Goal: Contribute content: Contribute content

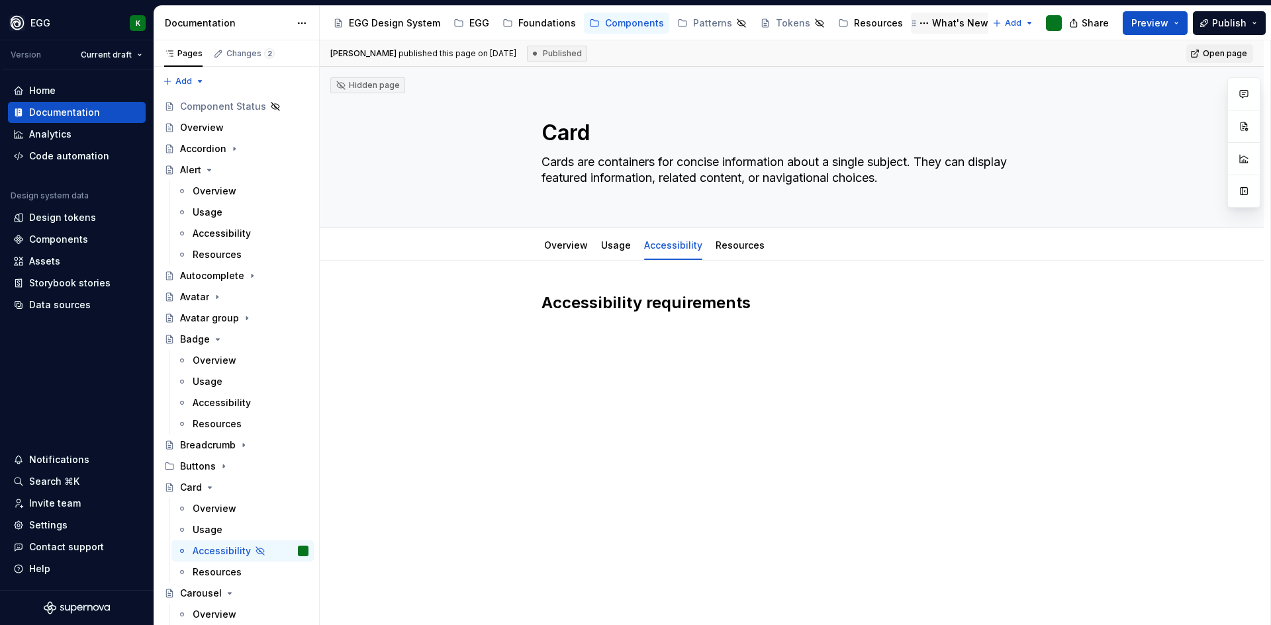
click at [932, 23] on div "What's New" at bounding box center [960, 23] width 56 height 13
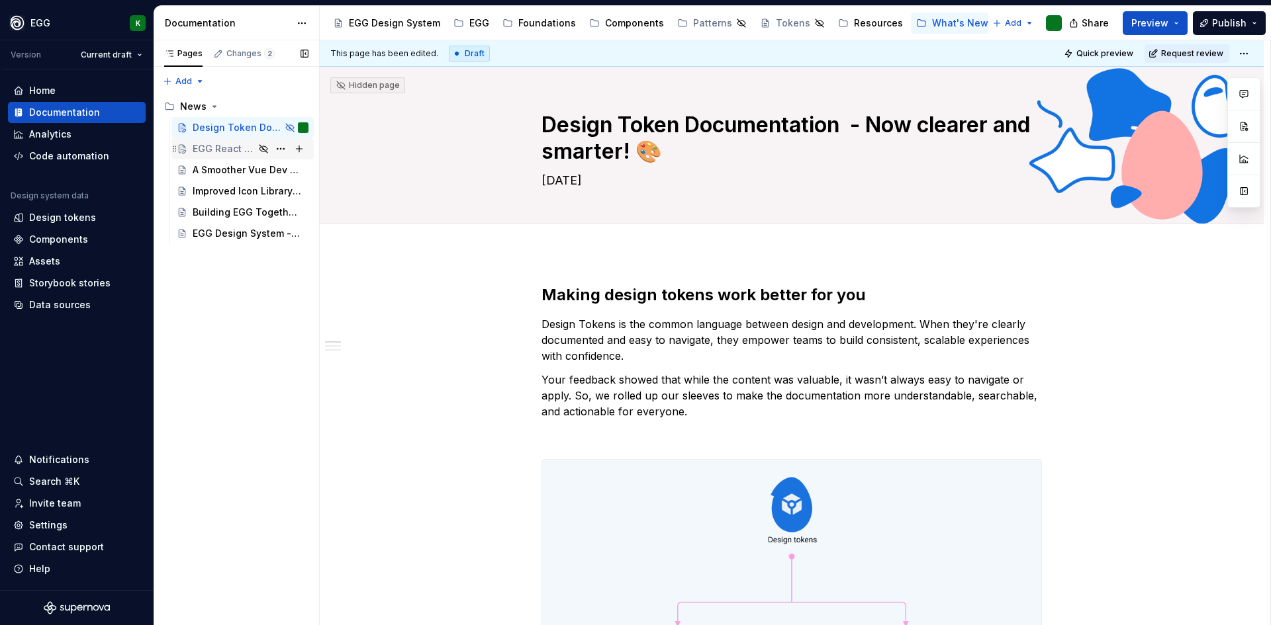
click at [220, 144] on div "EGG React Evolution: React 19, MUI 7, and More" at bounding box center [224, 148] width 62 height 13
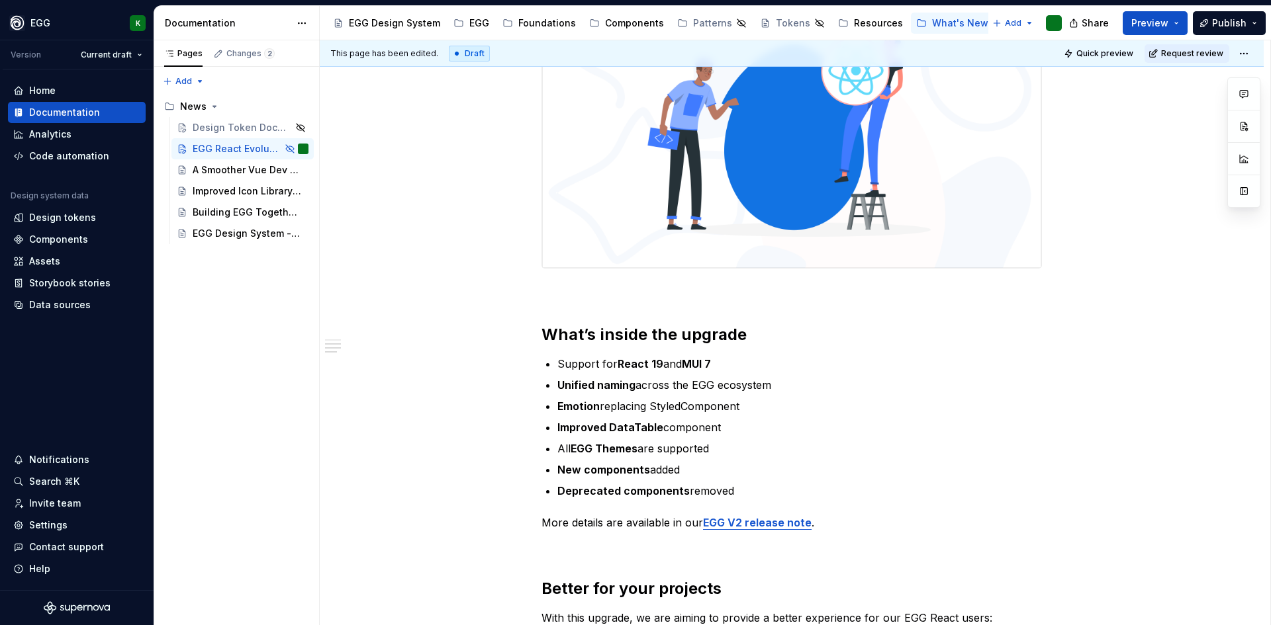
scroll to position [596, 0]
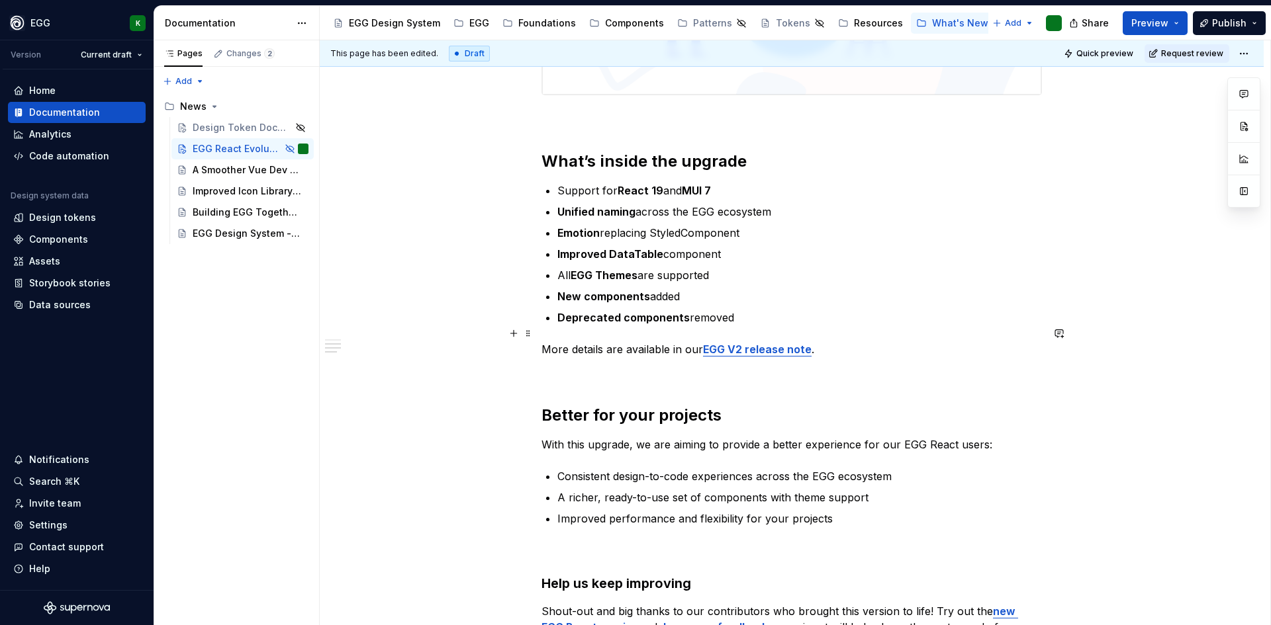
type textarea "*"
click at [764, 343] on strong "EGG V2 release note" at bounding box center [757, 349] width 109 height 13
click at [815, 304] on button "button" at bounding box center [824, 306] width 19 height 19
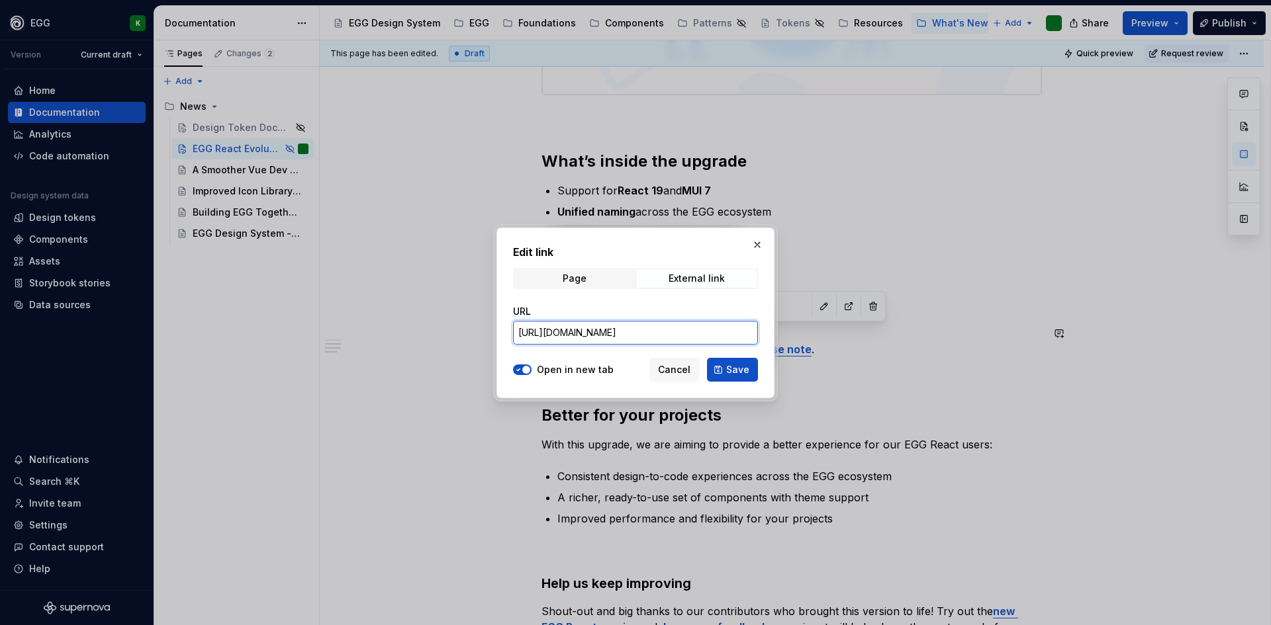
click at [598, 330] on input "[URL][DOMAIN_NAME]" at bounding box center [635, 333] width 245 height 24
click at [649, 332] on input "[URL][DOMAIN_NAME]" at bounding box center [635, 333] width 245 height 24
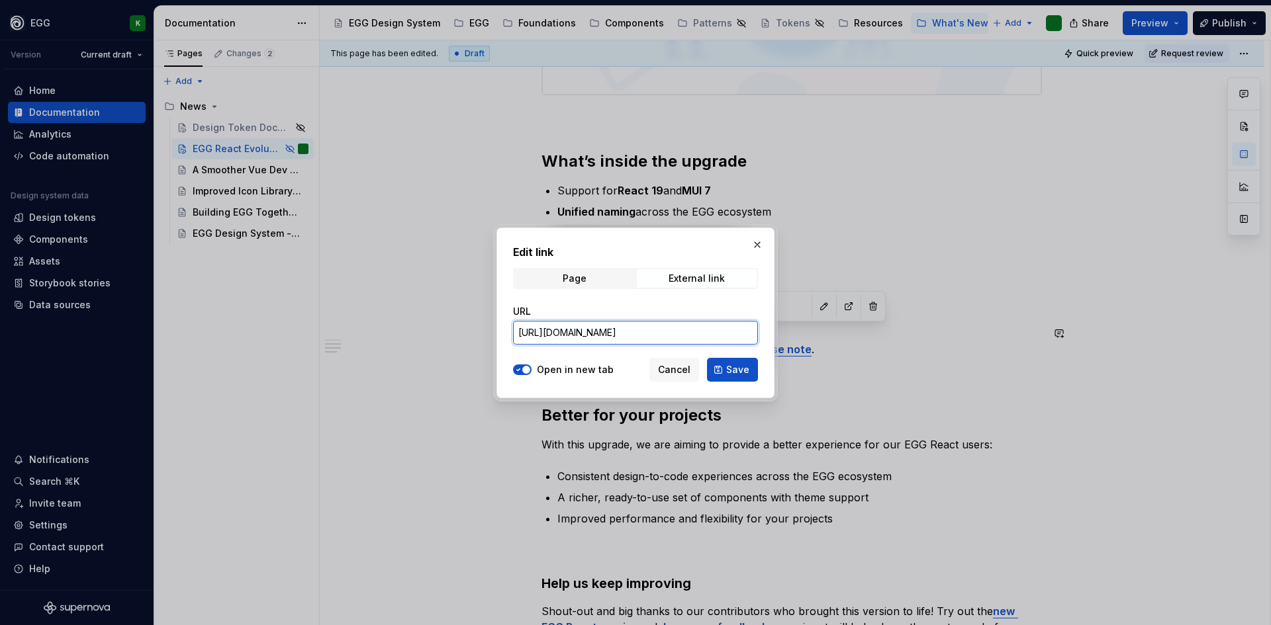
drag, startPoint x: 627, startPoint y: 336, endPoint x: 791, endPoint y: 334, distance: 164.1
click at [791, 334] on div "Edit link Page External link URL [URL][DOMAIN_NAME] Open in new tab Cancel Save" at bounding box center [635, 312] width 1271 height 625
click at [690, 334] on input "[URL][DOMAIN_NAME]" at bounding box center [635, 333] width 245 height 24
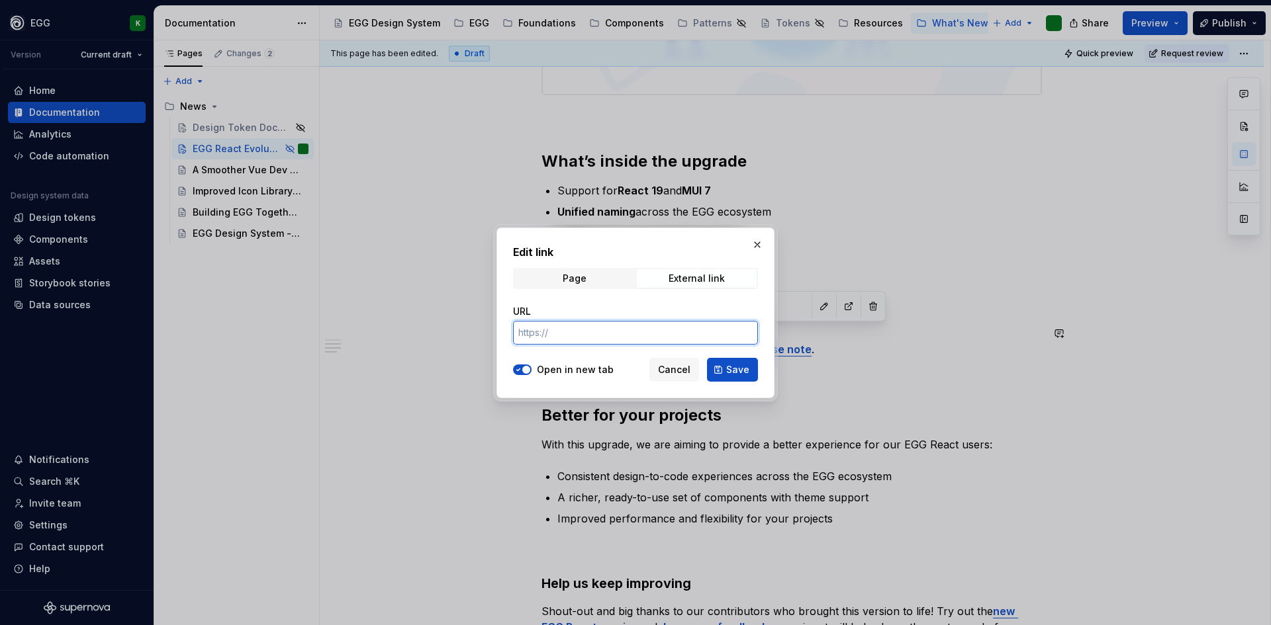
scroll to position [0, 0]
paste input "[URL][DOMAIN_NAME]"
type input "[URL][DOMAIN_NAME]"
click at [745, 367] on span "Save" at bounding box center [737, 369] width 23 height 13
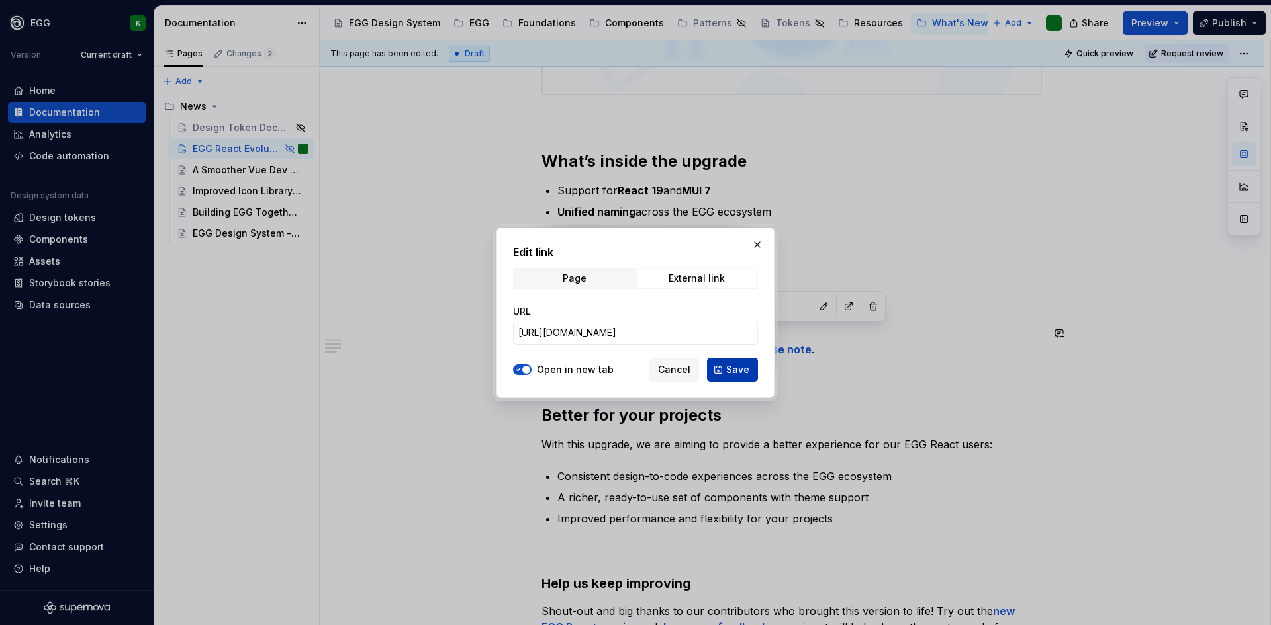
type textarea "*"
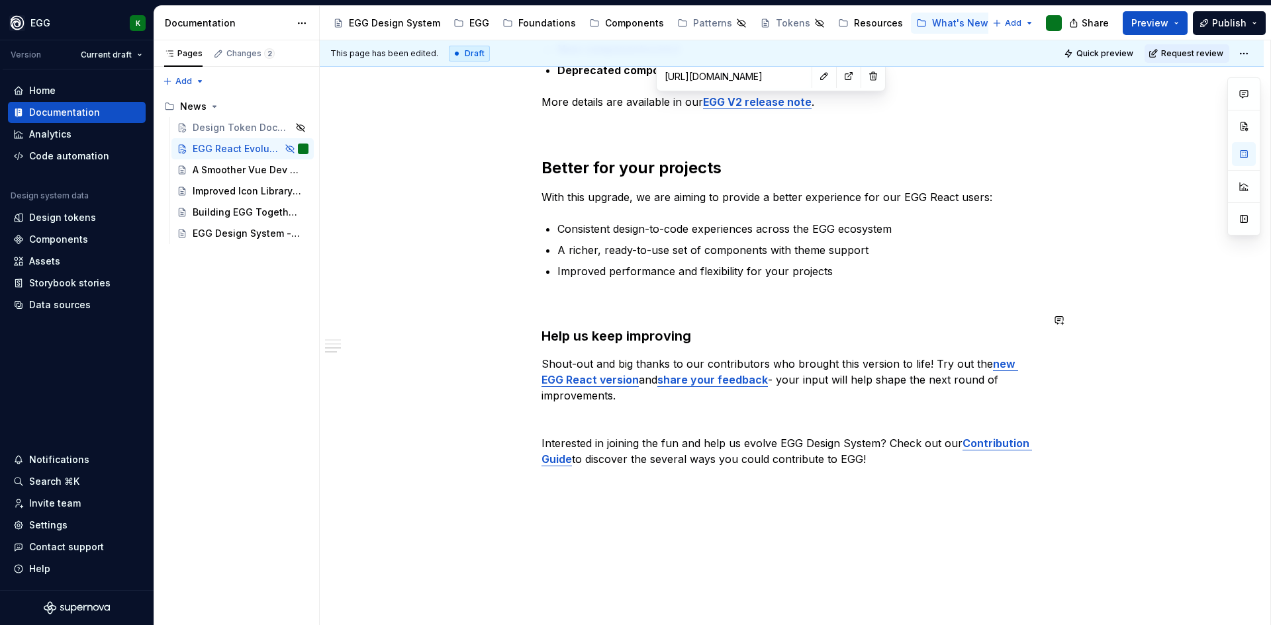
scroll to position [860, 0]
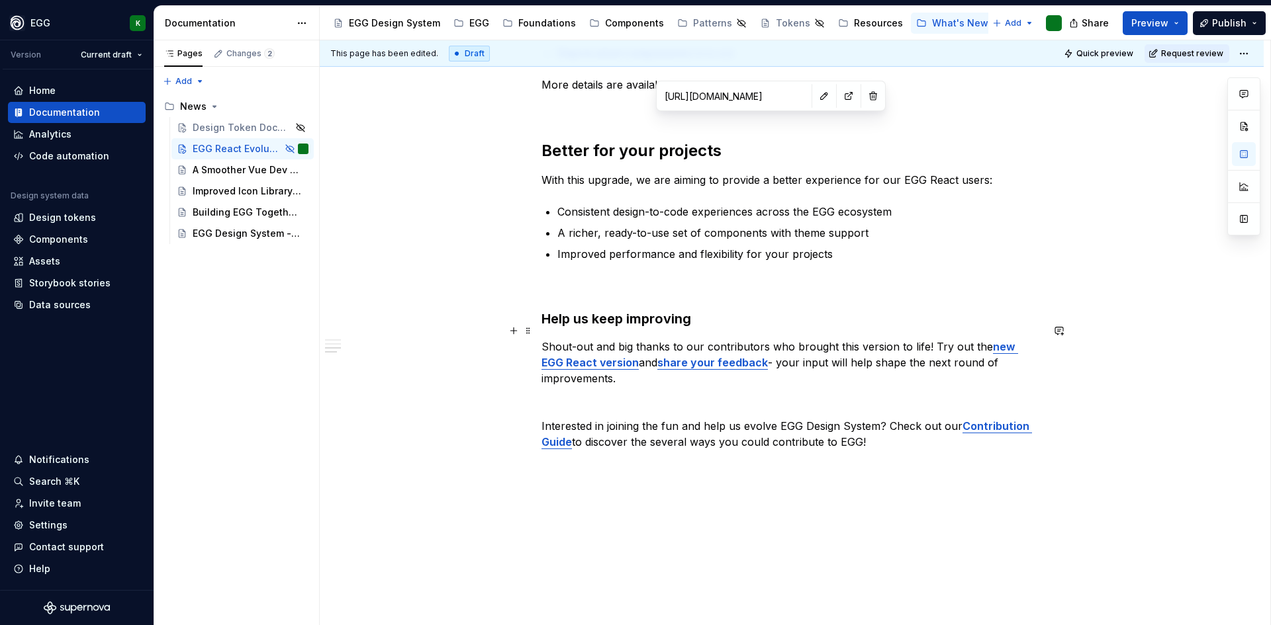
type input "[URL][DOMAIN_NAME]"
click at [1006, 340] on strong "new EGG React version" at bounding box center [779, 354] width 476 height 29
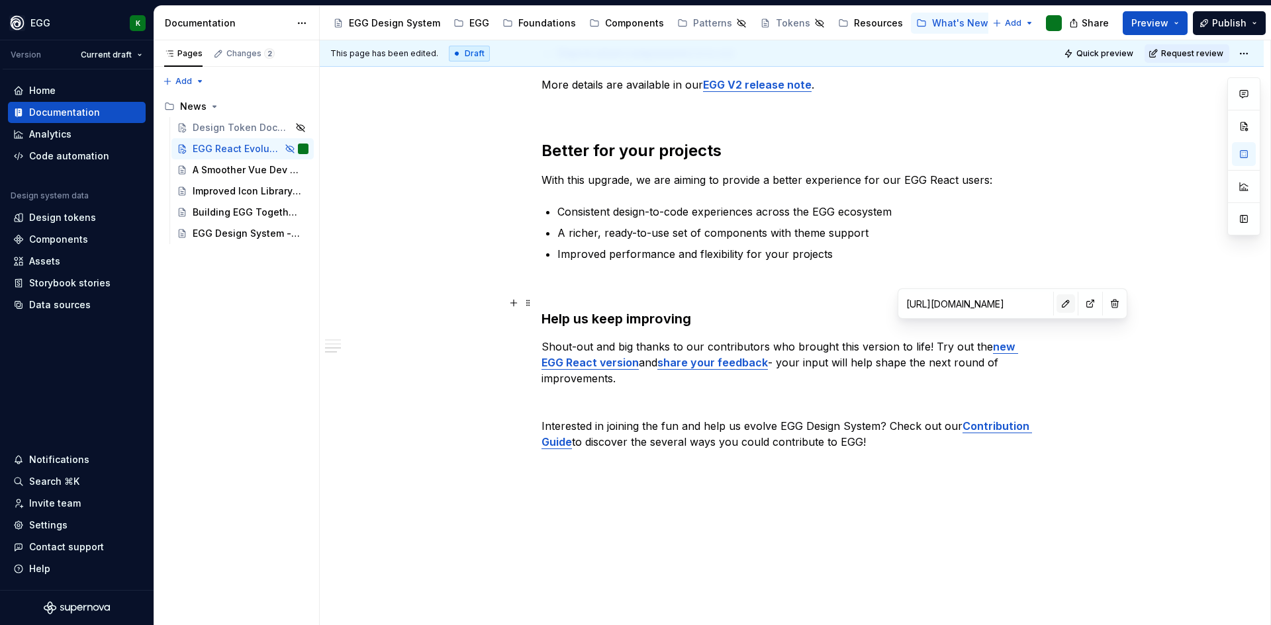
click at [1056, 304] on button "button" at bounding box center [1065, 303] width 19 height 19
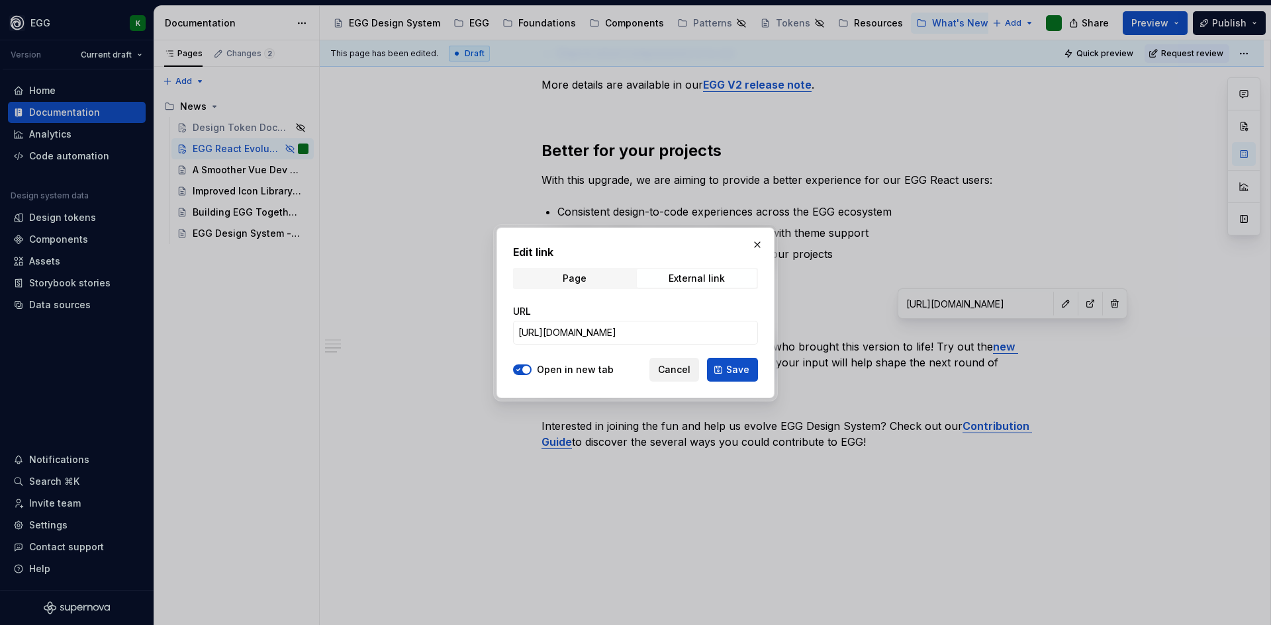
click at [682, 369] on span "Cancel" at bounding box center [674, 369] width 32 height 13
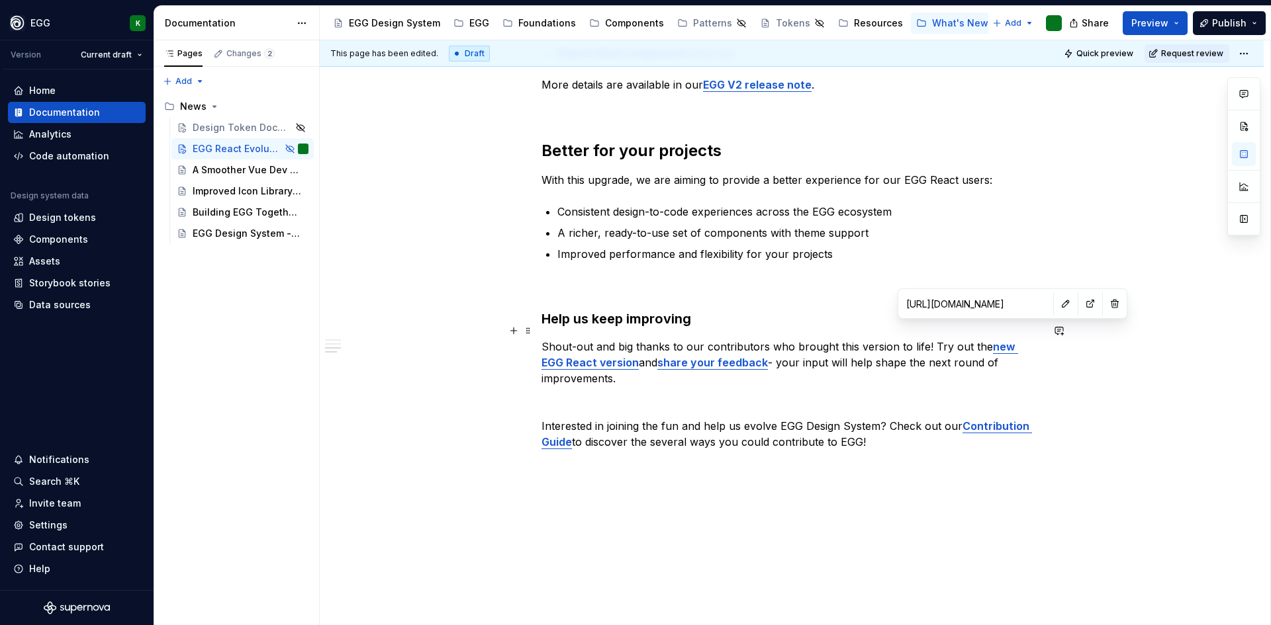
click at [703, 356] on strong "share your feedback" at bounding box center [712, 362] width 111 height 13
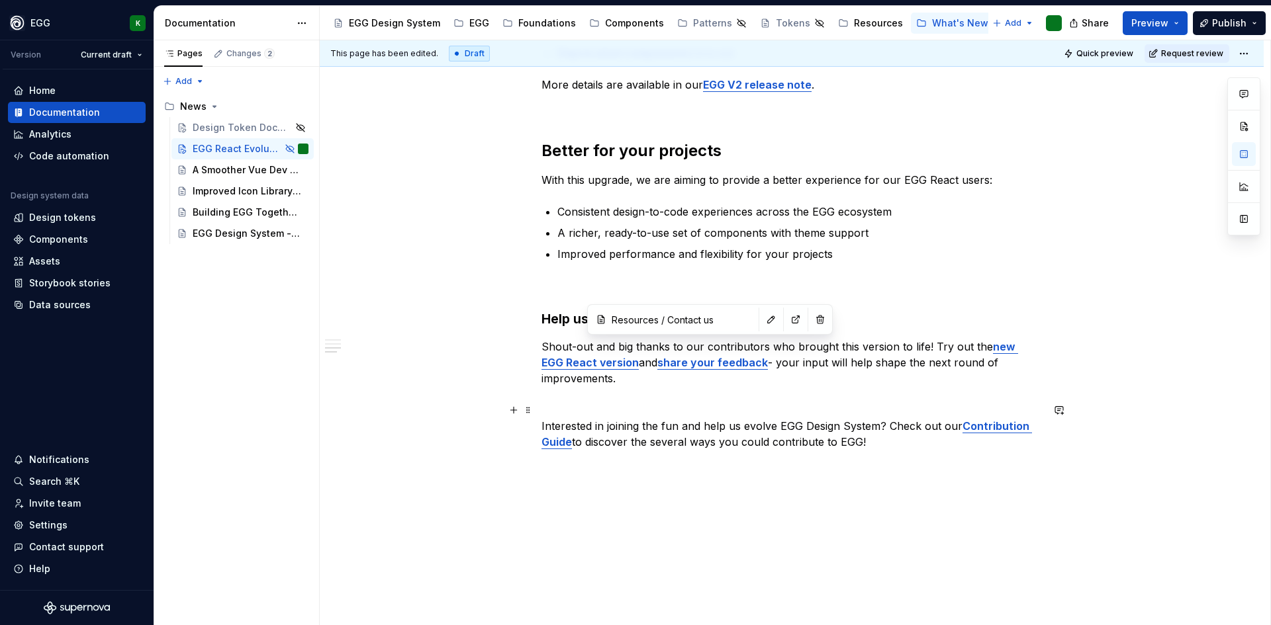
click at [993, 420] on strong "Contribution Guide" at bounding box center [786, 434] width 490 height 29
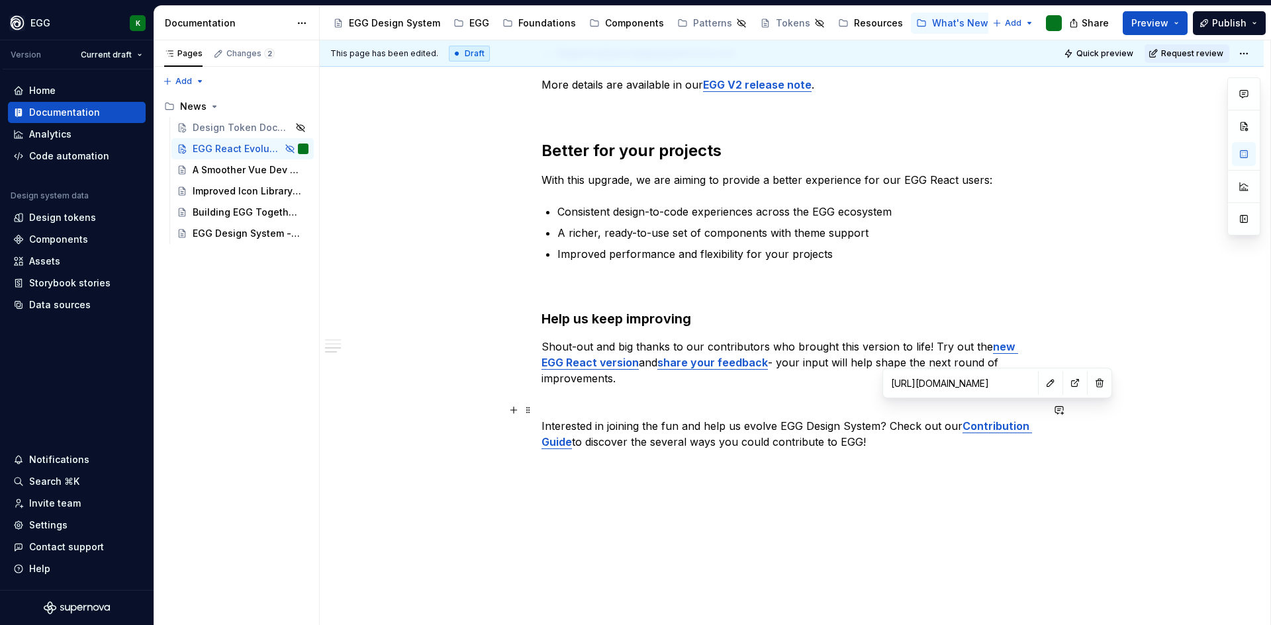
click at [972, 420] on strong "Contribution Guide" at bounding box center [786, 434] width 490 height 29
click at [1150, 19] on span "Preview" at bounding box center [1149, 23] width 37 height 13
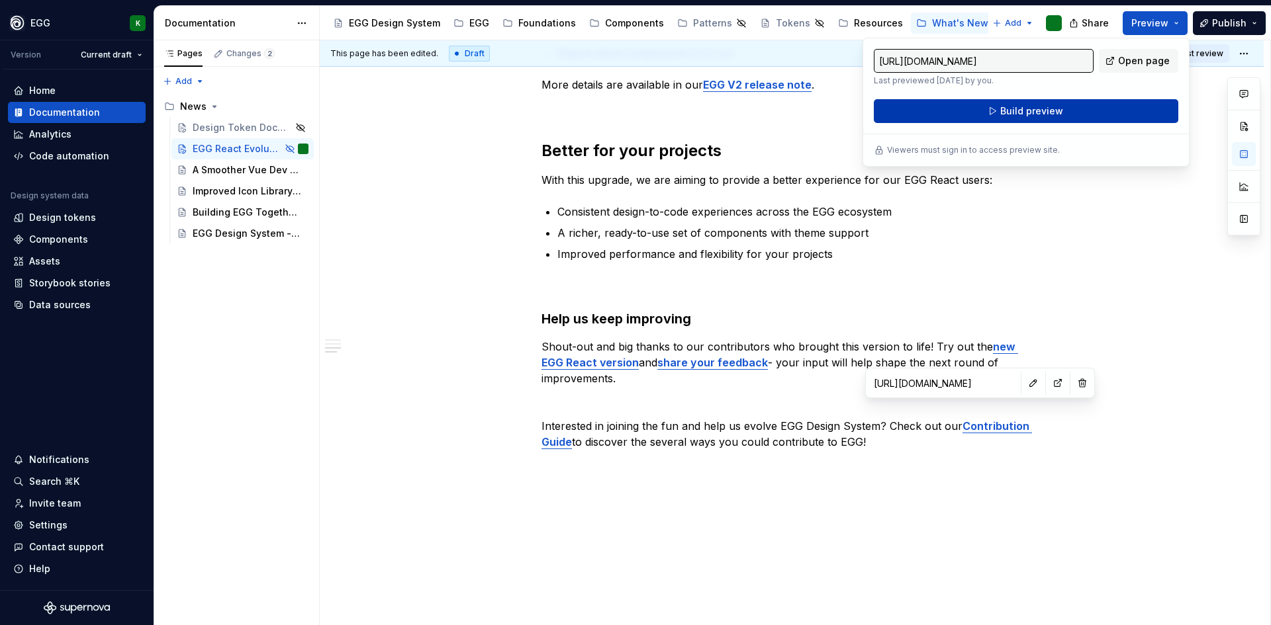
click at [1012, 111] on span "Build preview" at bounding box center [1031, 111] width 63 height 13
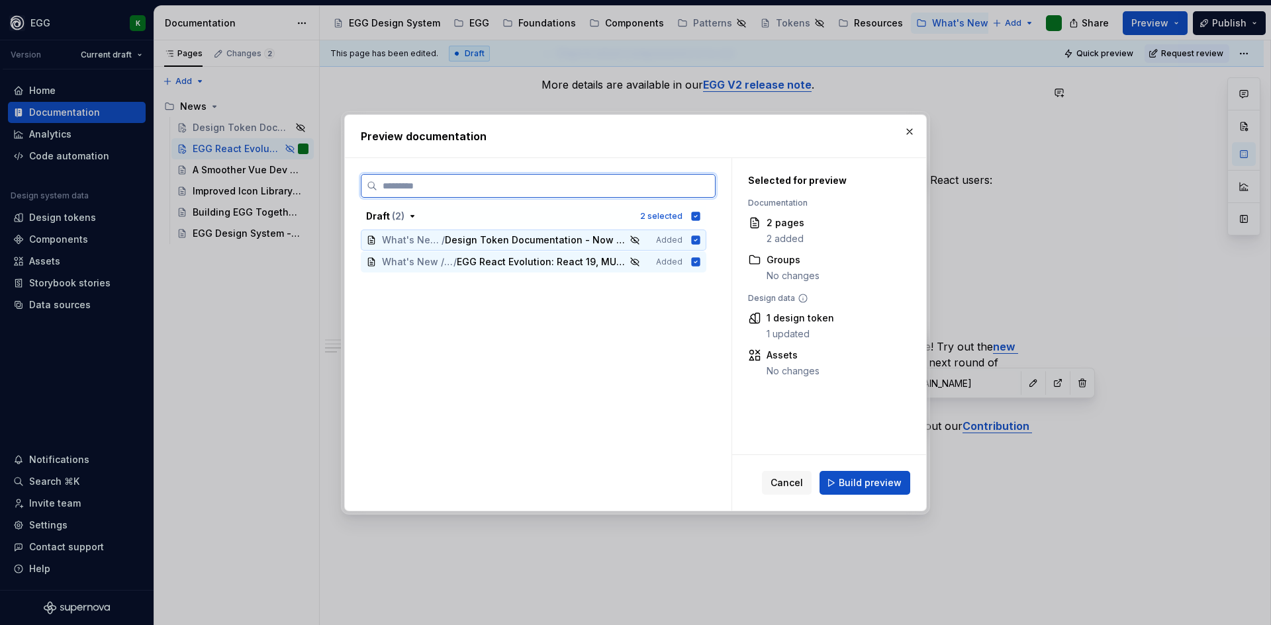
click at [697, 242] on icon at bounding box center [696, 240] width 9 height 9
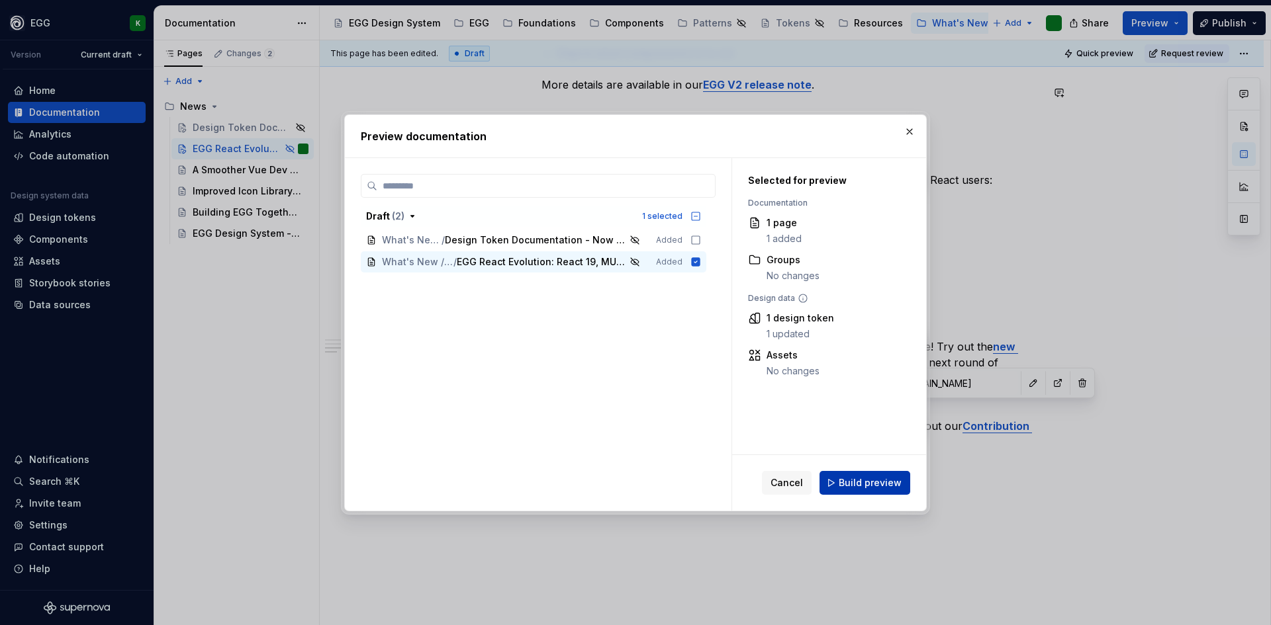
click at [870, 485] on span "Build preview" at bounding box center [869, 482] width 63 height 13
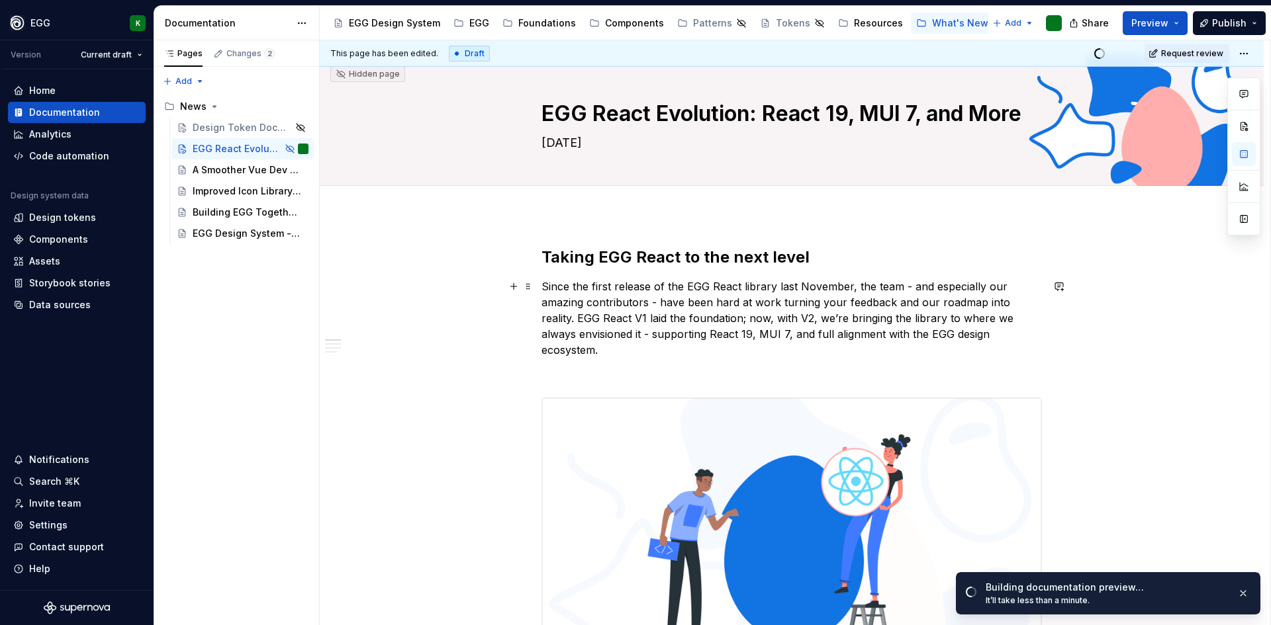
scroll to position [0, 0]
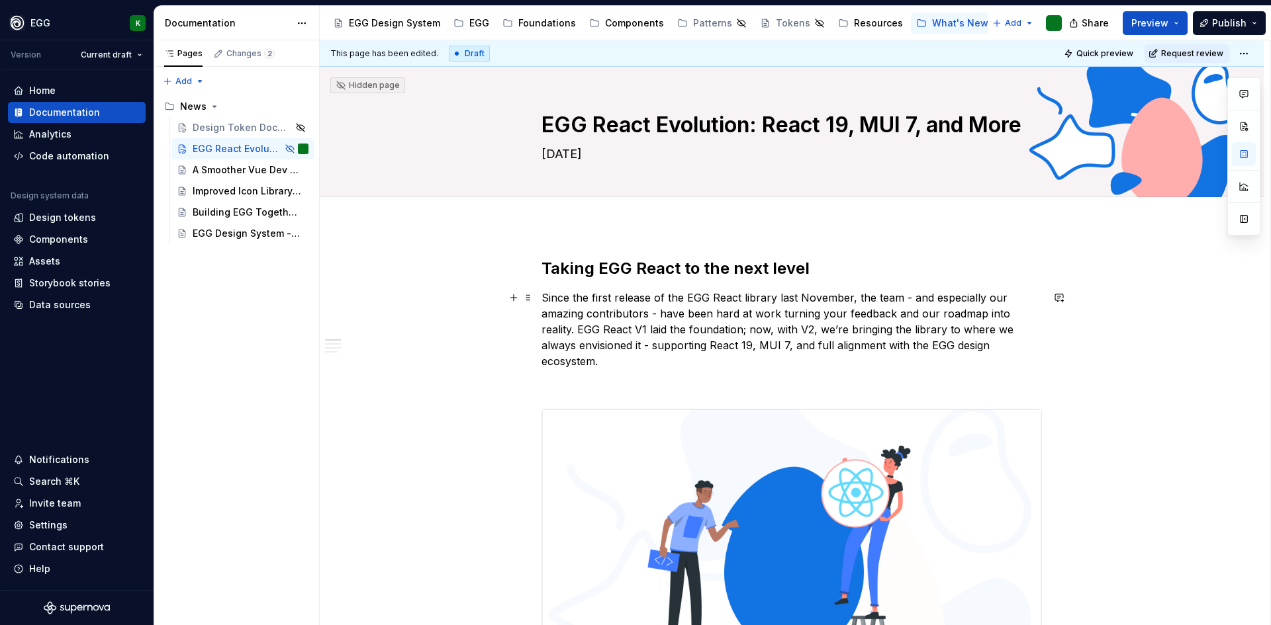
click at [972, 313] on p "Since the first release of the EGG React library last November, the team - and …" at bounding box center [791, 329] width 500 height 79
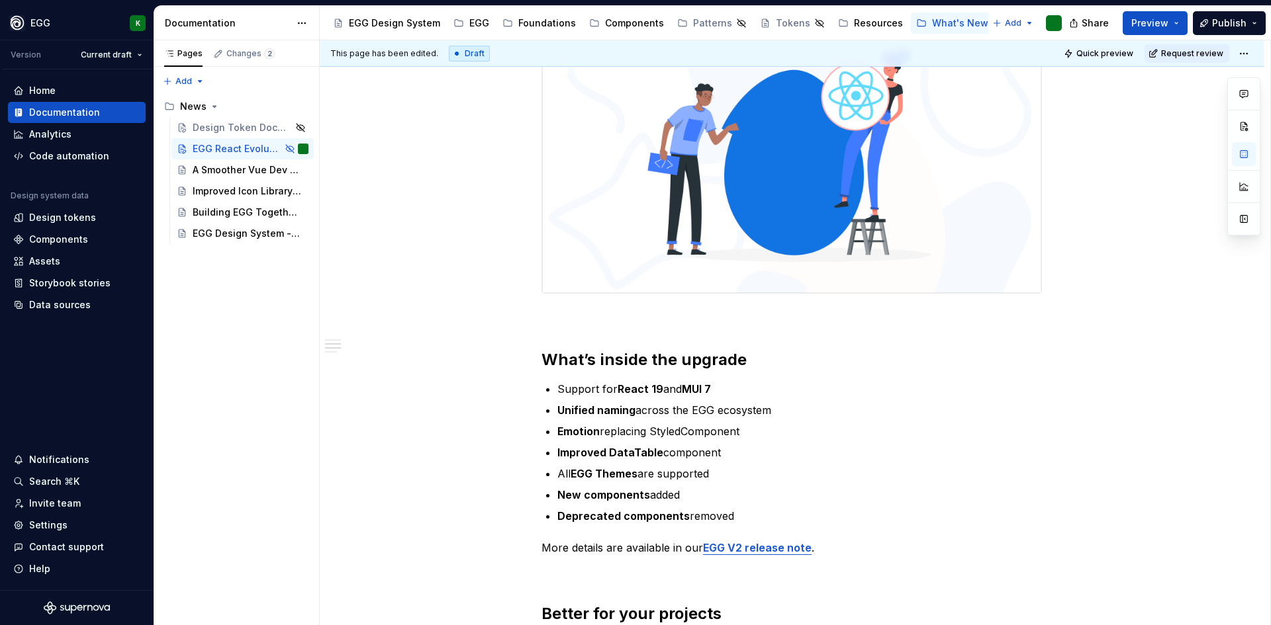
scroll to position [596, 0]
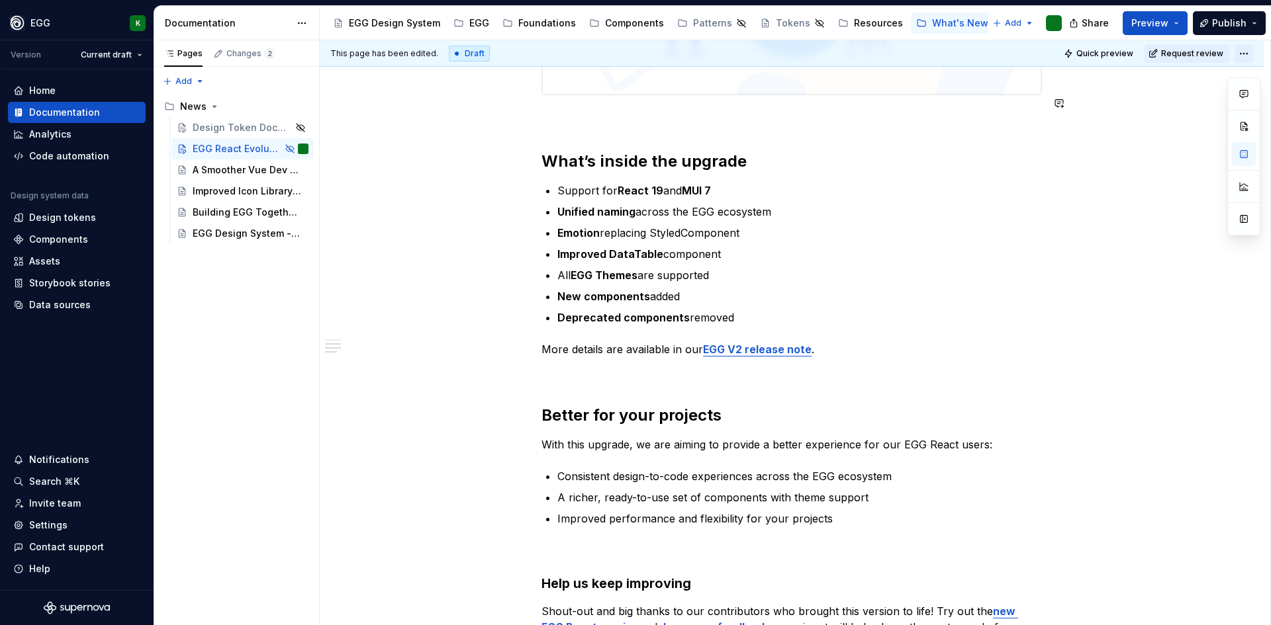
click at [1247, 50] on html "EGG K Version Current draft Home Documentation Analytics Code automation Design…" at bounding box center [635, 312] width 1271 height 625
click at [1219, 100] on div "Open preview" at bounding box center [1219, 100] width 86 height 13
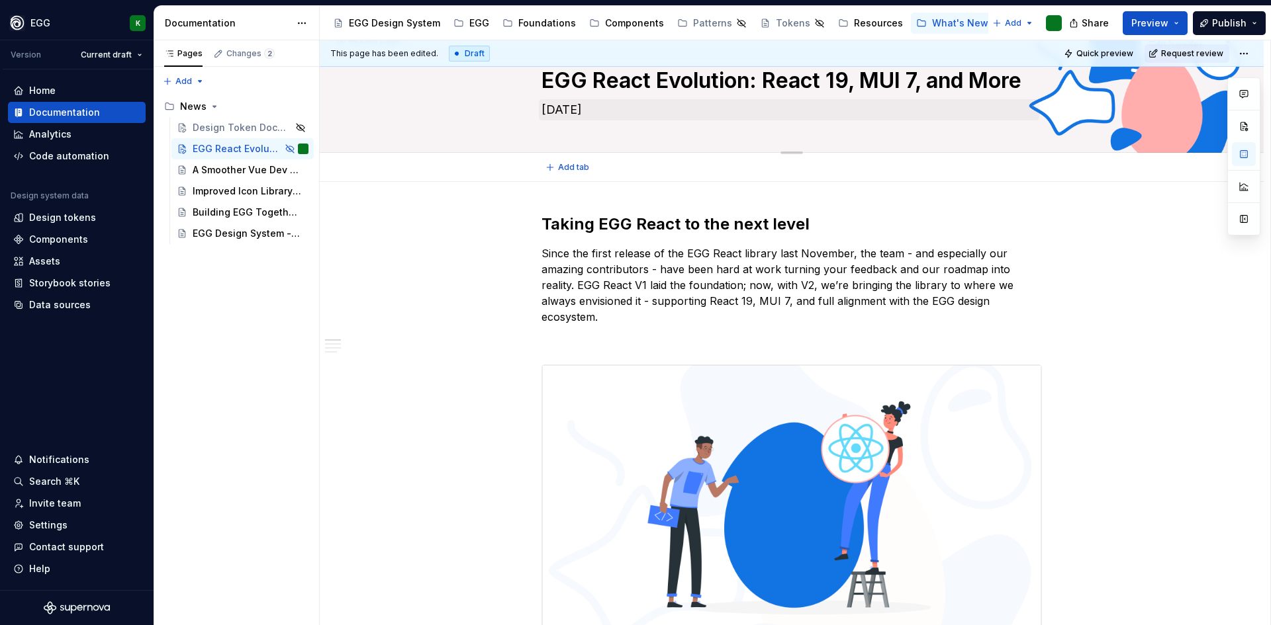
scroll to position [0, 0]
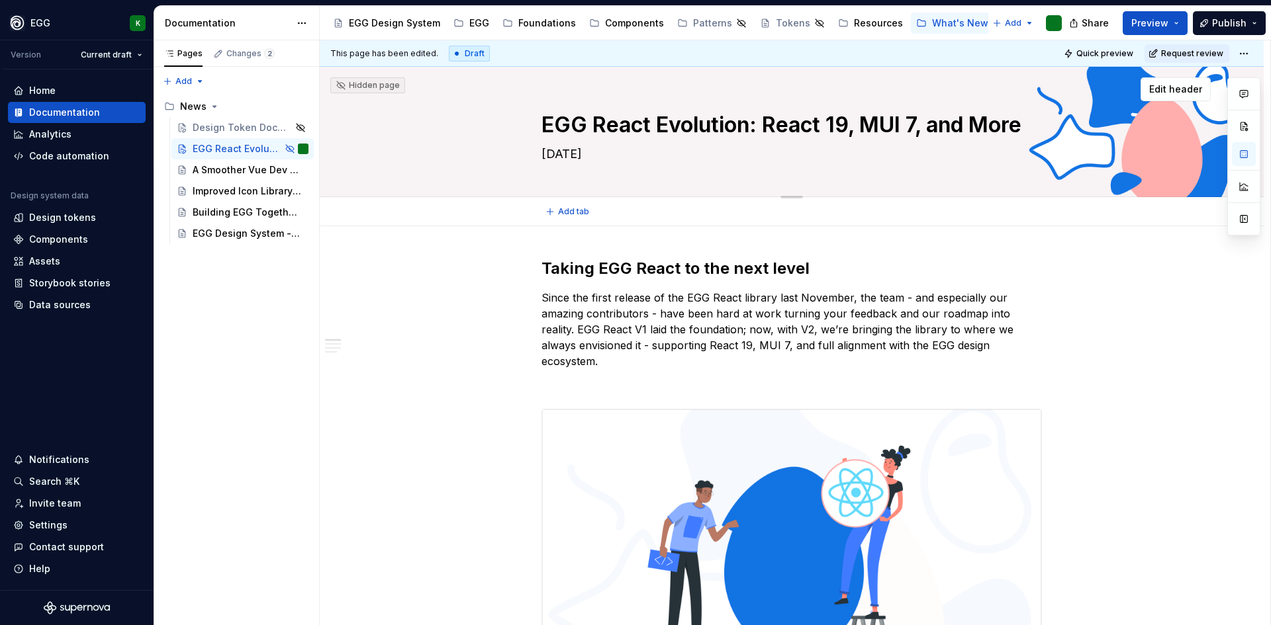
click at [657, 120] on textarea "EGG React Evolution: React 19, MUI 7, and More" at bounding box center [789, 125] width 500 height 32
click at [657, 123] on textarea "EGG React Evolution: React 19, MUI 7, and More" at bounding box center [789, 125] width 500 height 32
drag, startPoint x: 657, startPoint y: 123, endPoint x: 750, endPoint y: 135, distance: 93.4
click at [750, 135] on textarea "EGG React Evolution: React 19, MUI 7, and More" at bounding box center [789, 125] width 500 height 32
click at [827, 308] on p "Since the first release of the EGG React library last November, the team - and …" at bounding box center [791, 329] width 500 height 79
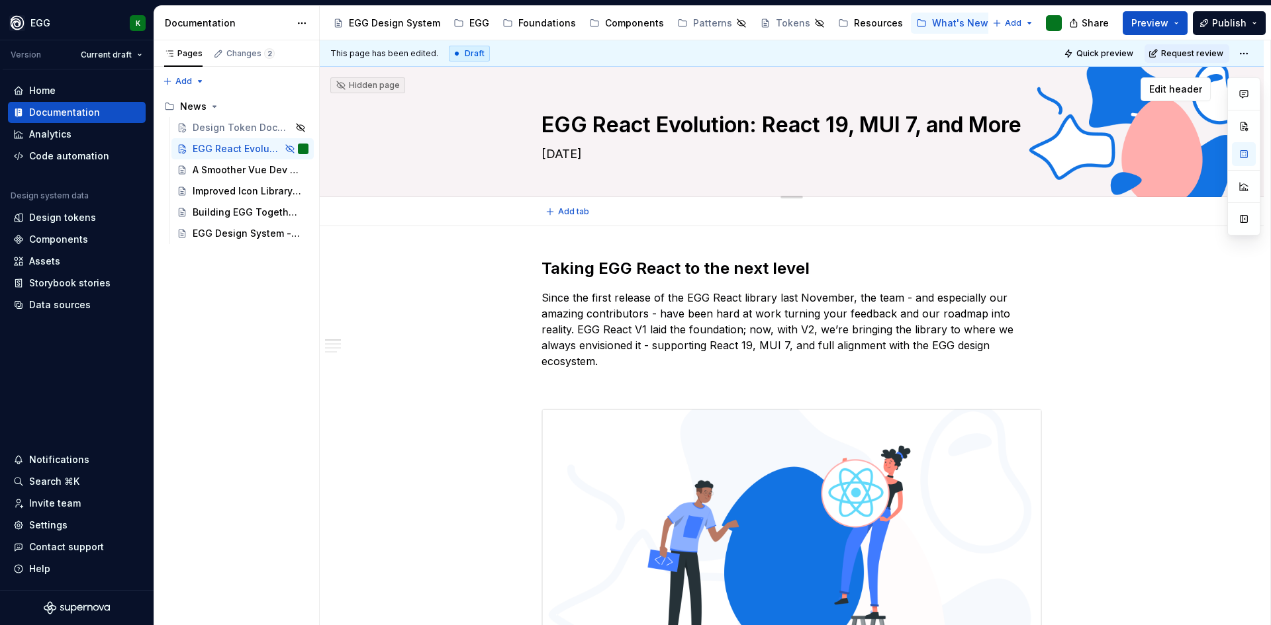
click at [633, 136] on textarea "EGG React Evolution: React 19, MUI 7, and More" at bounding box center [789, 125] width 500 height 32
click at [699, 122] on textarea "EGG React Evolution: React 19, MUI 7, and More" at bounding box center [789, 125] width 500 height 32
click at [761, 117] on textarea "EGG React Evolution: React 19, MUI 7, and More" at bounding box center [789, 125] width 500 height 32
click at [649, 118] on textarea "EGG React Evolution: React 19, MUI 7, and More" at bounding box center [789, 125] width 500 height 32
click at [680, 124] on textarea "EGG React Evolution: React 19, MUI 7, and More" at bounding box center [789, 125] width 500 height 32
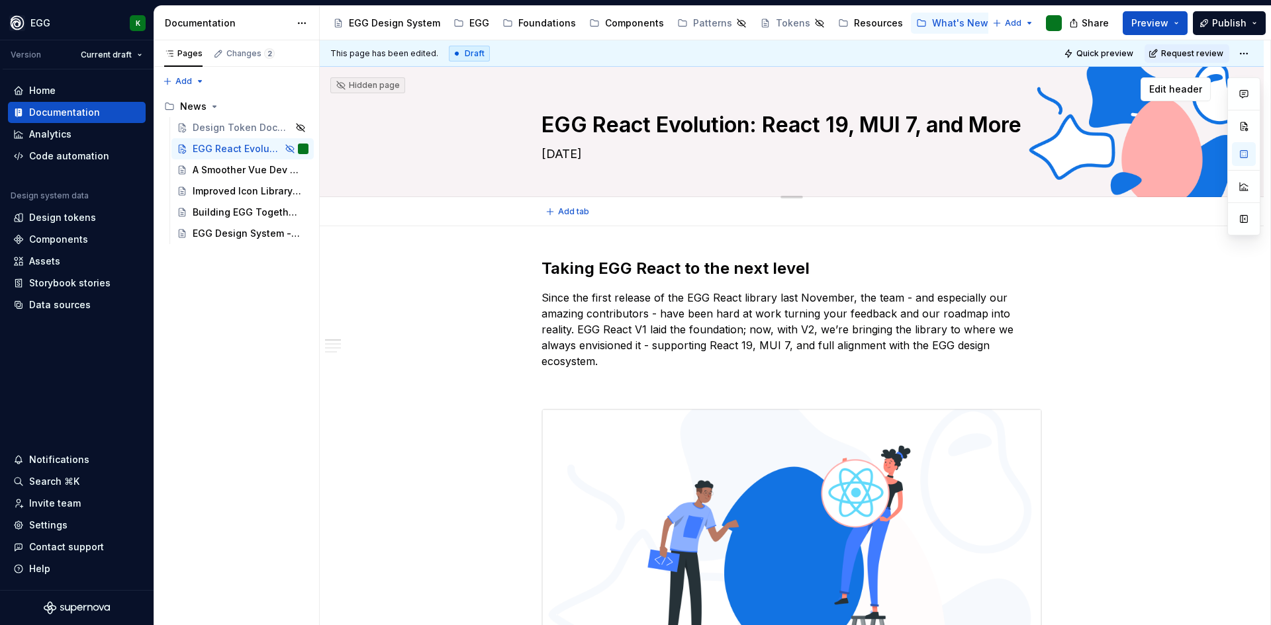
click at [680, 124] on textarea "EGG React Evolution: React 19, MUI 7, and More" at bounding box center [789, 125] width 500 height 32
click at [696, 127] on textarea "EGG React Evolution: React 19, MUI 7, and More" at bounding box center [789, 125] width 500 height 32
paste textarea "Just Leveled Up: React 19 Support and New Features"
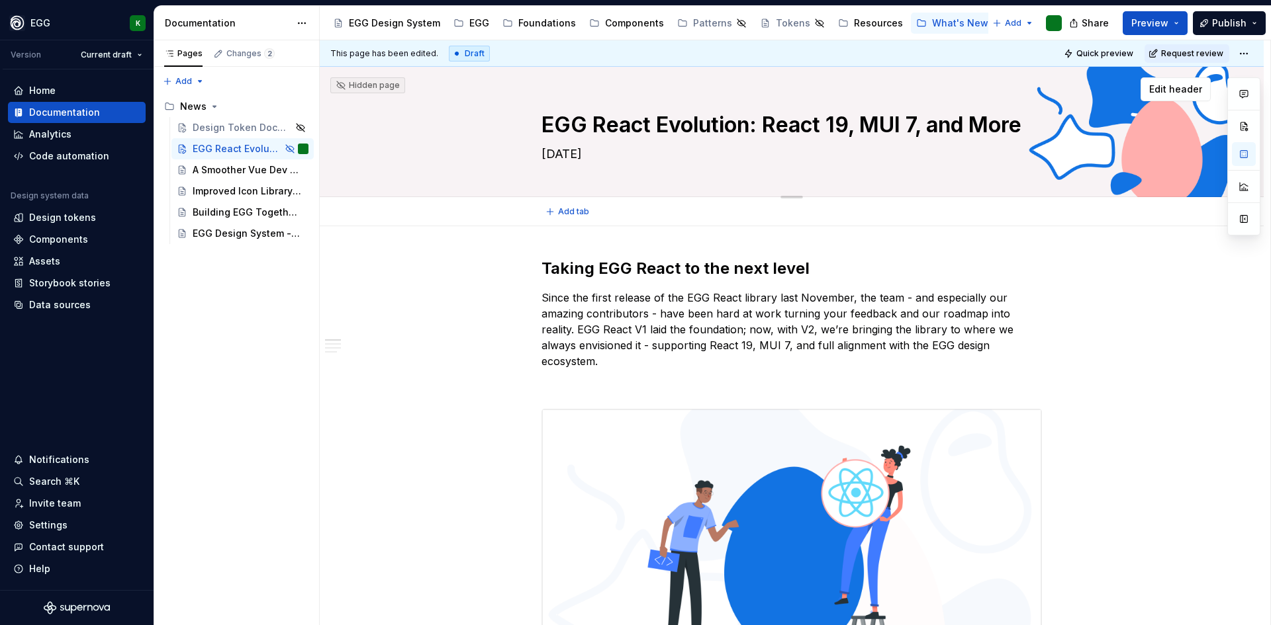
type textarea "*"
type textarea "EGG React Just Leveled Up: React 19 Support and New Features"
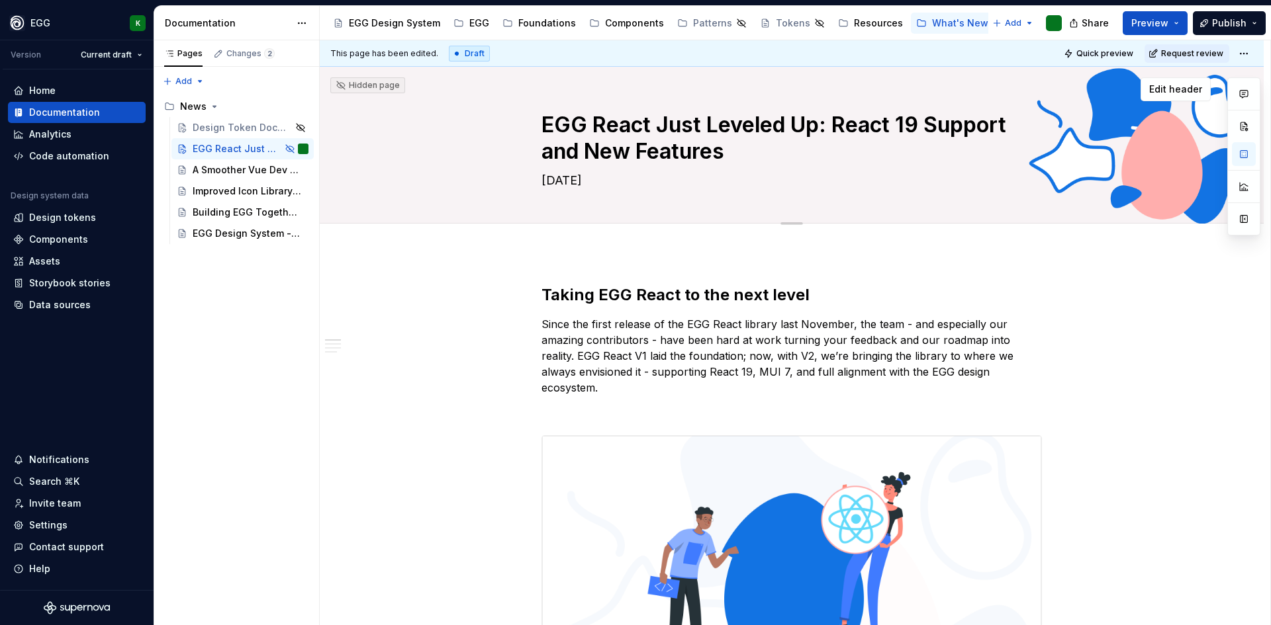
type textarea "*"
type textarea "EGG React Just Leveled Up: React 19 Support and New Features"
type textarea "*"
click at [821, 130] on textarea "EGG React Just Leveled Up: React 19 Support and New Features" at bounding box center [789, 138] width 500 height 58
click at [831, 130] on textarea "EGG React Just Leveled Up: React 19 Support and New Features" at bounding box center [789, 138] width 500 height 58
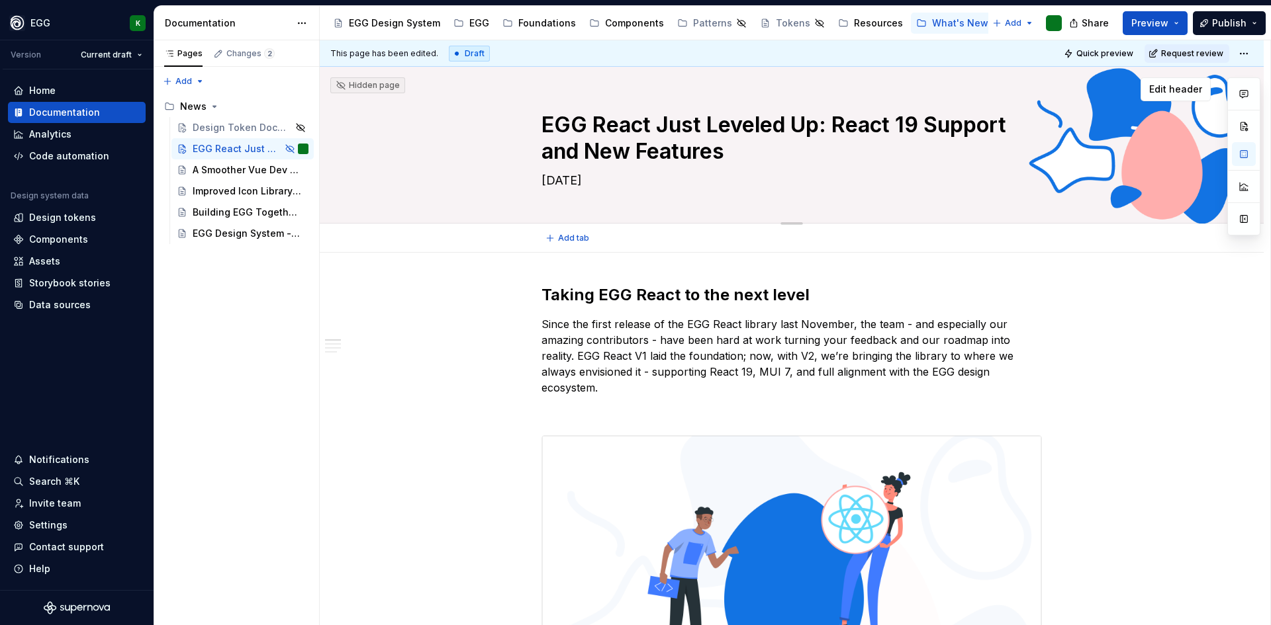
click at [831, 122] on textarea "EGG React Just Leveled Up: React 19 Support and New Features" at bounding box center [789, 138] width 500 height 58
type textarea "EGG React Just Leveled Up: React 19 Support and New Features"
click at [734, 157] on textarea "EGG React Just Leveled Up: React 19 Support and New Features" at bounding box center [789, 138] width 500 height 58
click at [819, 125] on textarea "EGG React Just Leveled Up: React 19 Support and New Features" at bounding box center [789, 138] width 500 height 58
click at [661, 128] on textarea "EGG React Just Leveled Up: React 19 Support and New Features" at bounding box center [789, 138] width 500 height 58
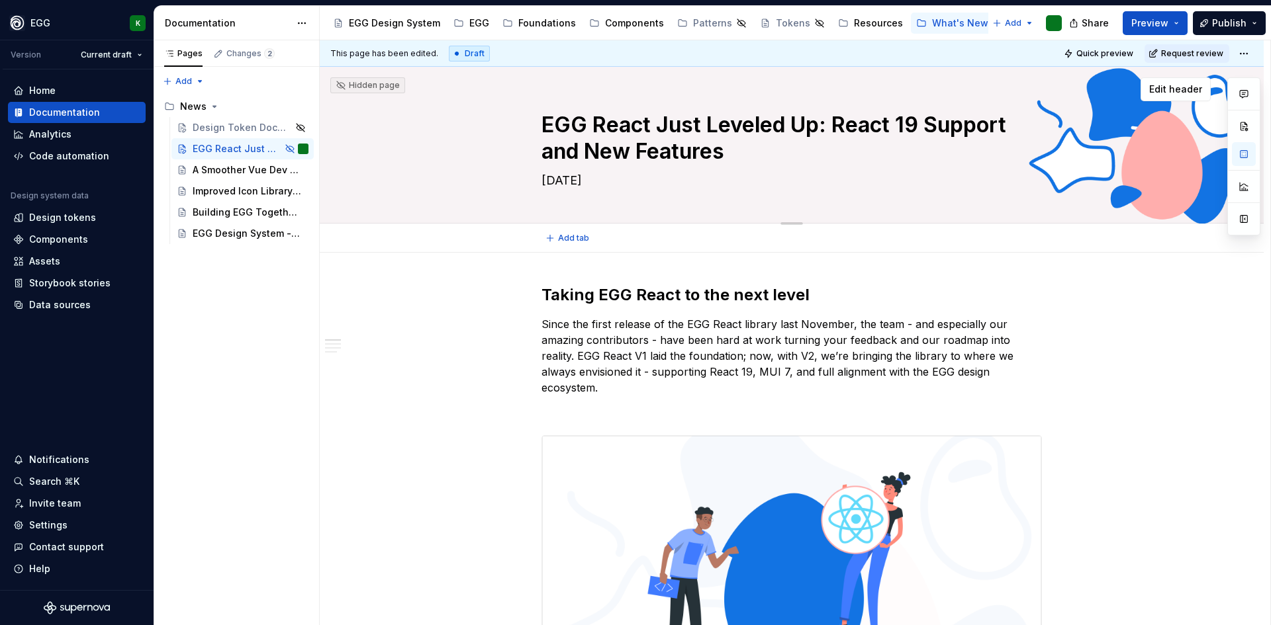
drag, startPoint x: 657, startPoint y: 124, endPoint x: 817, endPoint y: 128, distance: 159.5
click at [817, 128] on textarea "EGG React Just Leveled Up: React 19 Support and New Features" at bounding box center [789, 138] width 500 height 58
click at [680, 120] on textarea "EGG React Just Leveled Up: React 19 Support and New Features" at bounding box center [789, 138] width 500 height 58
drag, startPoint x: 597, startPoint y: 132, endPoint x: 744, endPoint y: 169, distance: 151.4
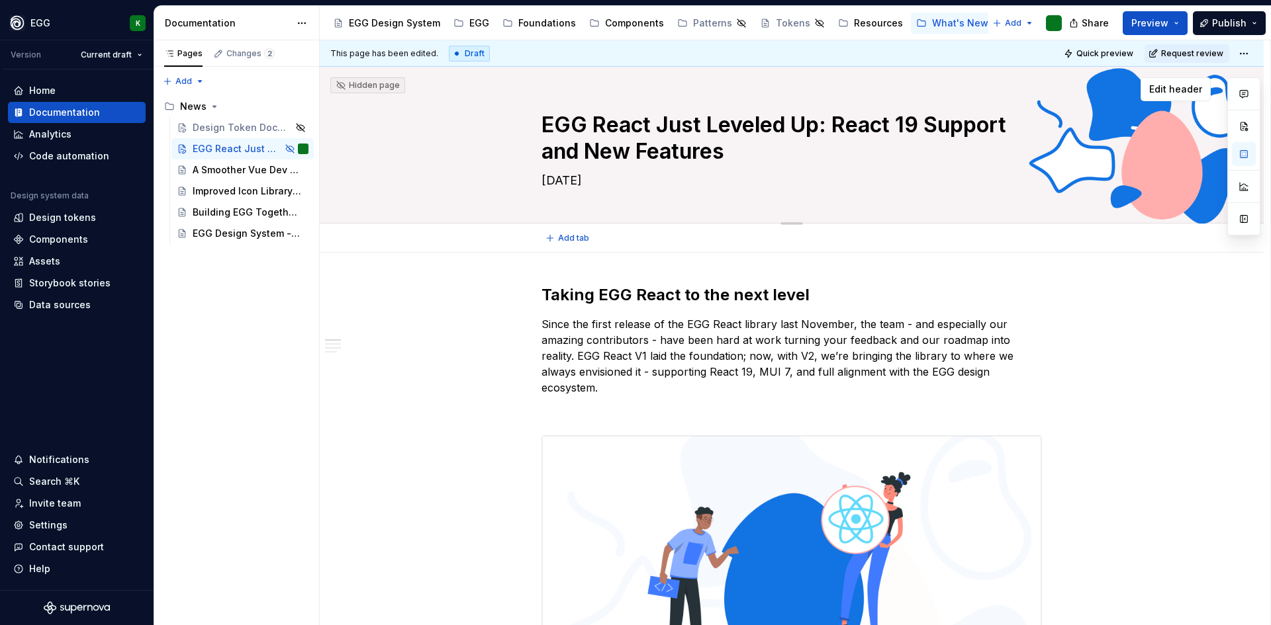
click at [744, 169] on div "EGG React Just Leveled Up: React 19 Support and New Features [DATE]" at bounding box center [791, 145] width 500 height 156
paste textarea "Upgrade: React 19 + More"
type textarea "*"
type textarea "EGG React Upgrade: React 19 + More"
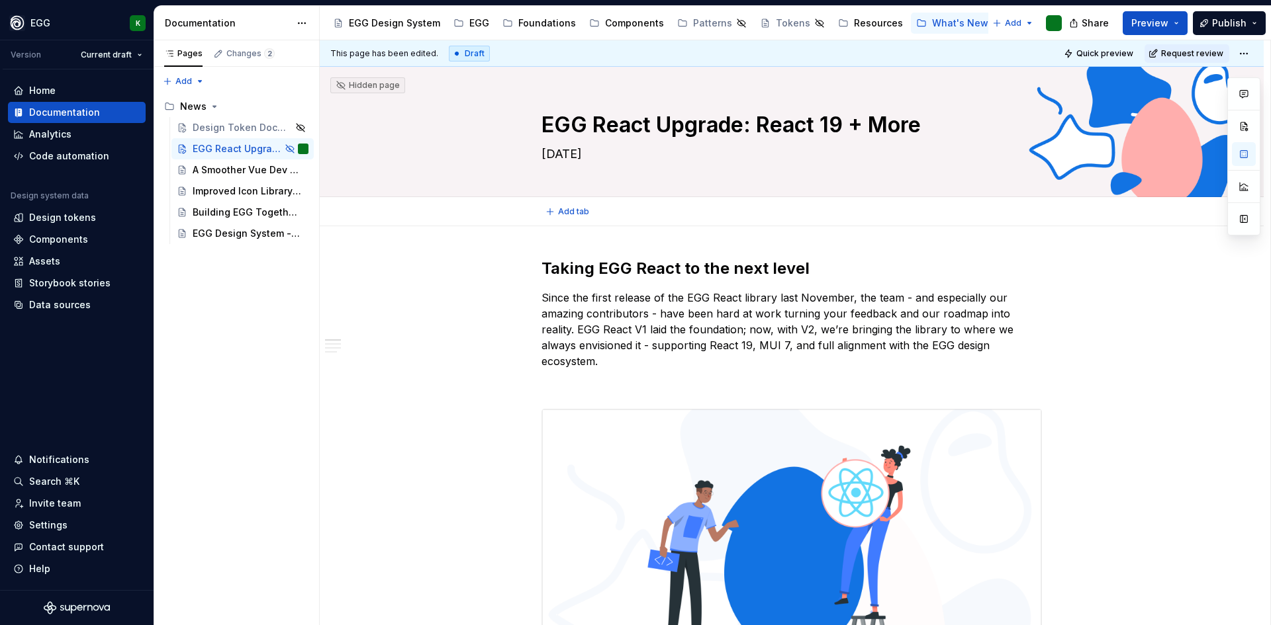
type textarea "*"
type textarea "EGG React Upgrade: React 19 + More"
click at [917, 118] on textarea "EGG React Upgrade: React 19 + More" at bounding box center [789, 125] width 500 height 32
type textarea "*"
type textarea "EGG React Upgrade: React 19 + More"
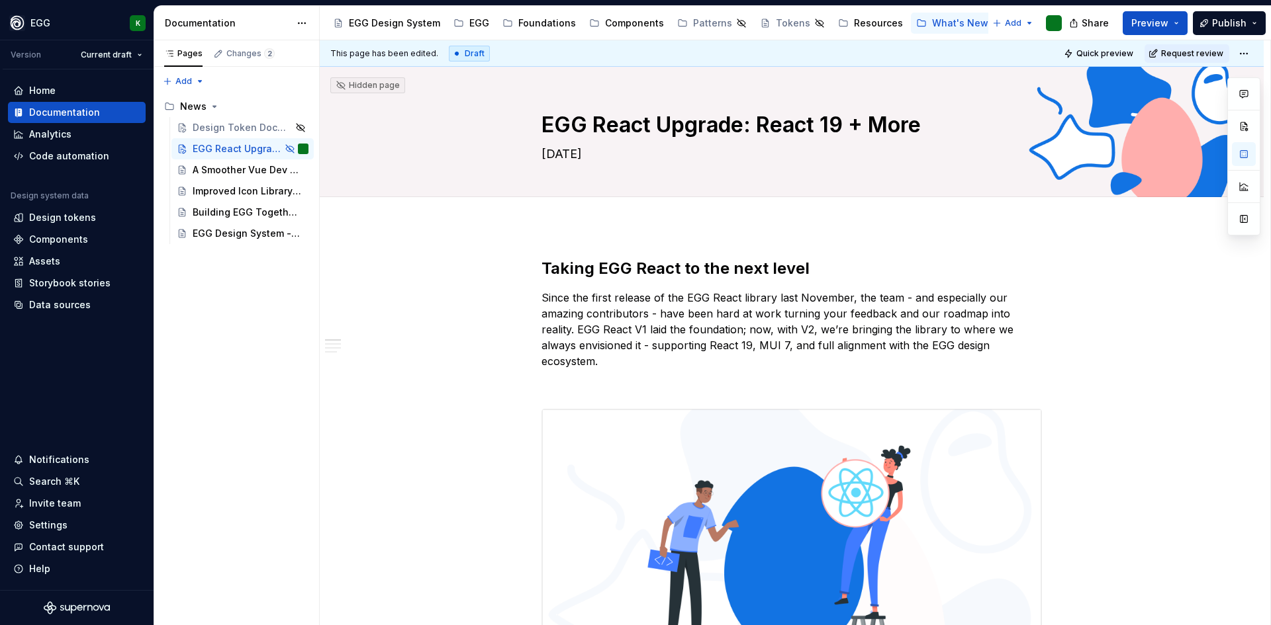
type textarea "*"
type textarea "EGG React Upgrade: React 19 + More"
click at [931, 124] on textarea "EGG React Upgrade: React 19 + More" at bounding box center [789, 125] width 500 height 32
click at [925, 122] on textarea "EGG React Upgrade: React 19 + More" at bounding box center [789, 125] width 500 height 32
paste textarea "⚛️"
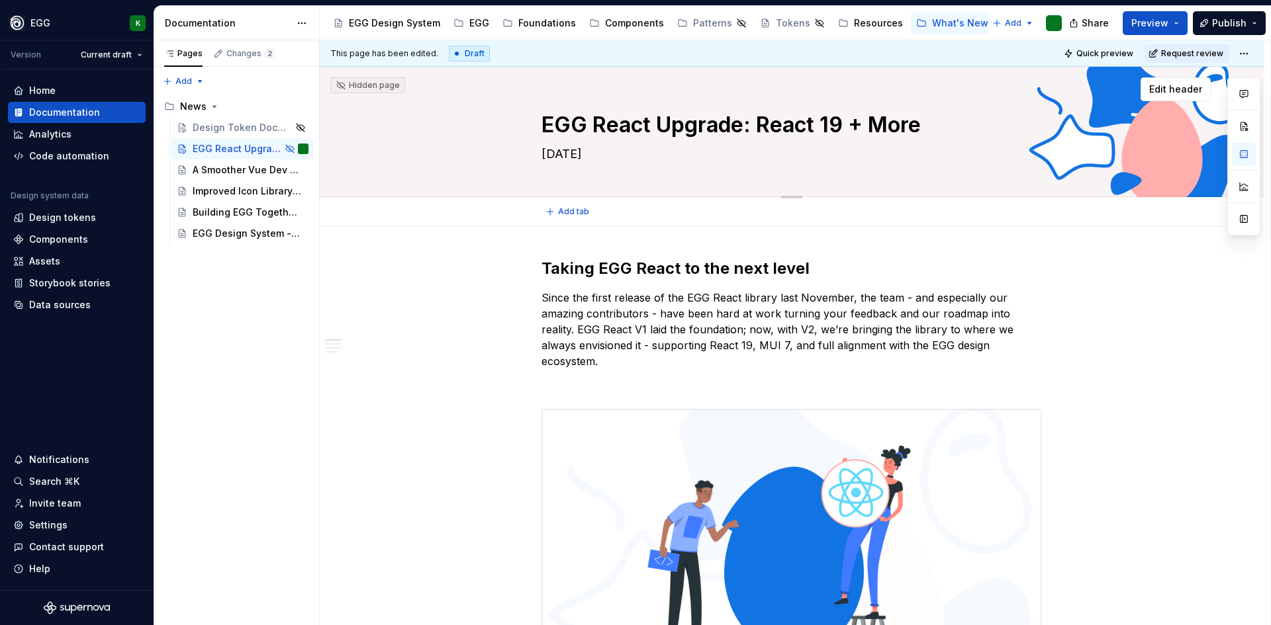
type textarea "*"
type textarea "EGG React Upgrade: React 19 + More ⚛️"
click at [938, 122] on textarea "EGG React Upgrade: React 19 + More ⚛️" at bounding box center [789, 125] width 500 height 32
type textarea "*"
type textarea "EGG React Upgrade: React 19 + More ⚛️"
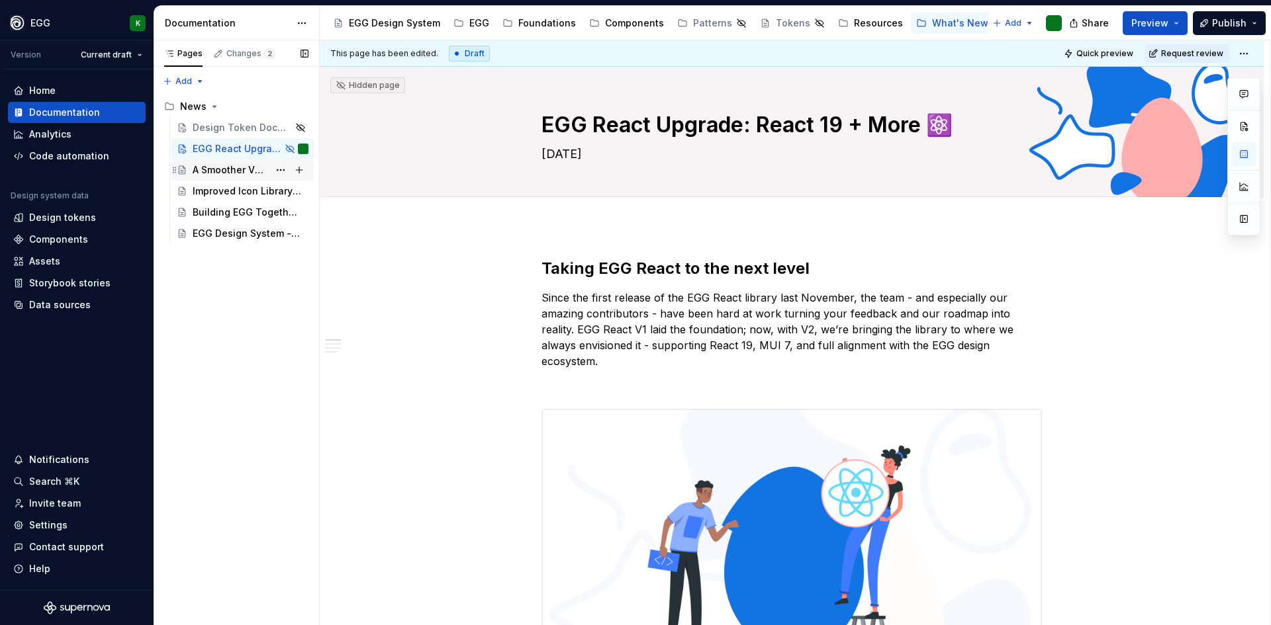
click at [225, 167] on div "A Smoother Vue Dev Experience 💛" at bounding box center [231, 169] width 76 height 13
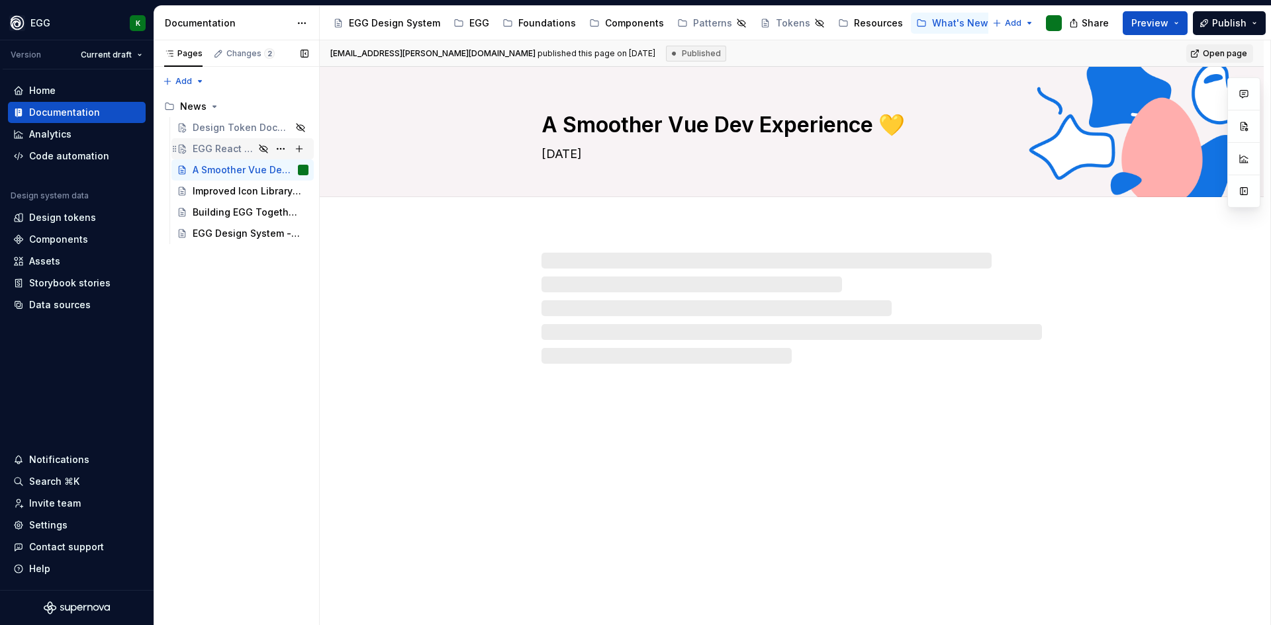
click at [224, 148] on div "EGG React Upgrade: React 19 + More ⚛️" at bounding box center [224, 148] width 62 height 13
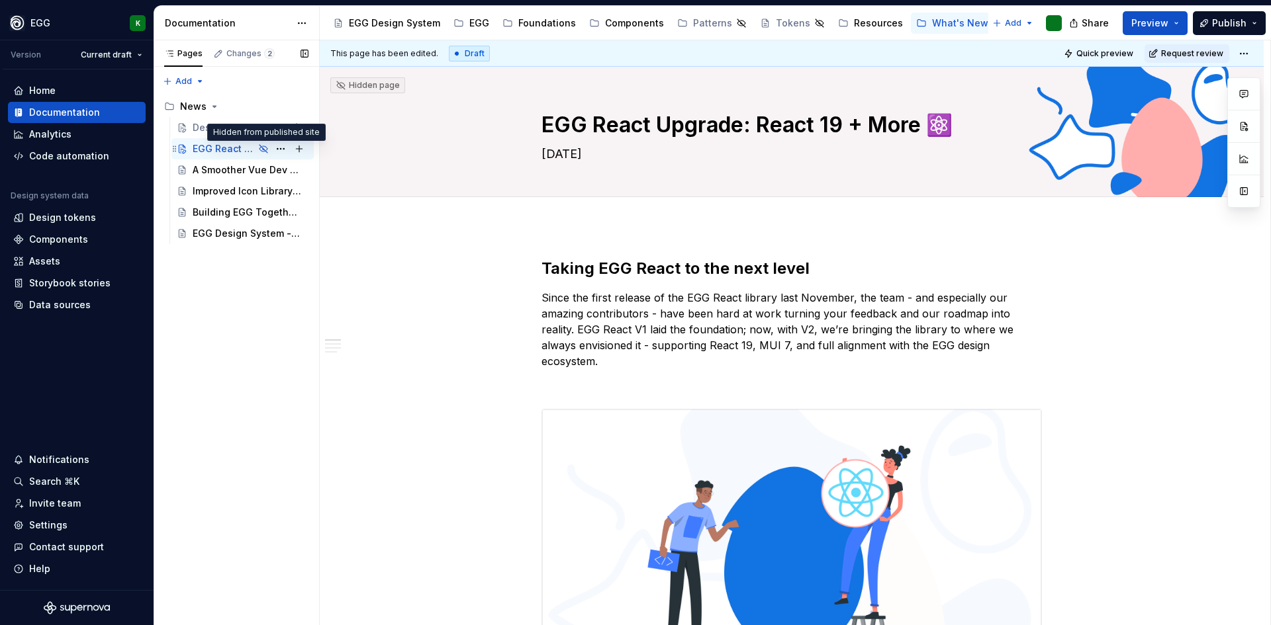
click at [261, 148] on icon "Page tree" at bounding box center [263, 149] width 11 height 11
click at [280, 147] on button "Page tree" at bounding box center [280, 149] width 19 height 19
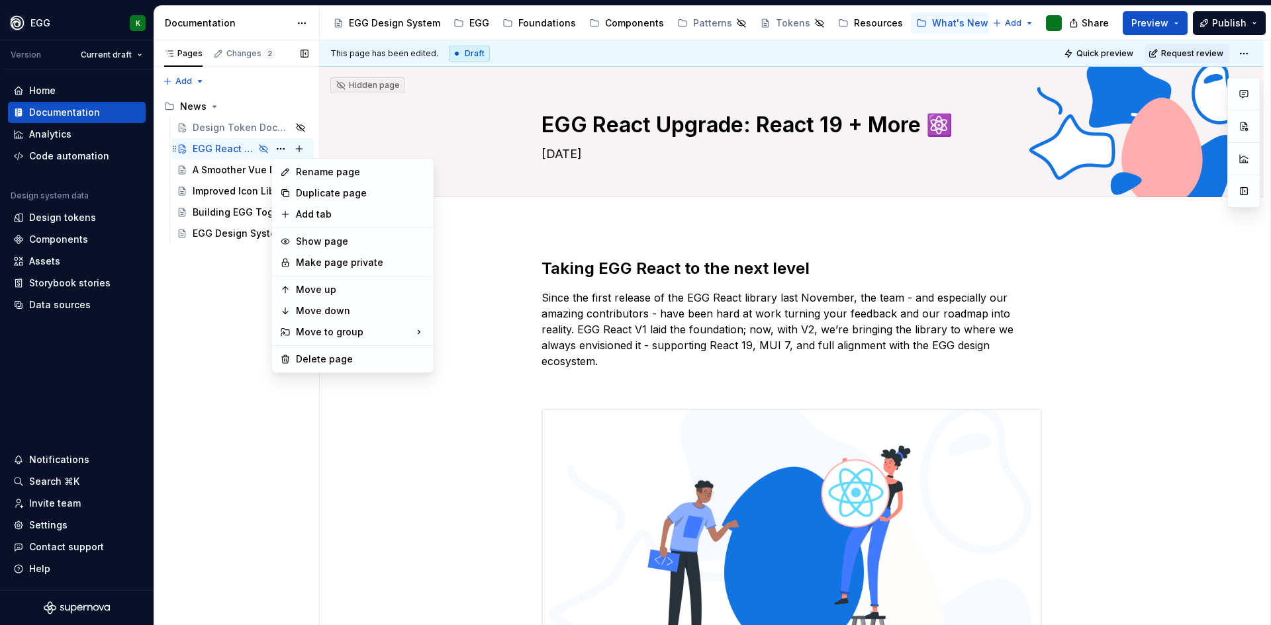
click at [210, 143] on div "Pages Changes 2 Add Accessibility guide for tree Page tree. Navigate the tree w…" at bounding box center [236, 333] width 165 height 586
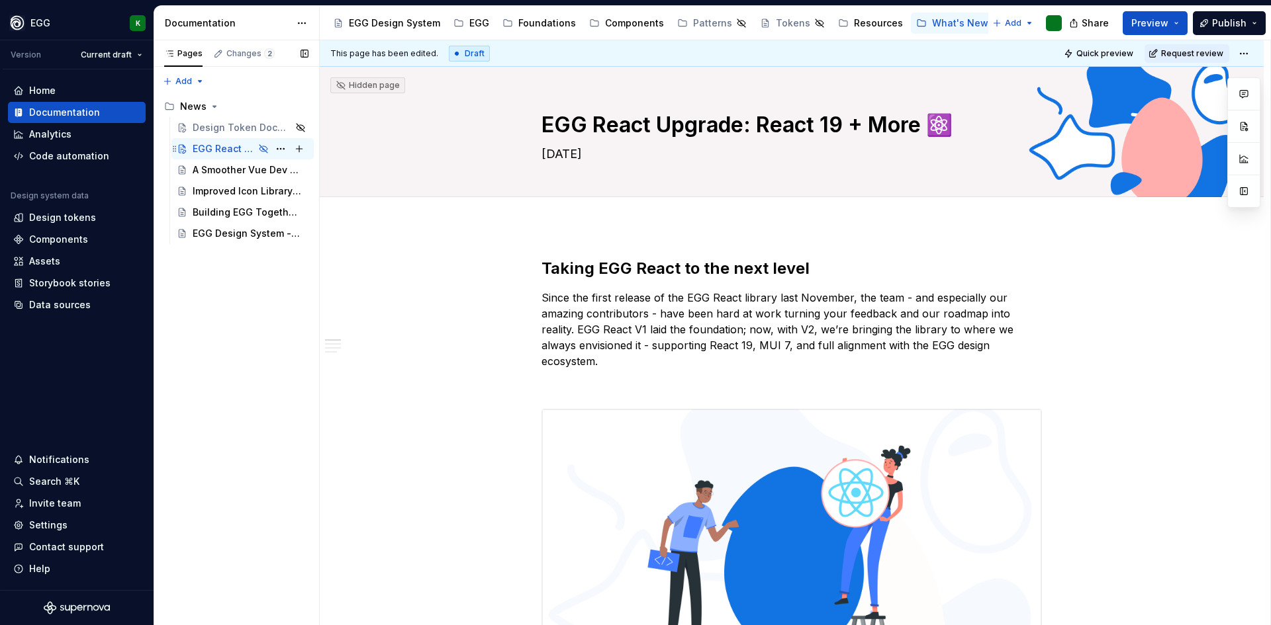
click at [270, 148] on div "EGG React Upgrade: React 19 + More ⚛️" at bounding box center [251, 149] width 116 height 19
click at [277, 148] on button "Page tree" at bounding box center [280, 149] width 19 height 19
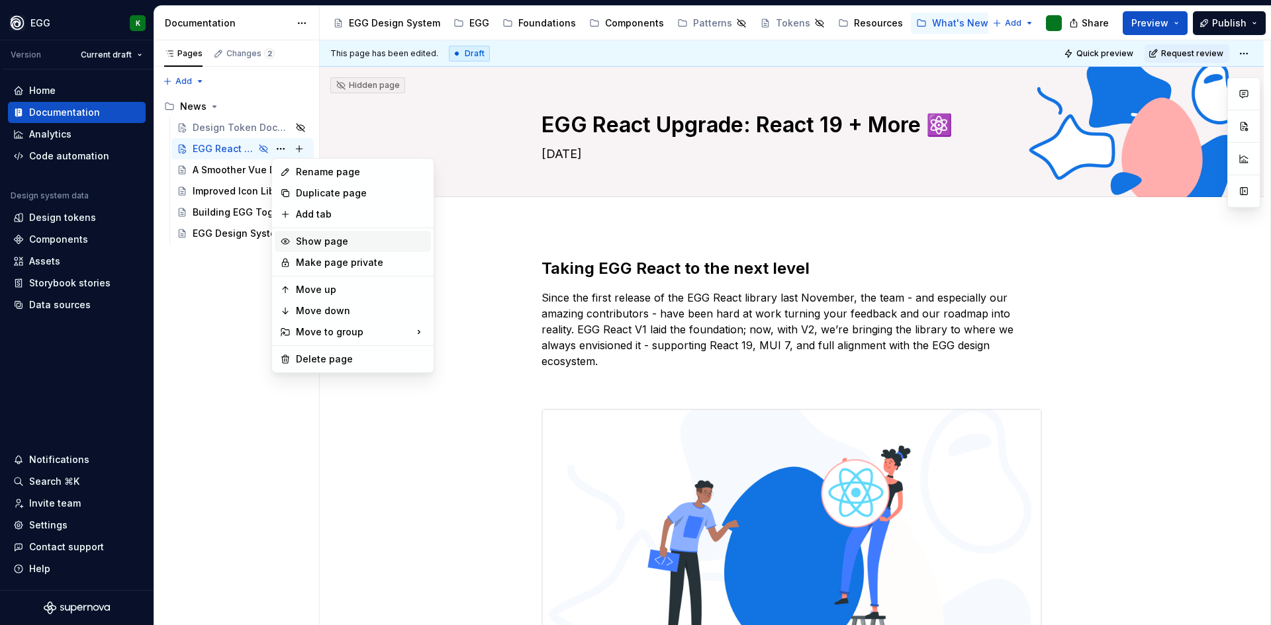
click at [318, 238] on div "Show page" at bounding box center [361, 241] width 130 height 13
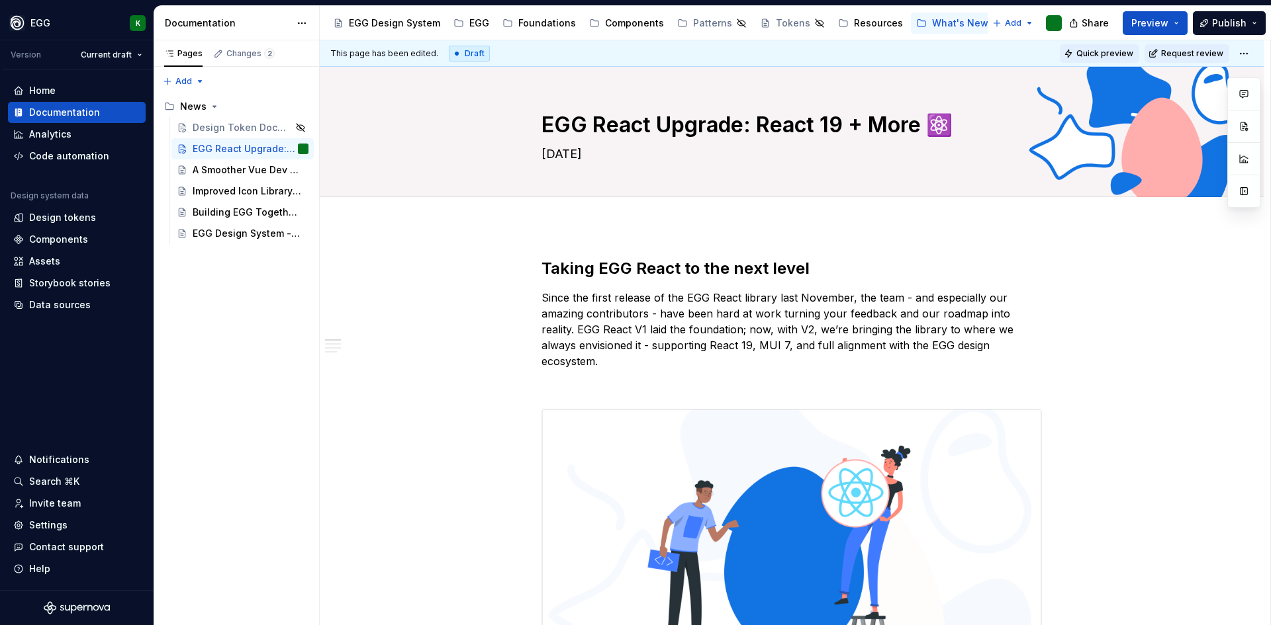
click at [1080, 52] on button "Quick preview" at bounding box center [1098, 53] width 79 height 19
click at [1242, 59] on html "EGG K Version Current draft Home Documentation Analytics Code automation Design…" at bounding box center [635, 312] width 1271 height 625
click at [1208, 101] on div "Open preview" at bounding box center [1219, 100] width 86 height 13
click at [1230, 21] on span "Publish" at bounding box center [1229, 23] width 34 height 13
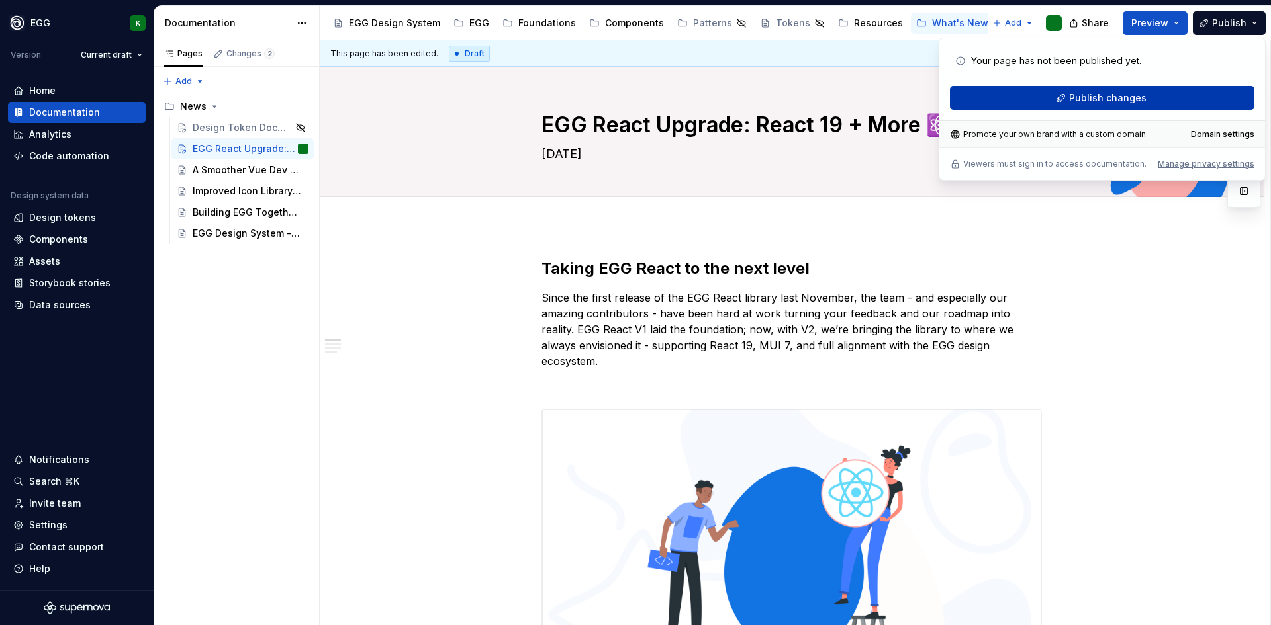
click at [1128, 102] on span "Publish changes" at bounding box center [1107, 97] width 77 height 13
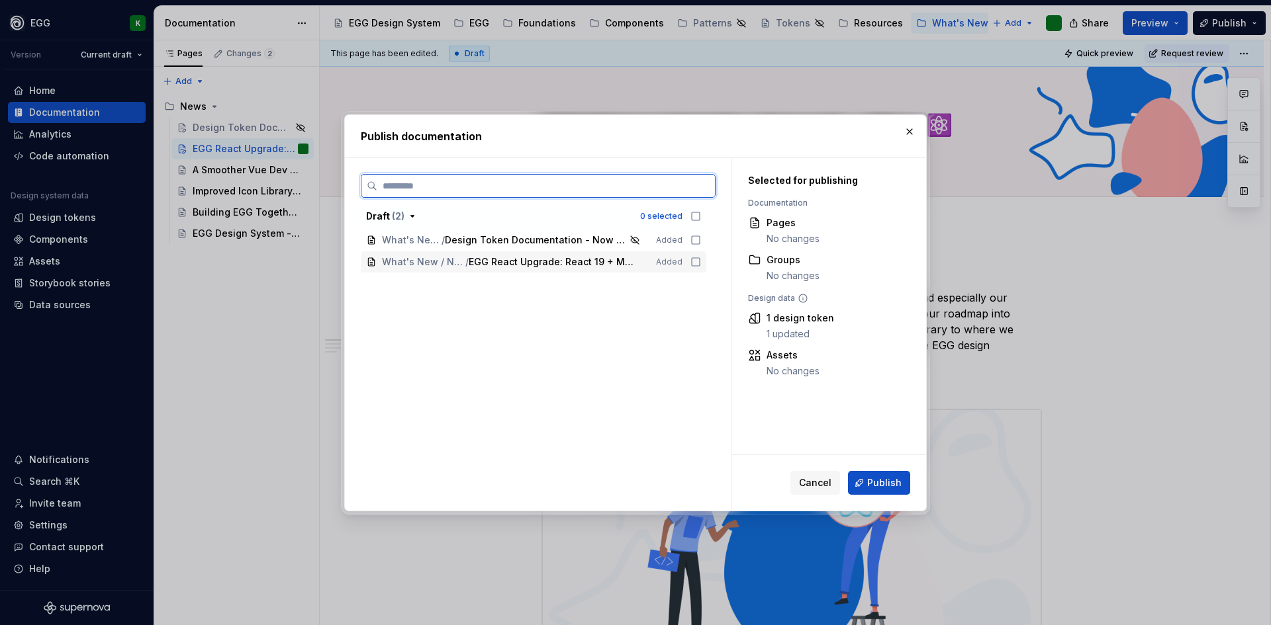
click at [697, 265] on icon at bounding box center [695, 262] width 11 height 11
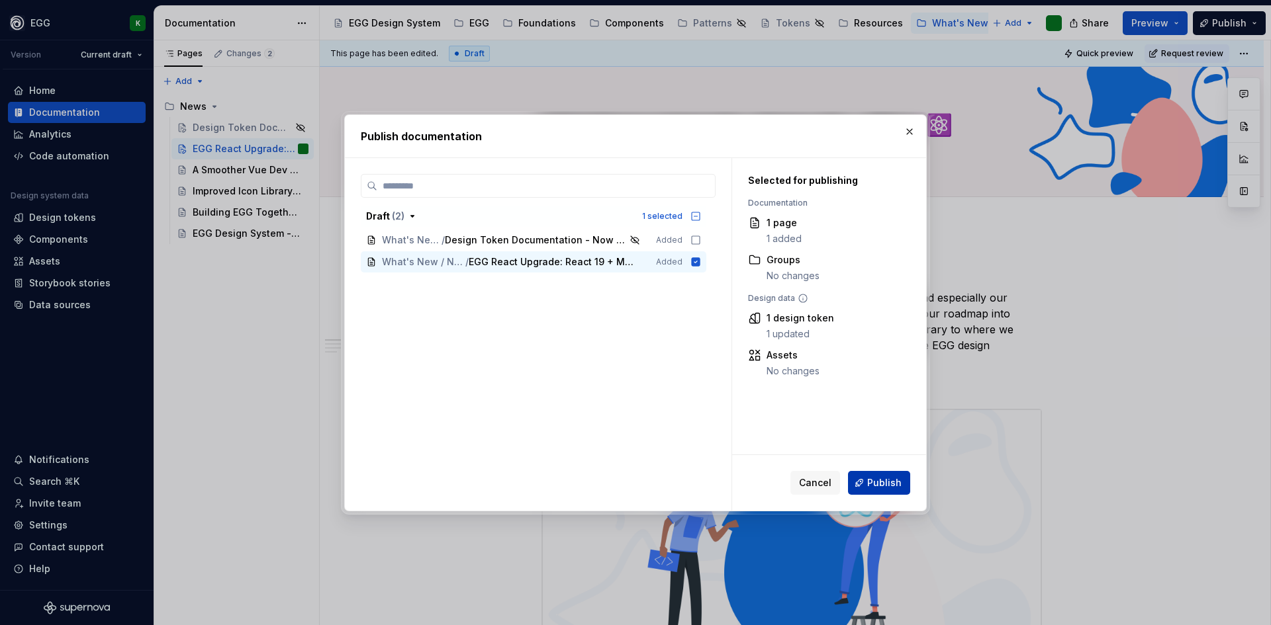
click at [880, 486] on span "Publish" at bounding box center [884, 482] width 34 height 13
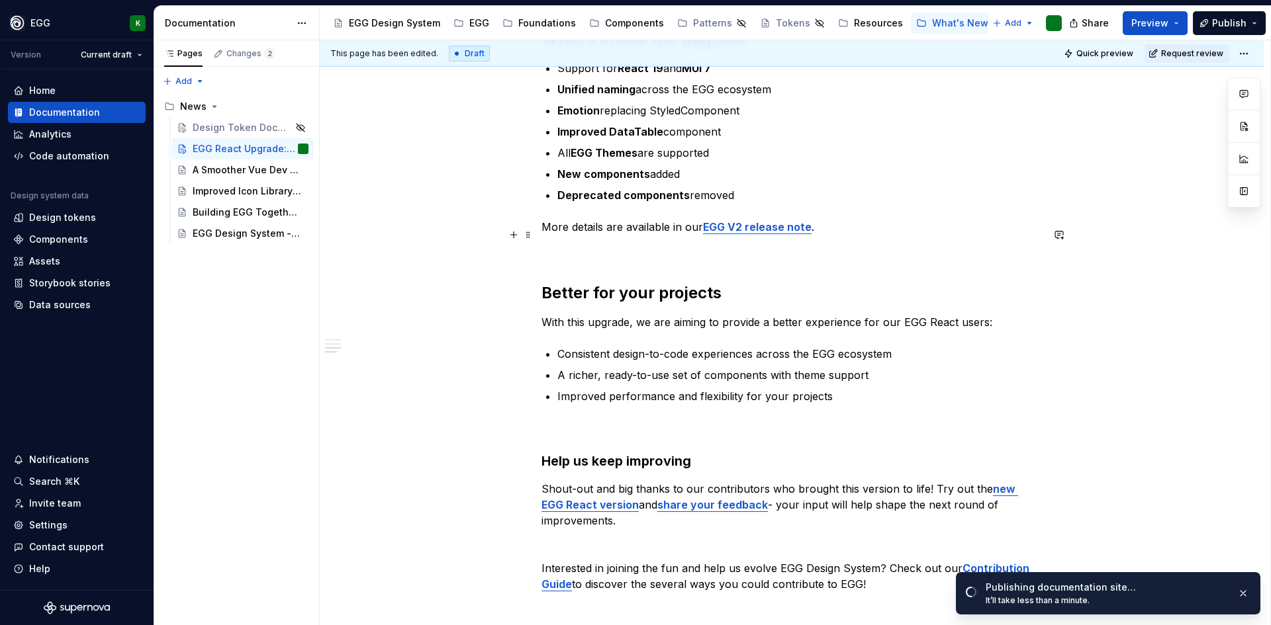
scroll to position [794, 0]
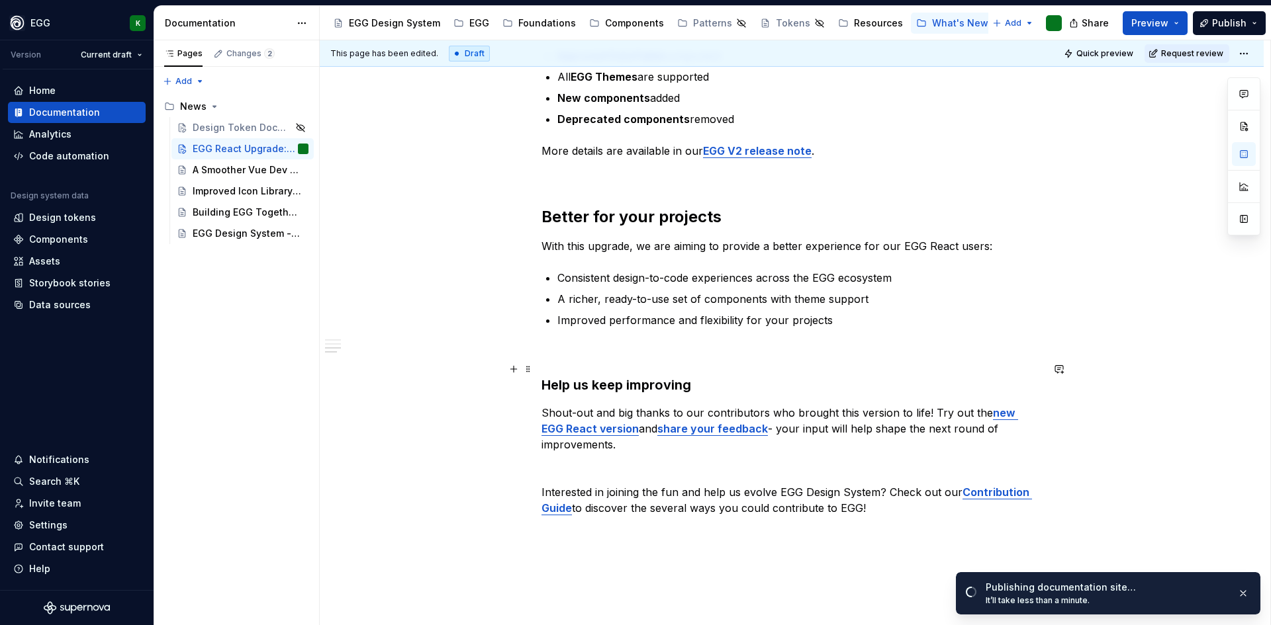
click at [651, 377] on strong "Help us keep improving" at bounding box center [616, 385] width 150 height 16
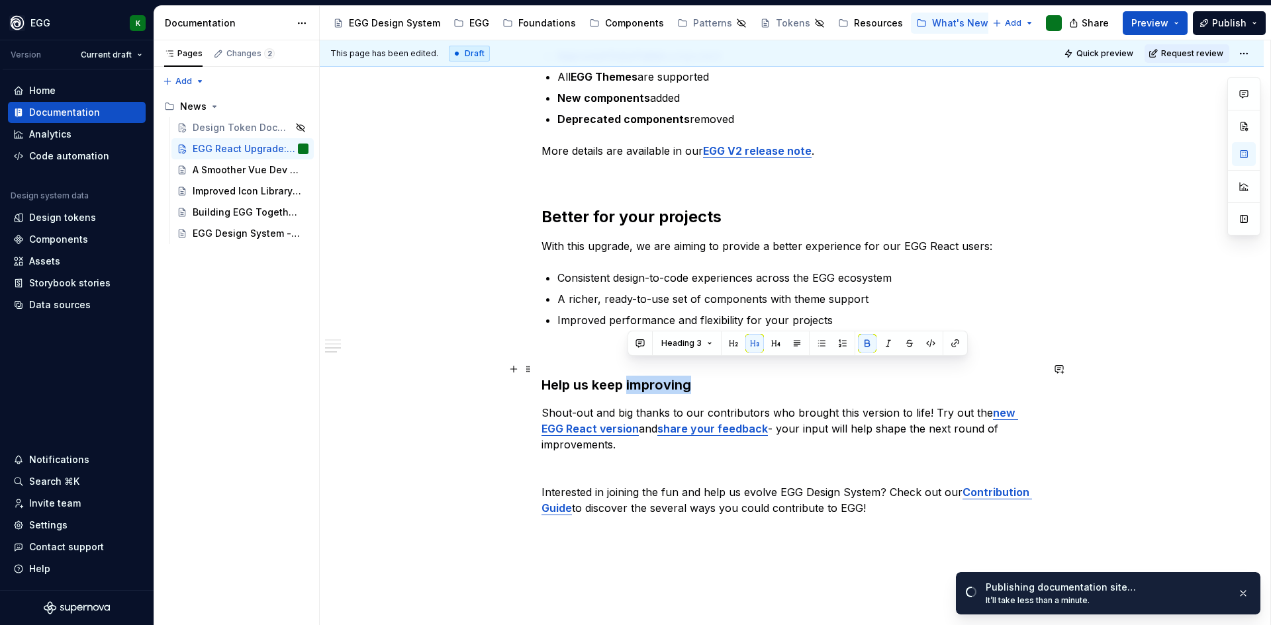
click at [651, 377] on strong "Help us keep improving" at bounding box center [616, 385] width 150 height 16
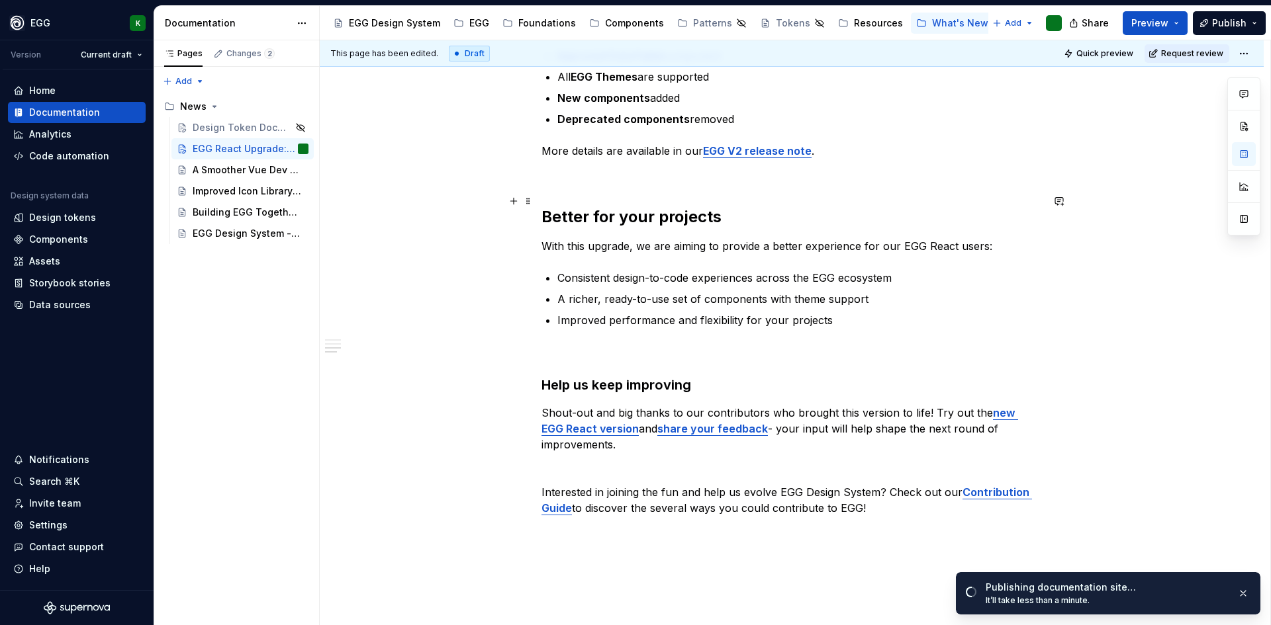
click at [659, 206] on h2 "Better for your projects" at bounding box center [791, 216] width 500 height 21
click at [622, 377] on strong "Help us keep improving" at bounding box center [616, 385] width 150 height 16
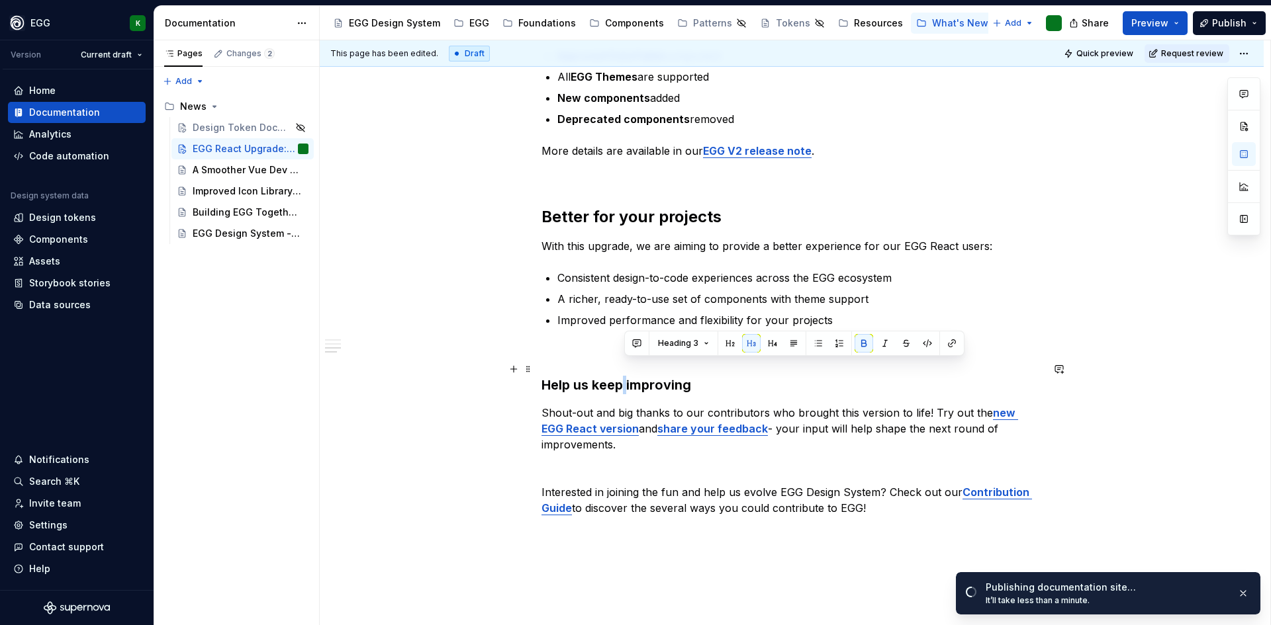
click at [622, 377] on strong "Help us keep improving" at bounding box center [616, 385] width 150 height 16
click at [604, 342] on span "Heading 3" at bounding box center [595, 343] width 40 height 11
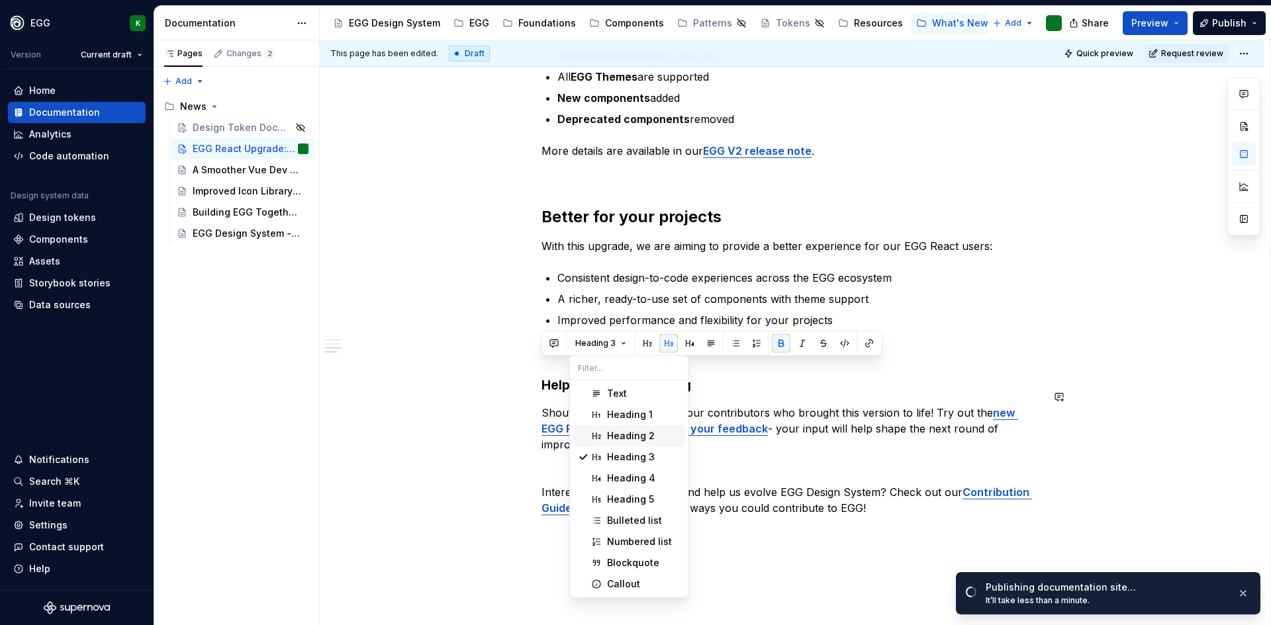
click at [631, 441] on div "Heading 2" at bounding box center [631, 435] width 48 height 13
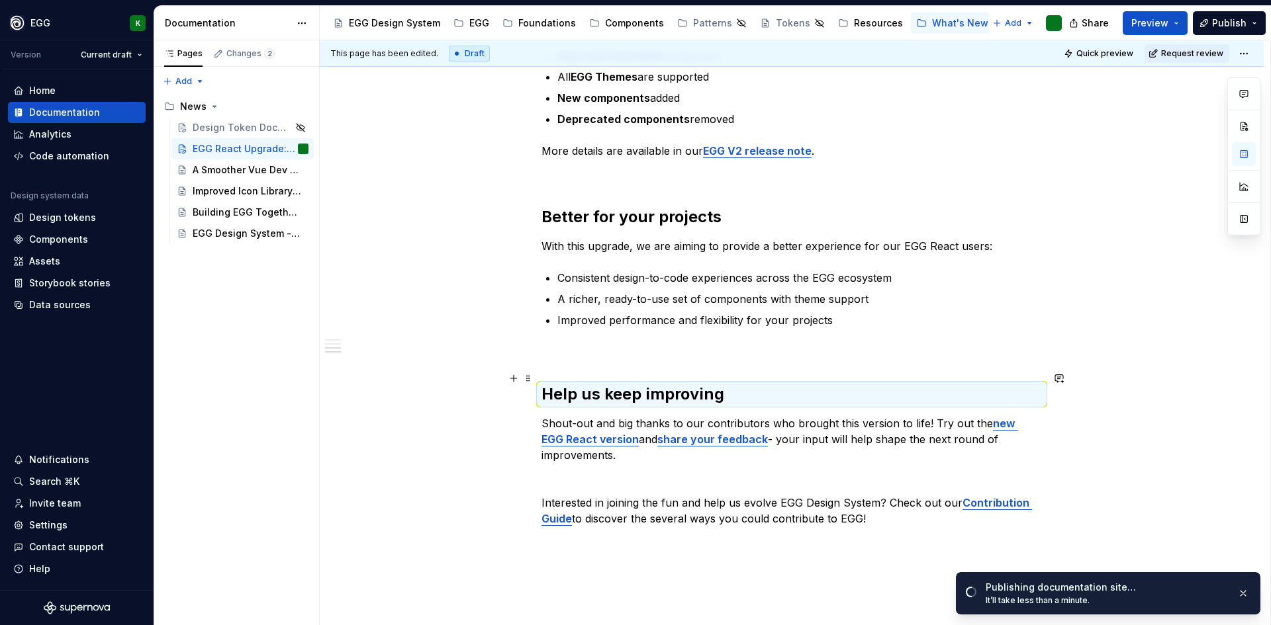
click at [728, 389] on h2 "Help us keep improving" at bounding box center [791, 394] width 500 height 21
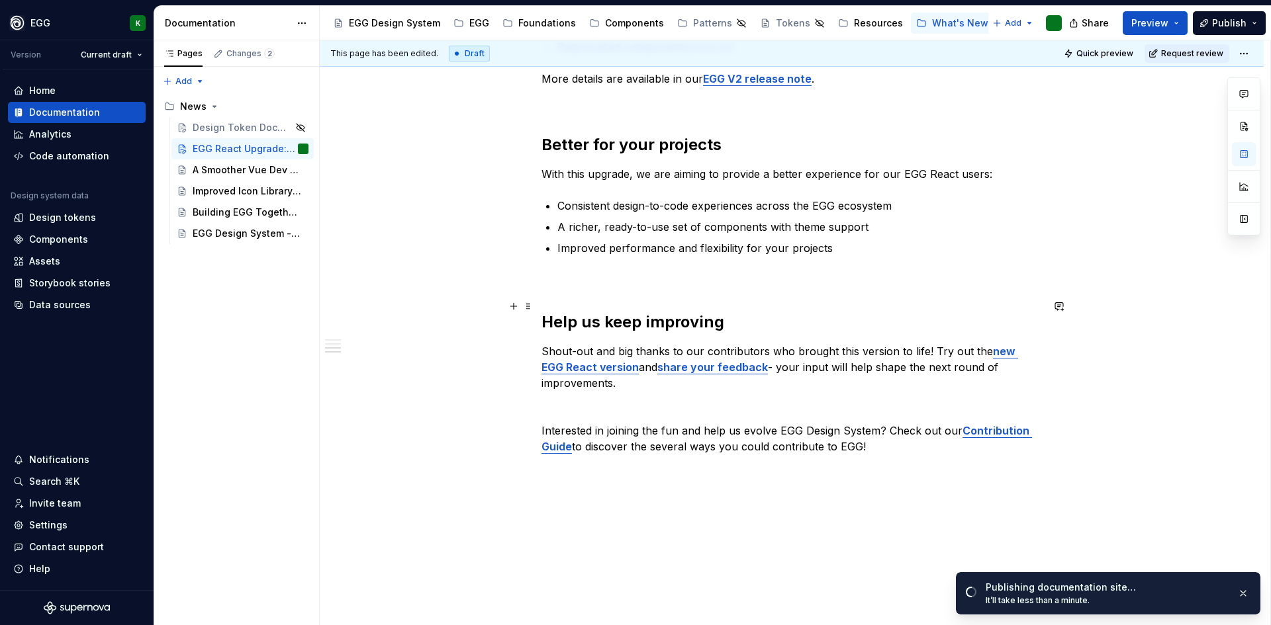
scroll to position [907, 0]
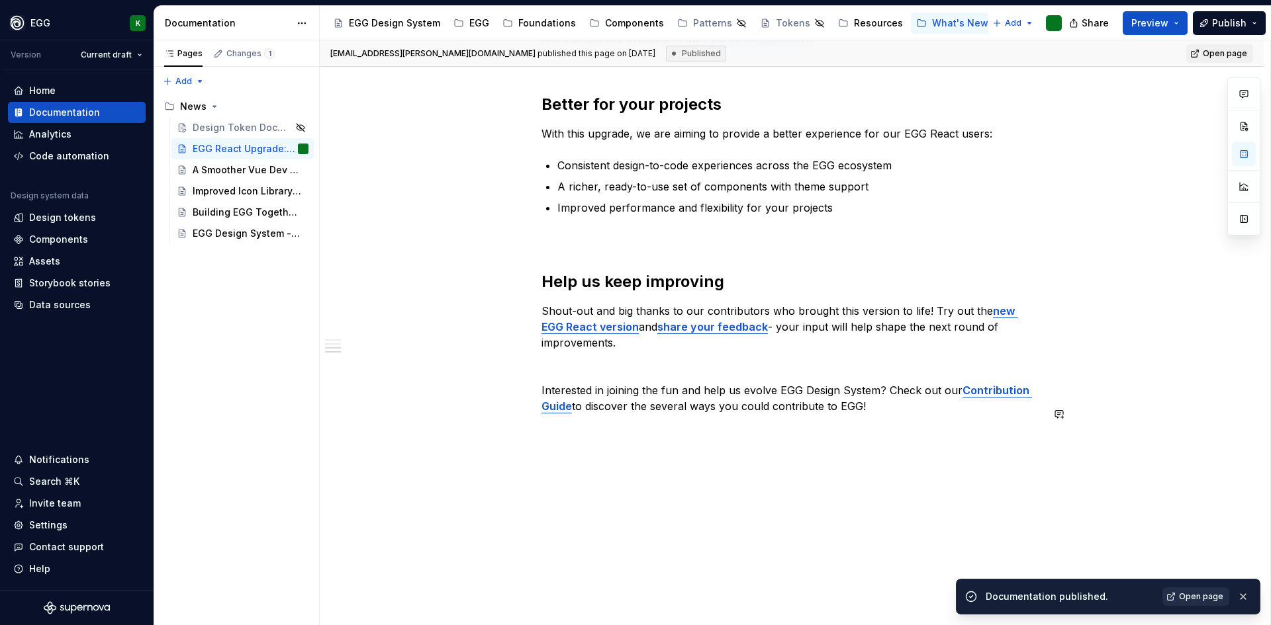
click at [1194, 600] on span "Open page" at bounding box center [1201, 597] width 44 height 11
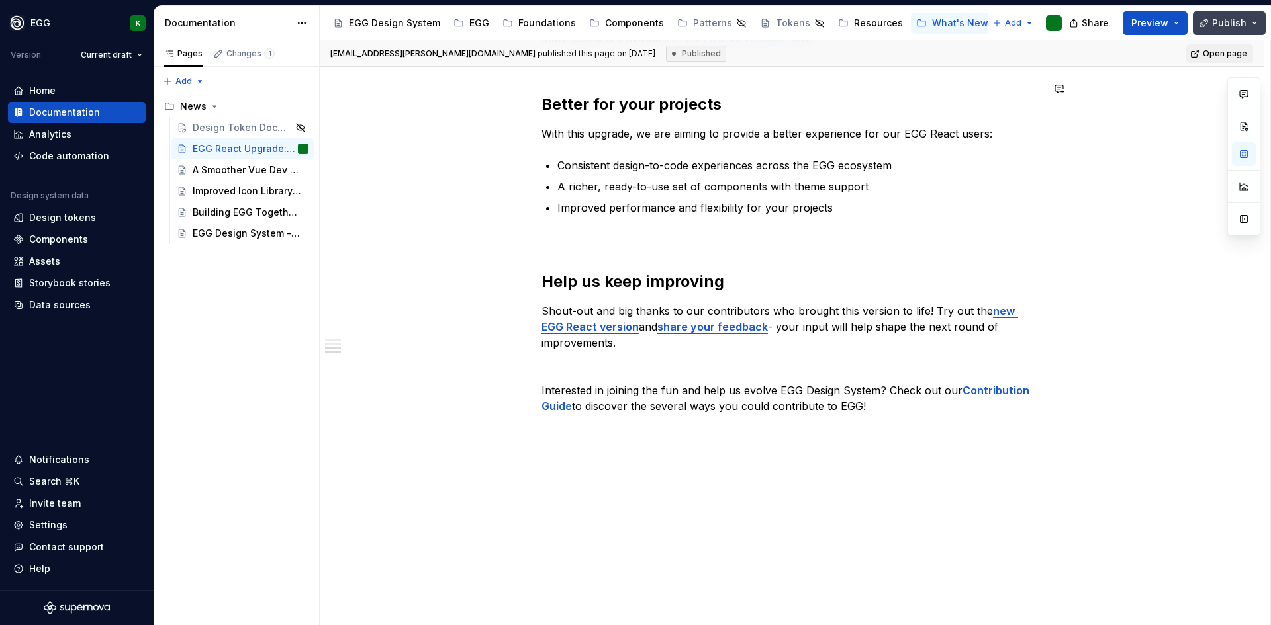
click at [1241, 19] on span "Publish" at bounding box center [1229, 23] width 34 height 13
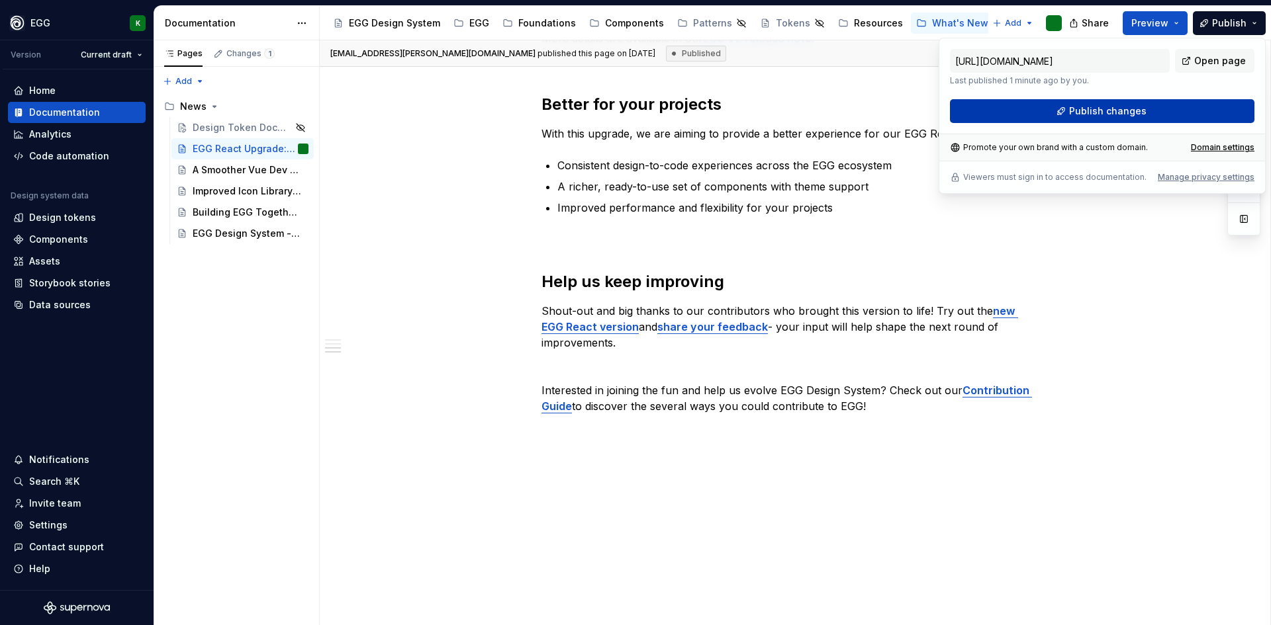
click at [1167, 109] on button "Publish changes" at bounding box center [1102, 111] width 304 height 24
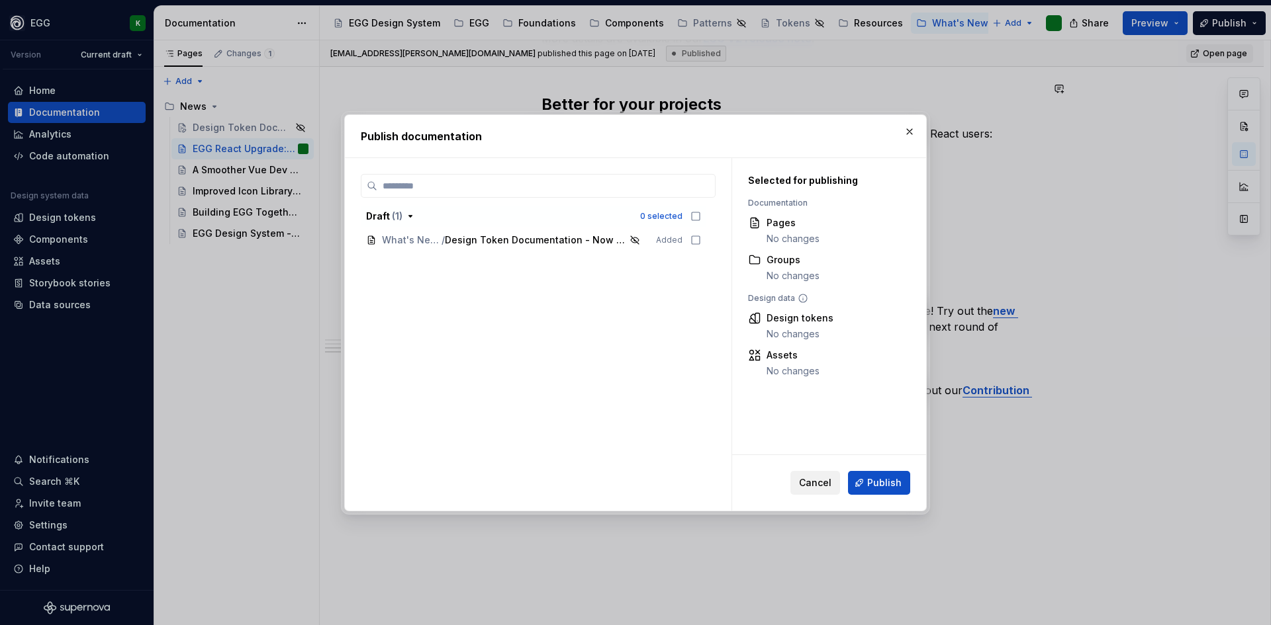
click at [813, 490] on button "Cancel" at bounding box center [815, 483] width 50 height 24
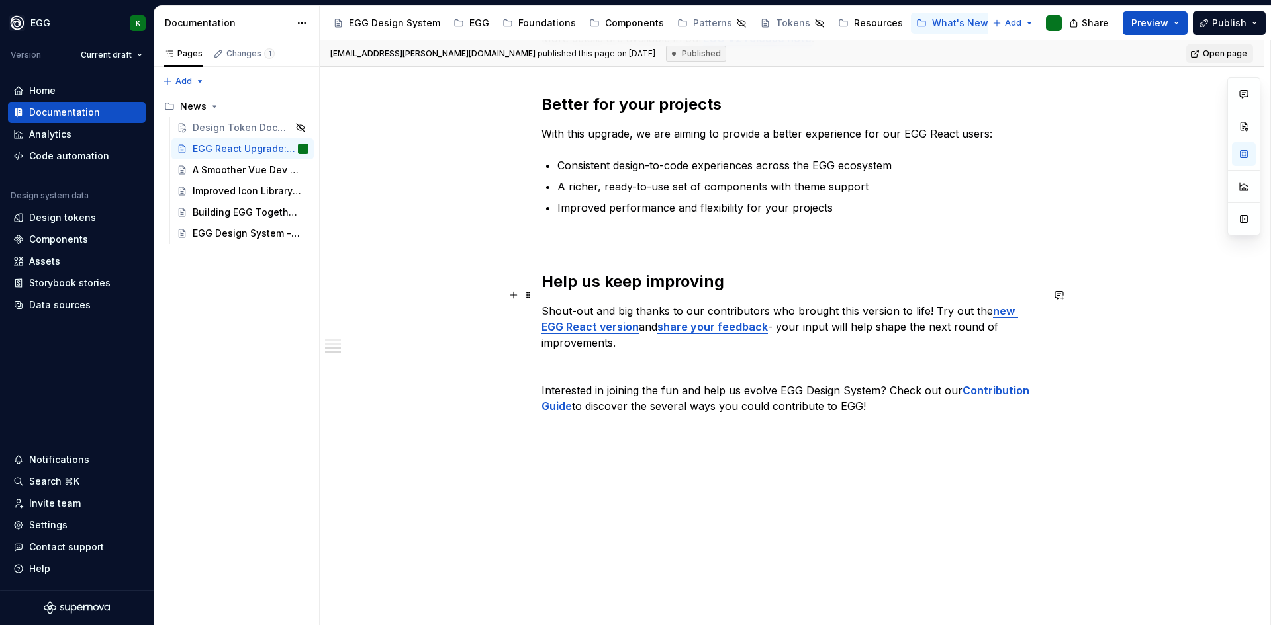
click at [768, 303] on p "Shout-out and big thanks to our contributors who brought this version to life! …" at bounding box center [791, 327] width 500 height 48
click at [827, 384] on p "Interested in joining the fun and help us evolve EGG Design System? Check out o…" at bounding box center [791, 398] width 500 height 32
click at [889, 396] on p "Interested in joining the fun and help us evolve EGG Design System? Check out o…" at bounding box center [791, 398] width 500 height 32
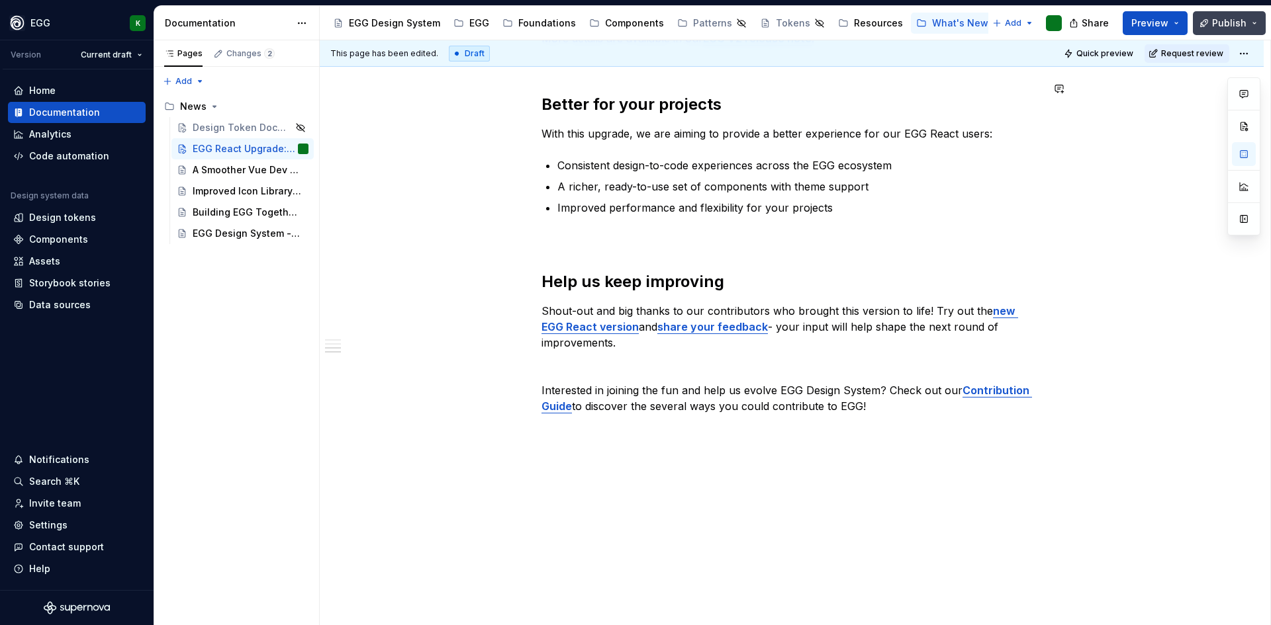
click at [1236, 13] on button "Publish" at bounding box center [1228, 23] width 73 height 24
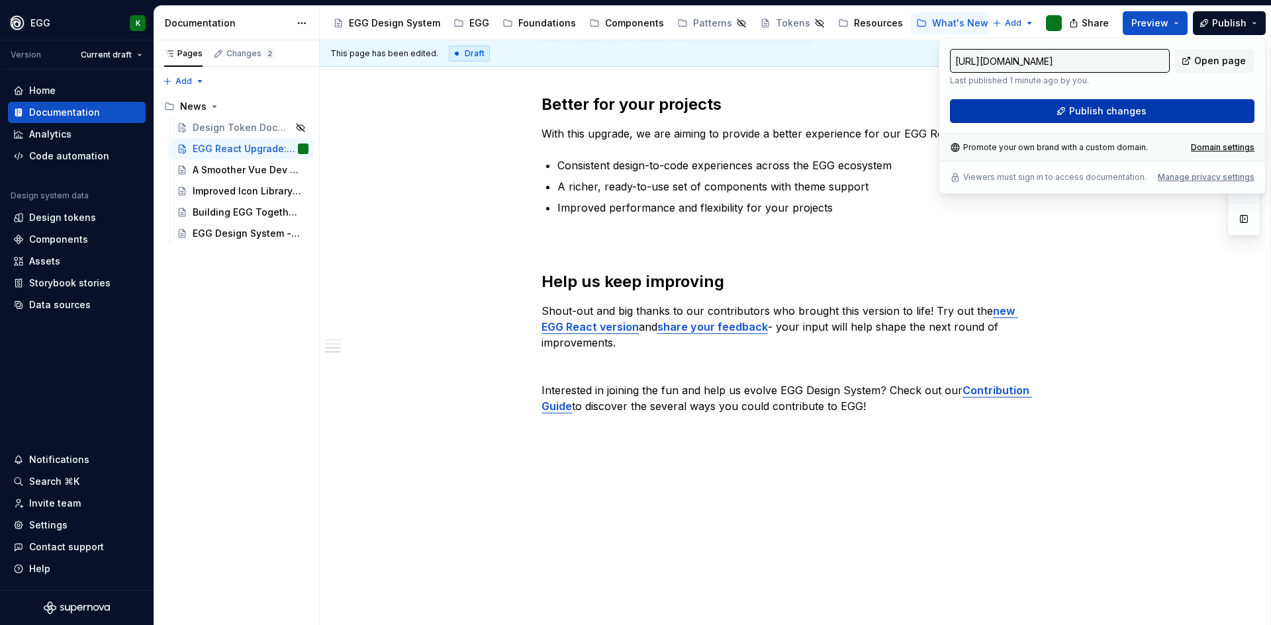
click at [1089, 101] on button "Publish changes" at bounding box center [1102, 111] width 304 height 24
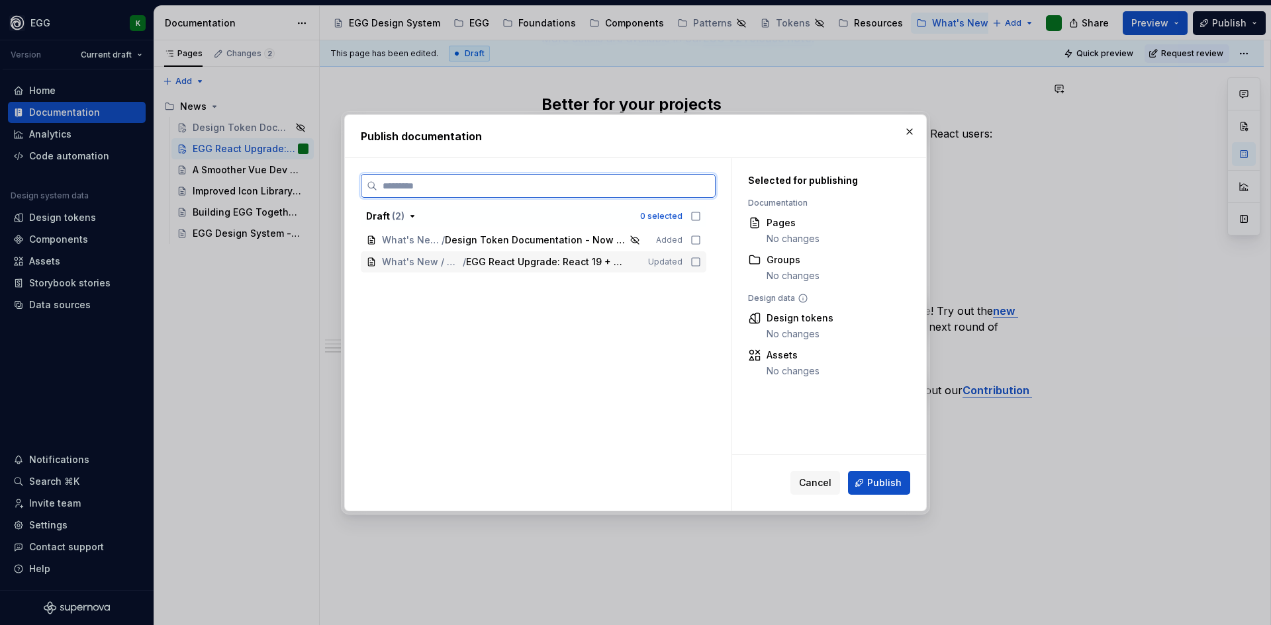
click at [696, 258] on icon at bounding box center [696, 262] width 8 height 8
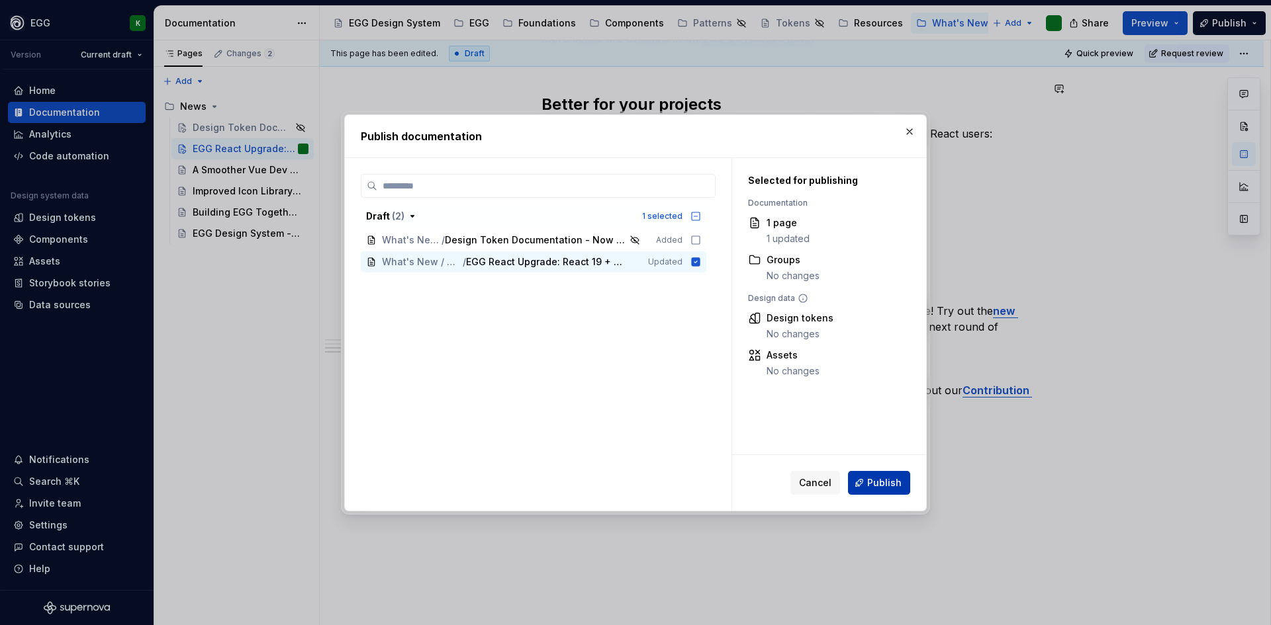
click at [879, 486] on span "Publish" at bounding box center [884, 482] width 34 height 13
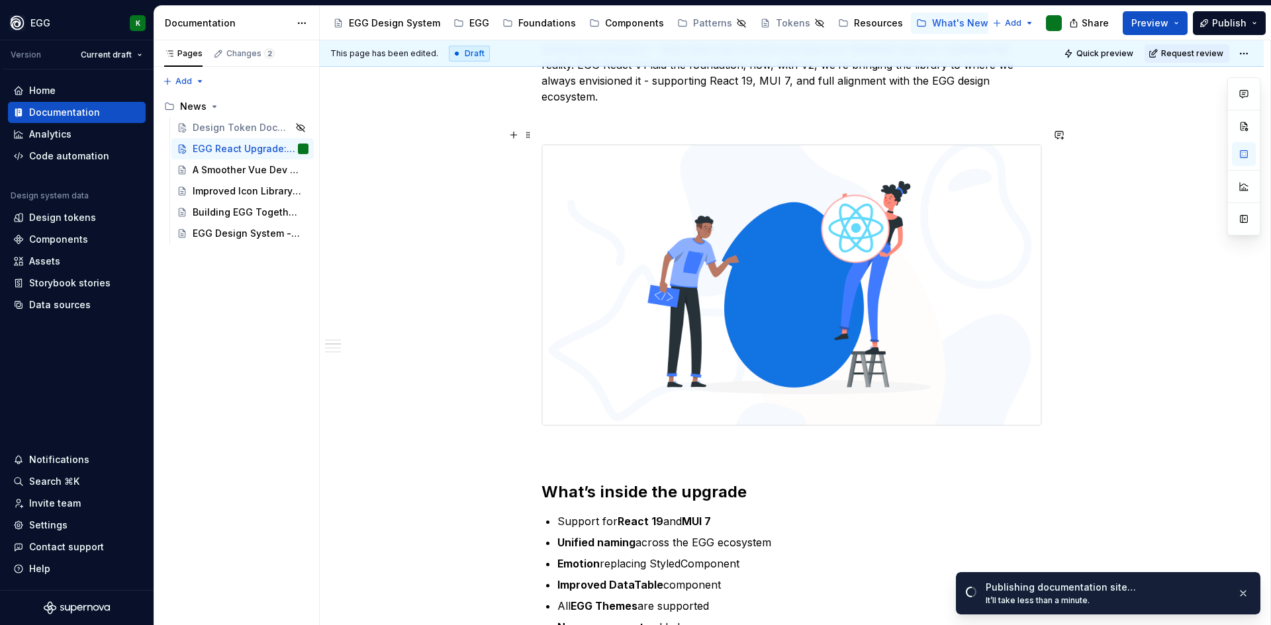
scroll to position [529, 0]
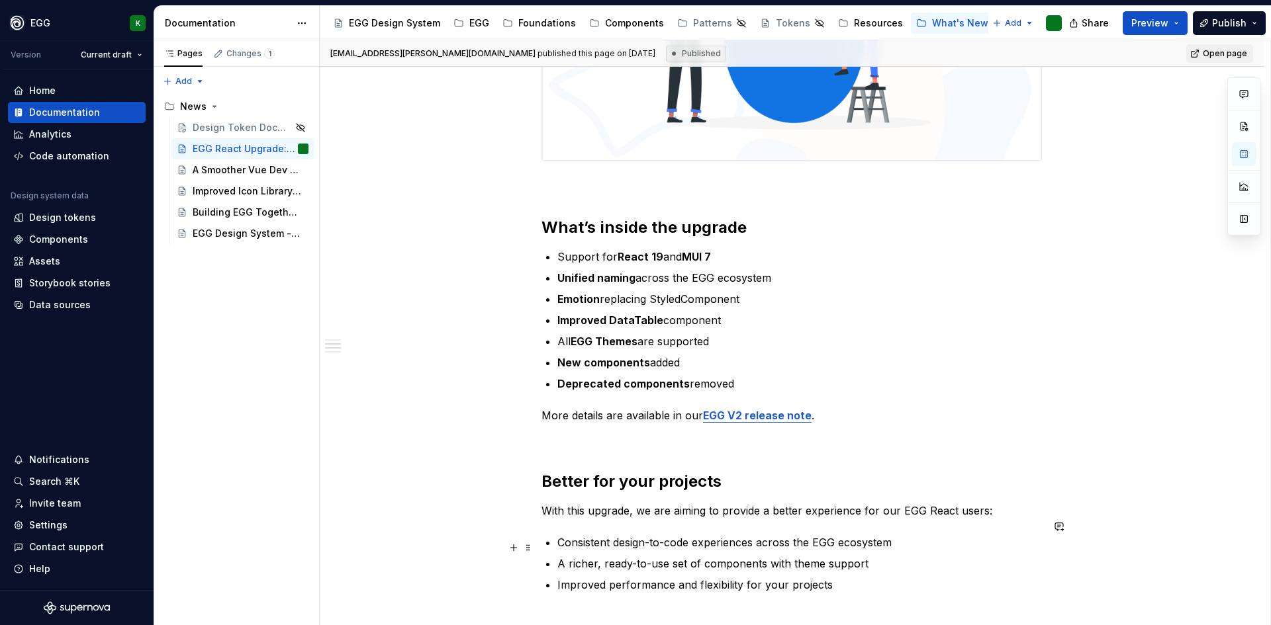
type textarea "*"
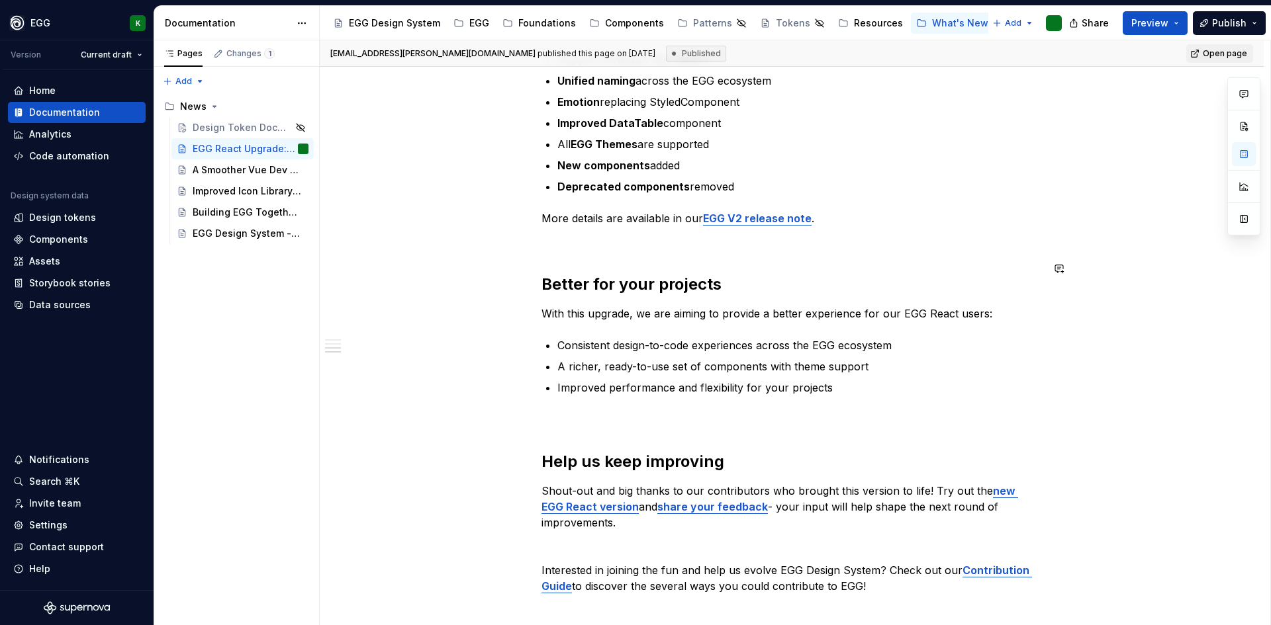
scroll to position [794, 0]
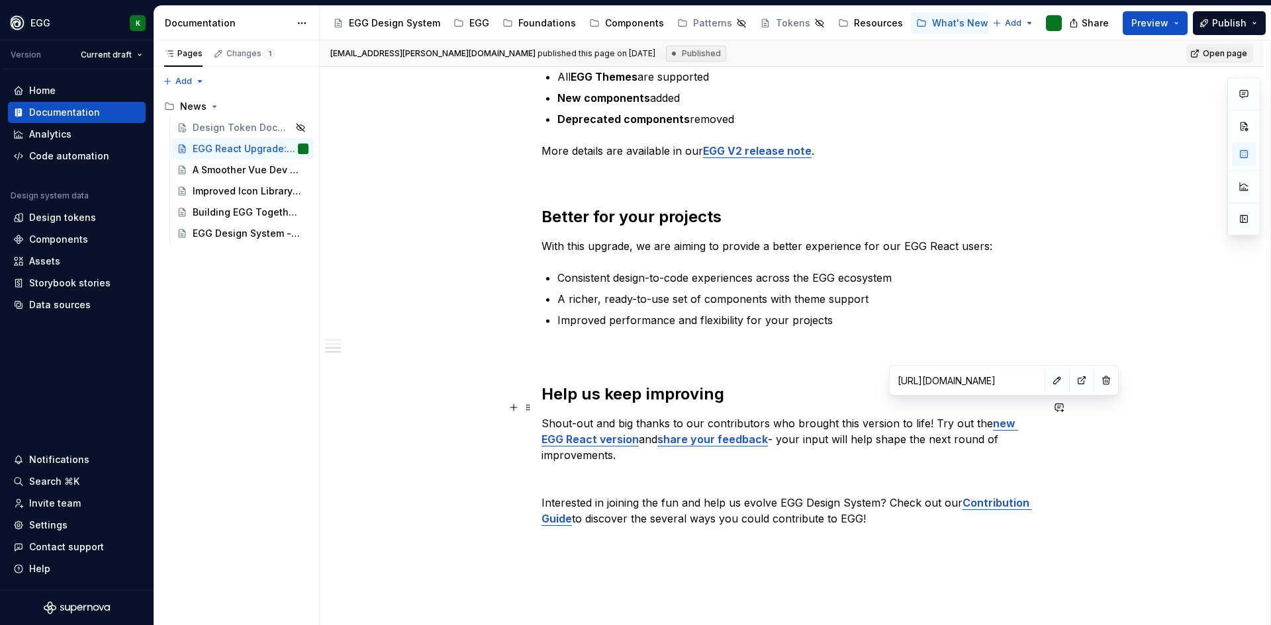
click at [997, 417] on strong "new EGG React version" at bounding box center [779, 431] width 476 height 29
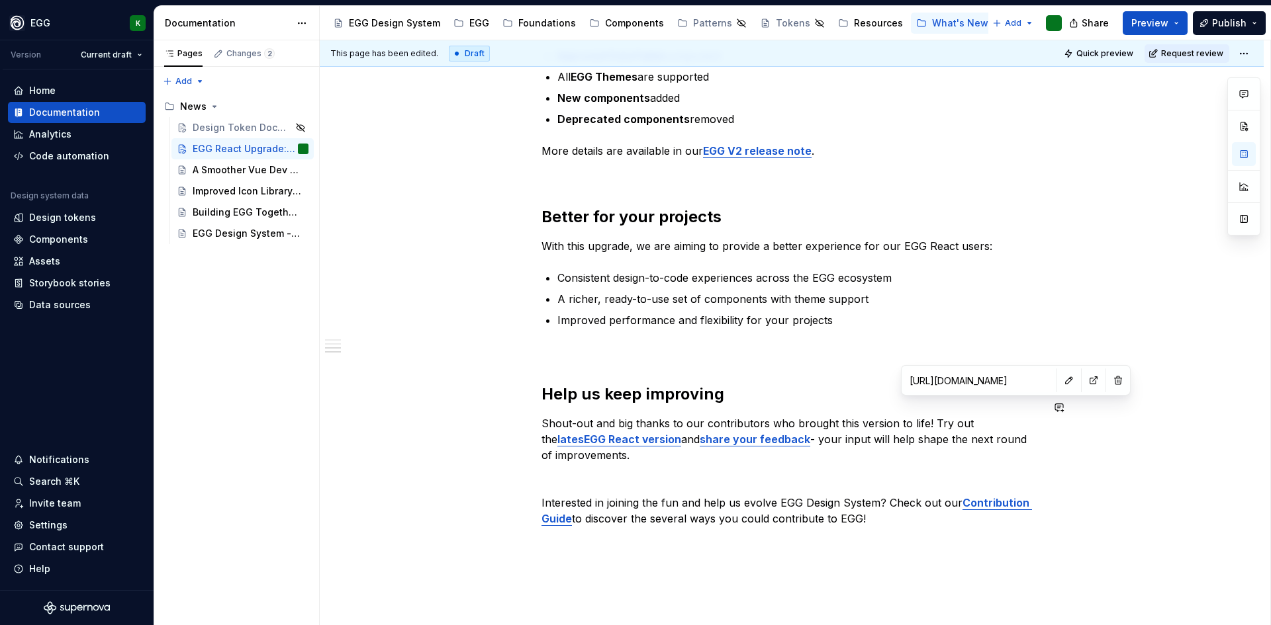
type textarea "*"
click at [707, 433] on strong "share your feedback" at bounding box center [712, 439] width 111 height 13
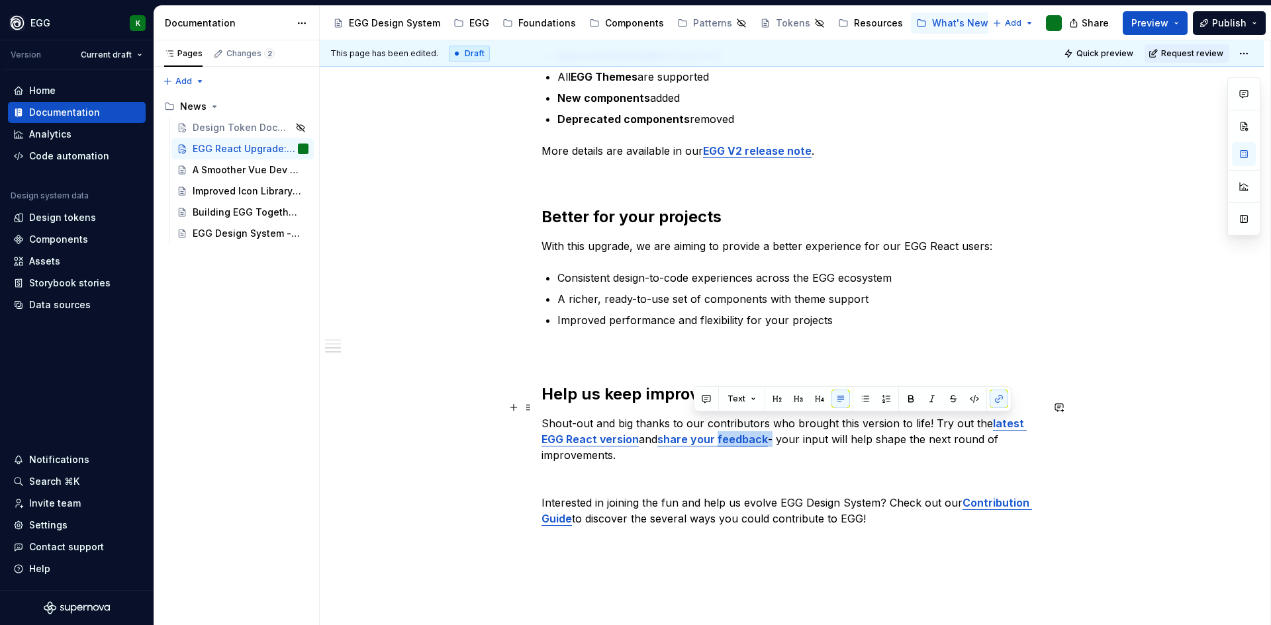
click at [707, 433] on strong "share your feedback" at bounding box center [712, 439] width 111 height 13
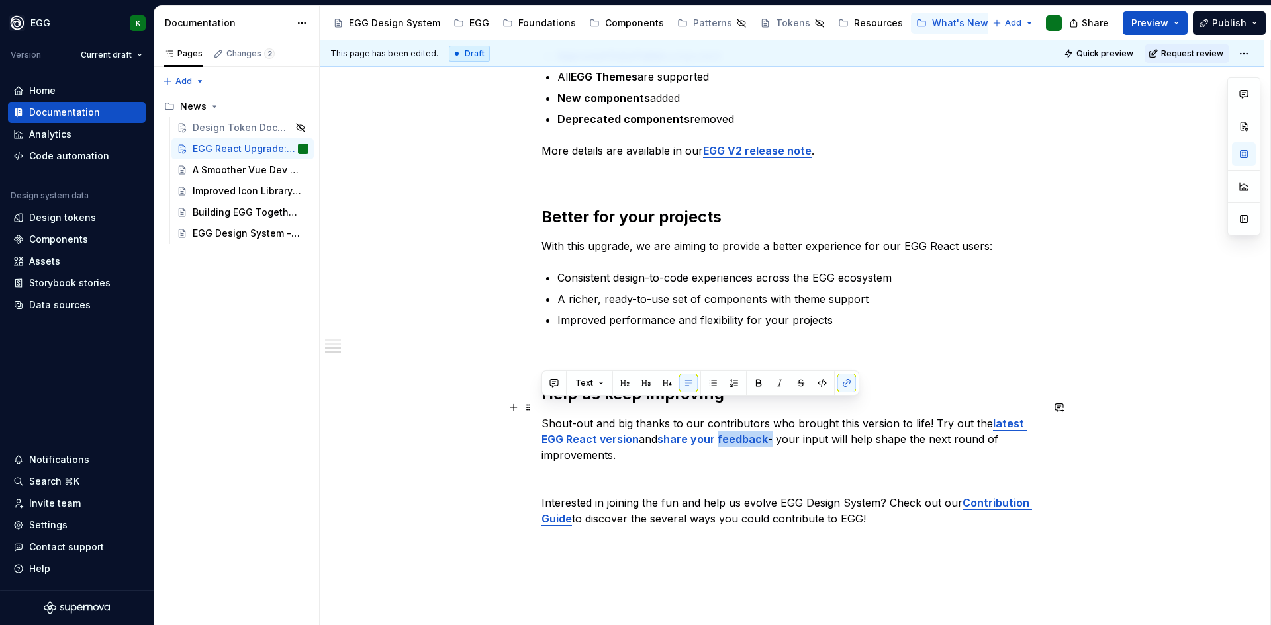
click at [692, 433] on strong "share your feedback" at bounding box center [712, 439] width 111 height 13
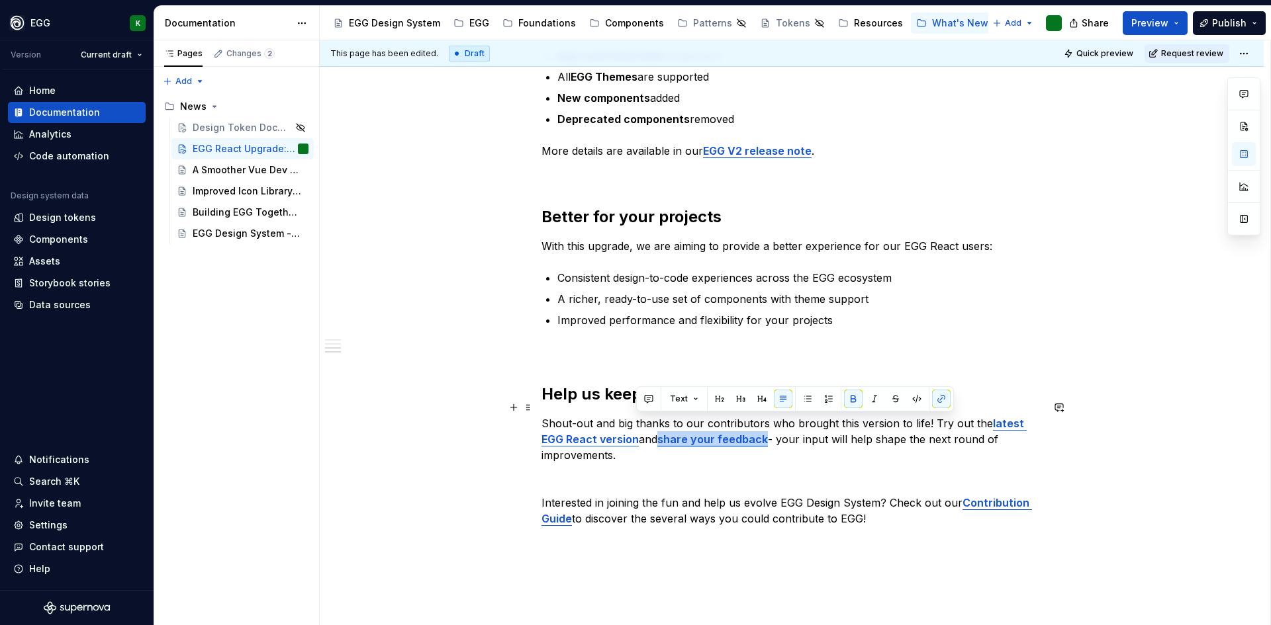
drag, startPoint x: 637, startPoint y: 424, endPoint x: 740, endPoint y: 424, distance: 103.2
click at [740, 433] on strong "share your feedback" at bounding box center [712, 439] width 111 height 13
click at [939, 392] on button "button" at bounding box center [941, 399] width 19 height 19
click at [942, 400] on button "button" at bounding box center [941, 399] width 19 height 19
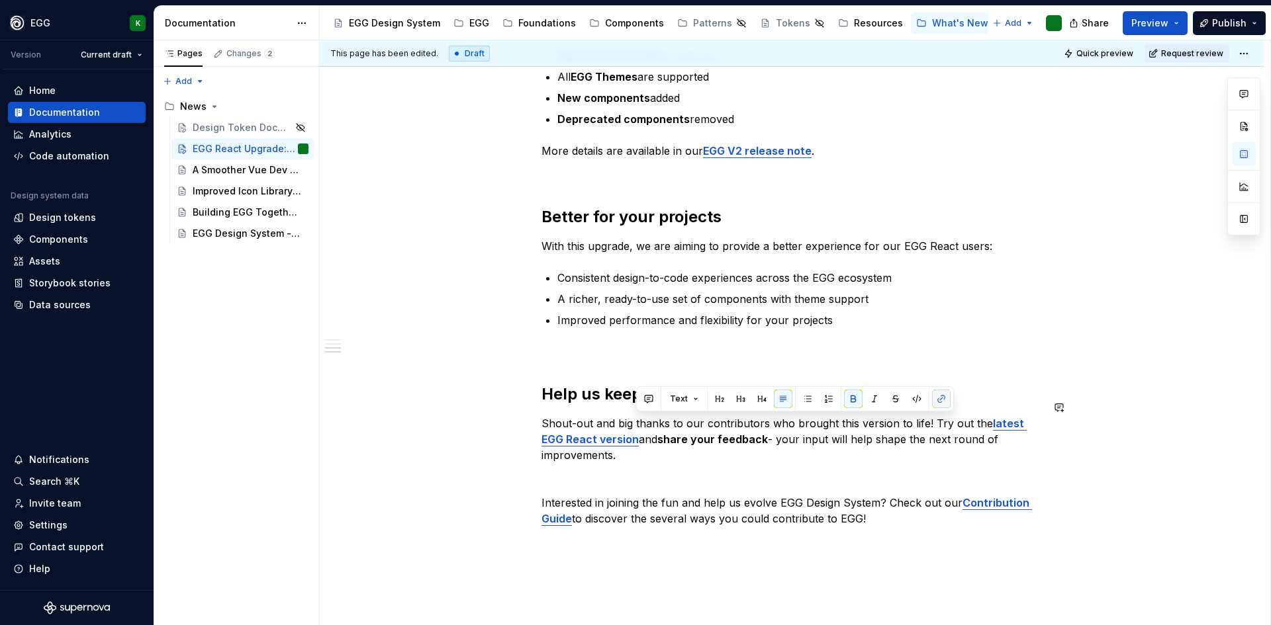
click at [942, 400] on button "button" at bounding box center [941, 399] width 19 height 19
click at [887, 471] on p at bounding box center [791, 479] width 500 height 16
drag, startPoint x: 638, startPoint y: 423, endPoint x: 741, endPoint y: 426, distance: 102.6
click at [741, 433] on strong "share your feedback" at bounding box center [712, 439] width 111 height 13
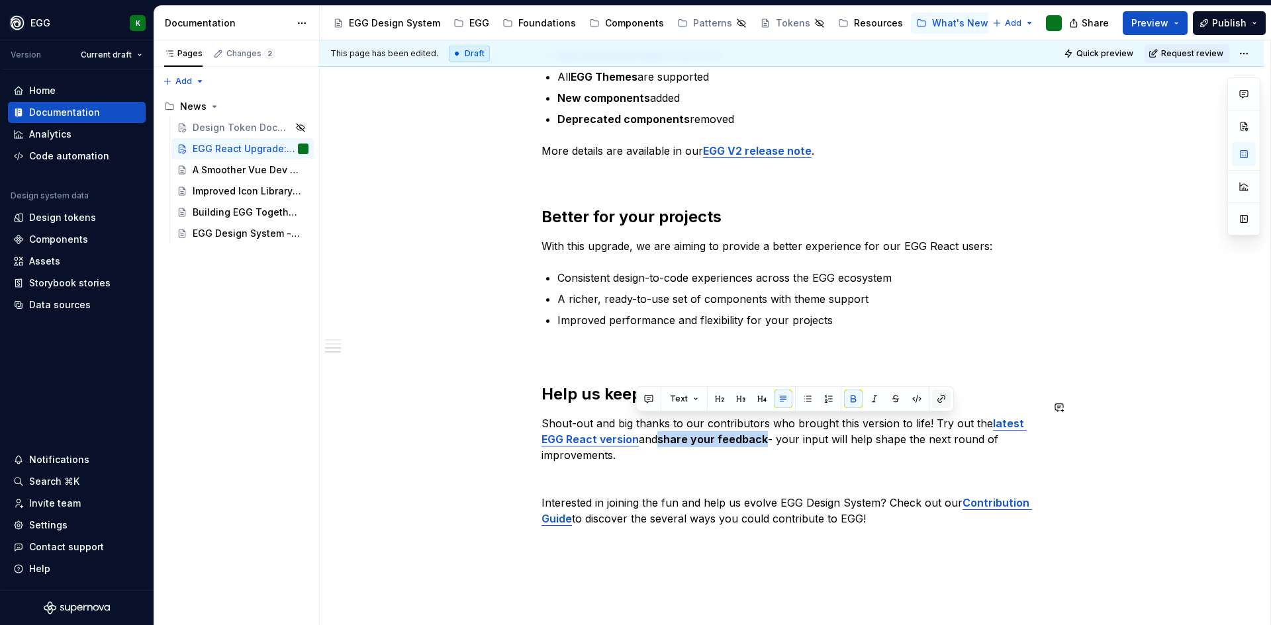
click at [940, 392] on button "button" at bounding box center [941, 399] width 19 height 19
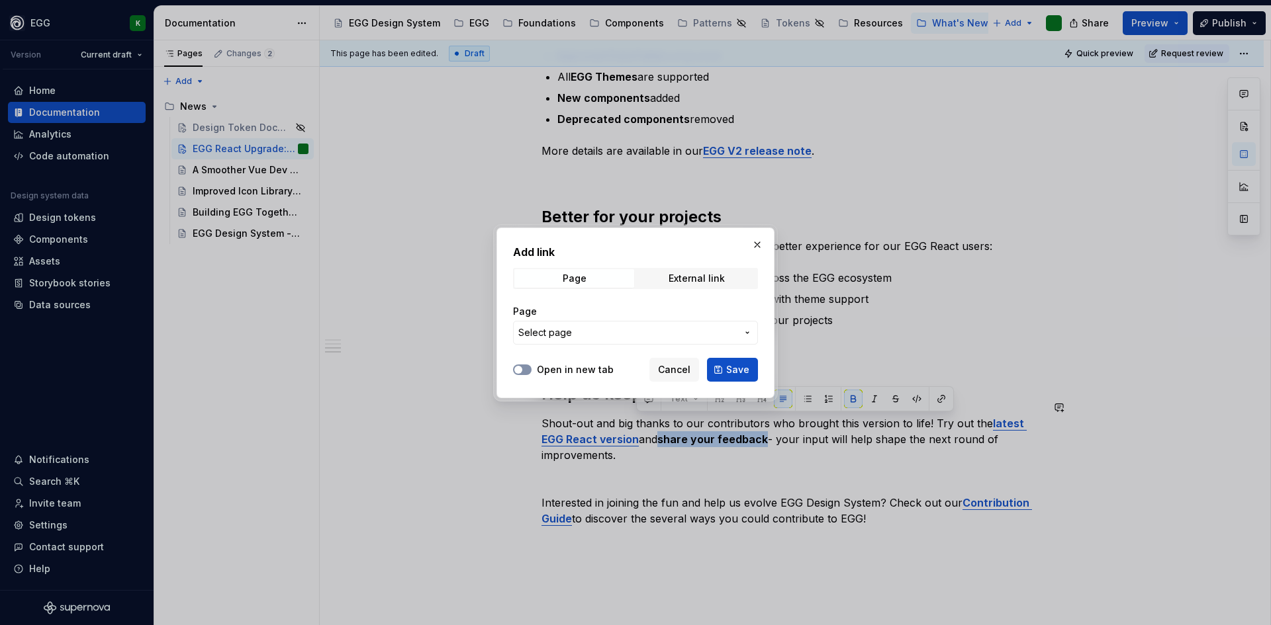
click at [526, 365] on button "Open in new tab" at bounding box center [522, 370] width 19 height 11
click at [571, 333] on span "Select page" at bounding box center [627, 332] width 218 height 13
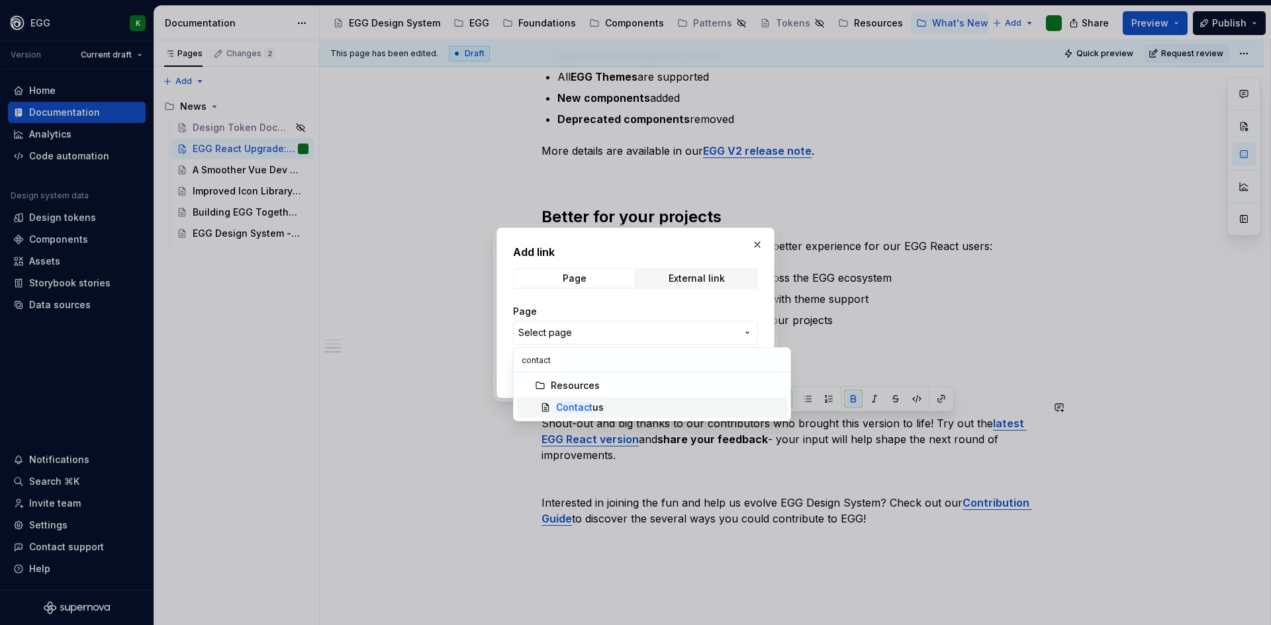
type input "contact"
click at [592, 402] on mark "Contact" at bounding box center [574, 407] width 36 height 11
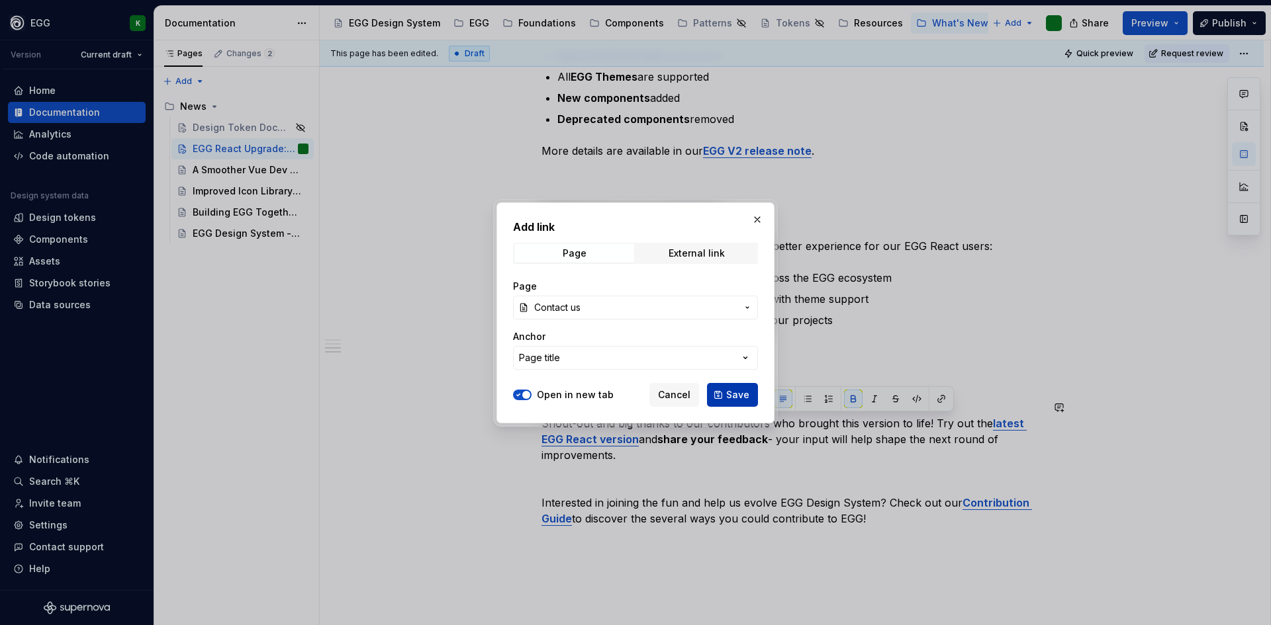
click at [723, 396] on button "Save" at bounding box center [732, 395] width 51 height 24
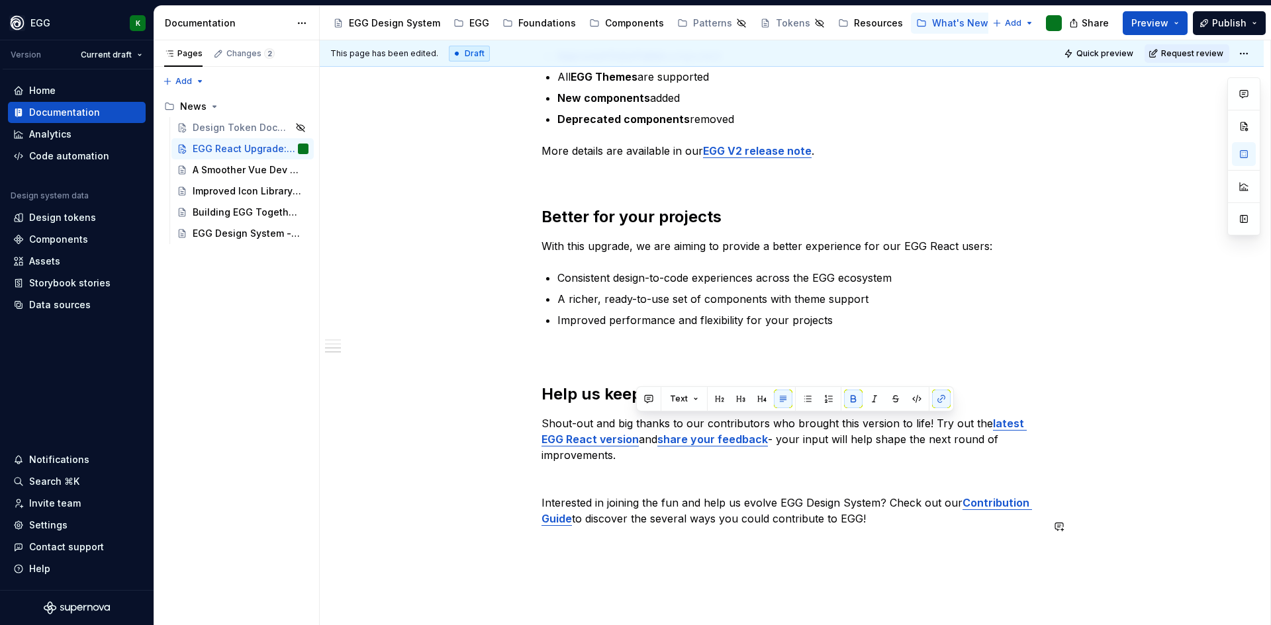
click at [707, 577] on div "Taking EGG React to the next level Since the first release of the EGG React lib…" at bounding box center [792, 105] width 944 height 1346
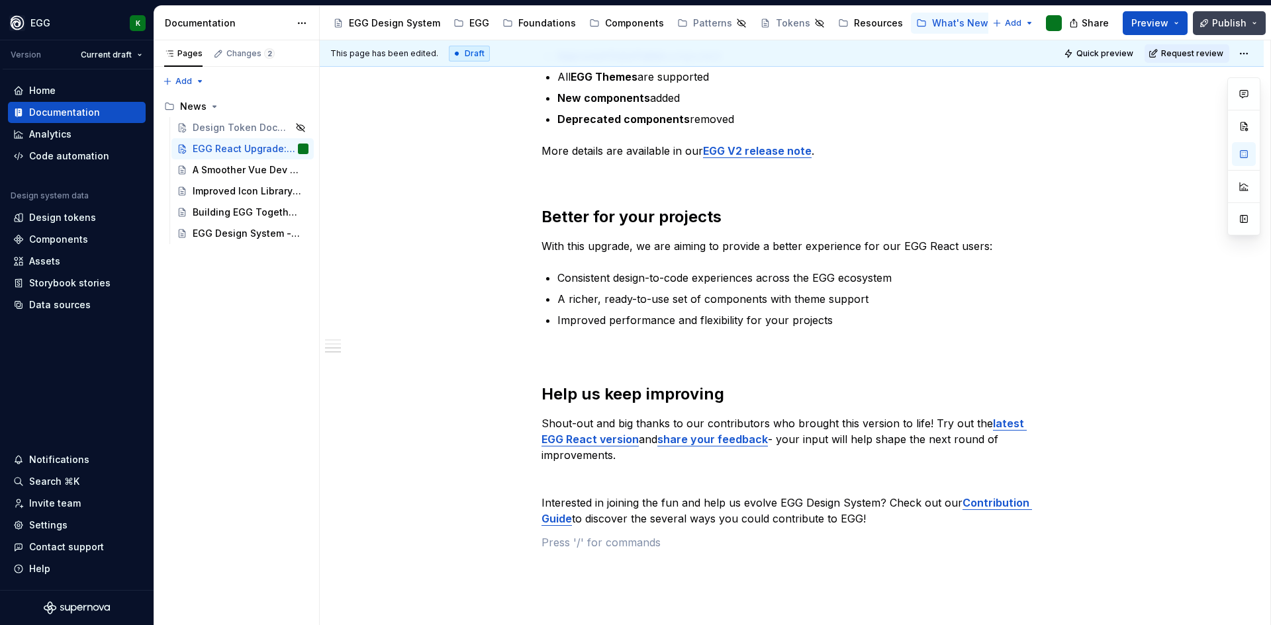
click at [1214, 16] on button "Publish" at bounding box center [1228, 23] width 73 height 24
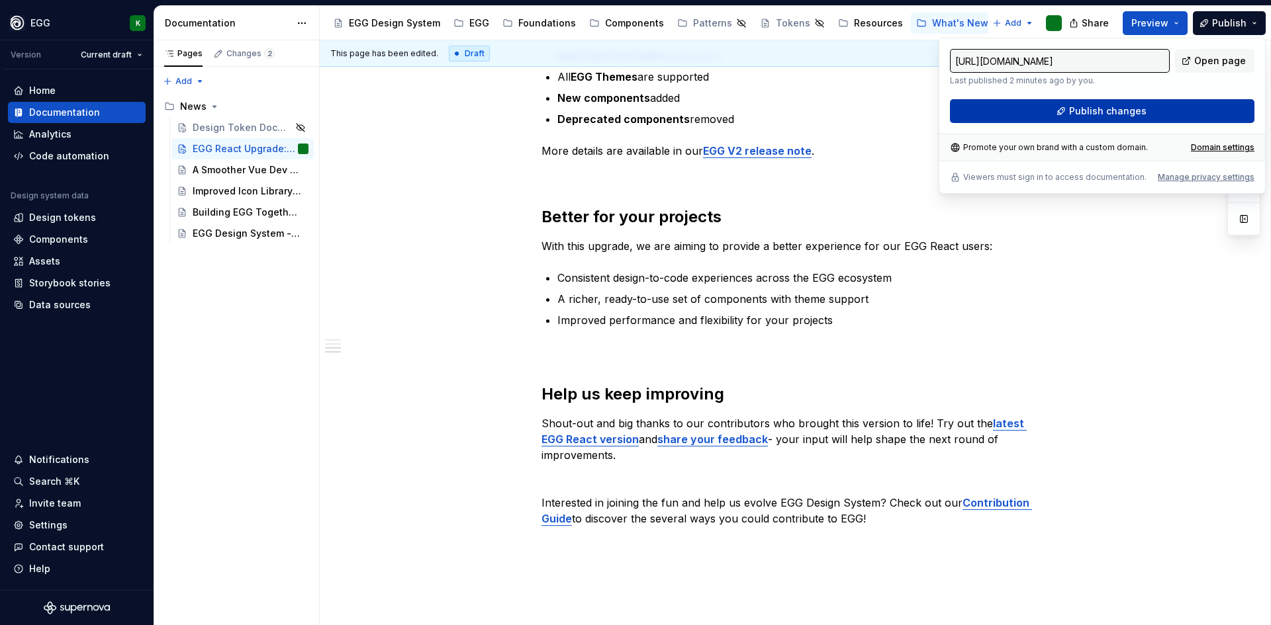
click at [1117, 118] on button "Publish changes" at bounding box center [1102, 111] width 304 height 24
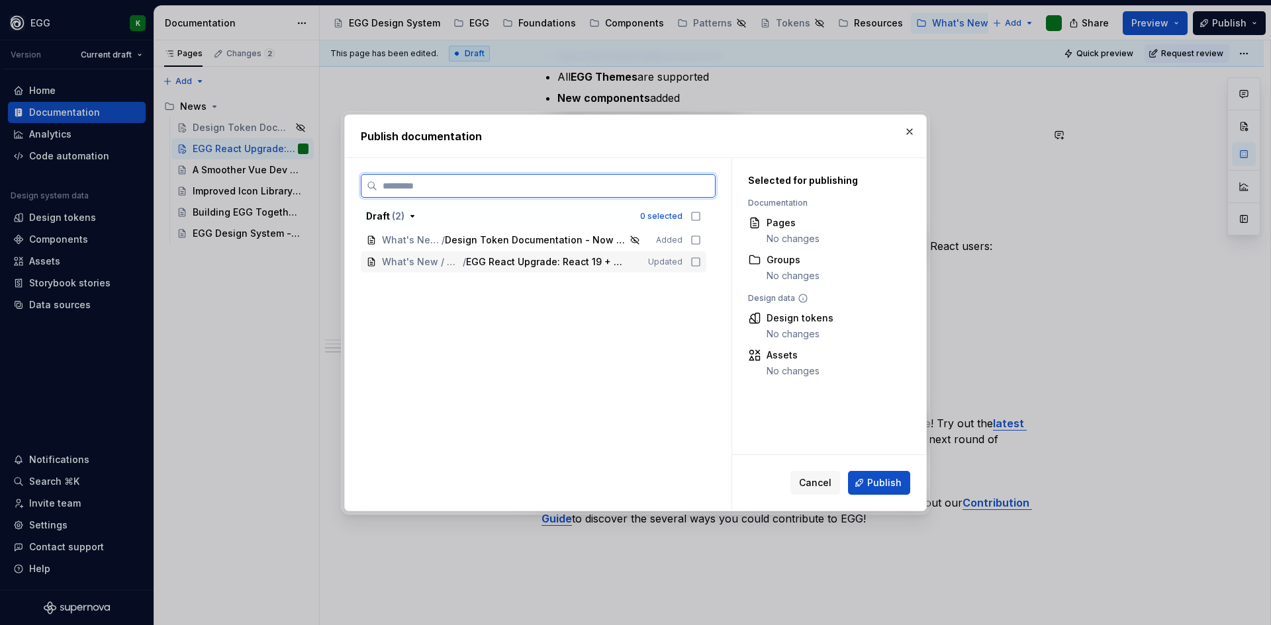
click at [694, 260] on icon at bounding box center [695, 262] width 11 height 11
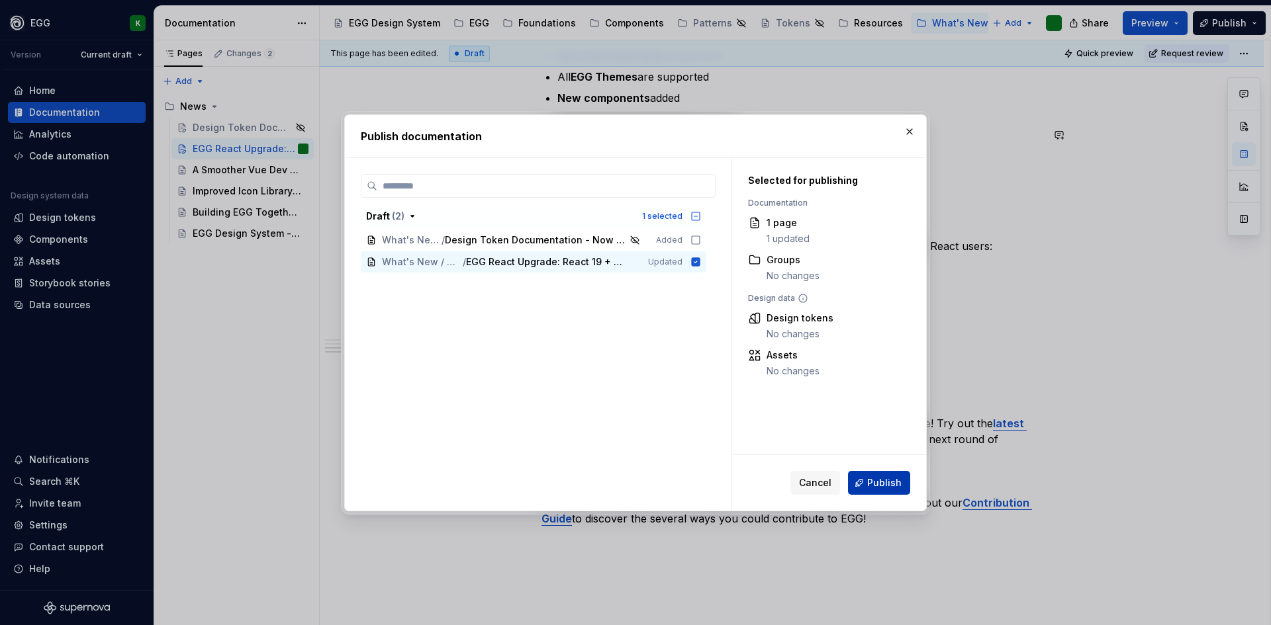
click at [889, 476] on span "Publish" at bounding box center [884, 482] width 34 height 13
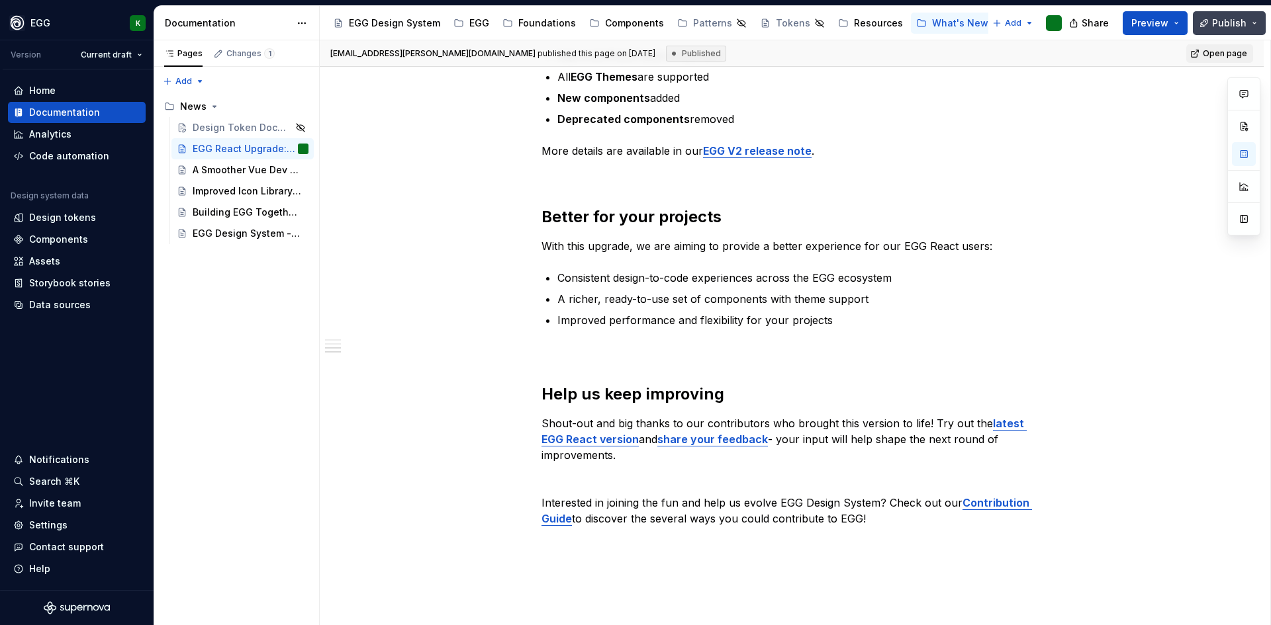
click at [1220, 18] on span "Publish" at bounding box center [1229, 23] width 34 height 13
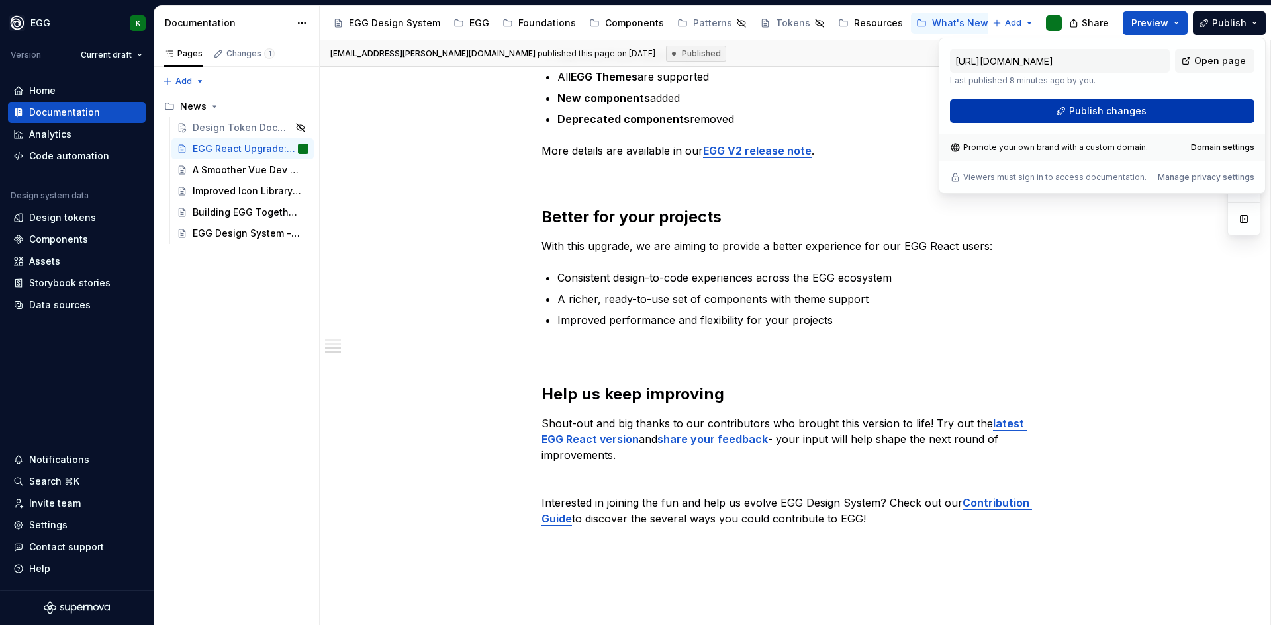
click at [1149, 112] on button "Publish changes" at bounding box center [1102, 111] width 304 height 24
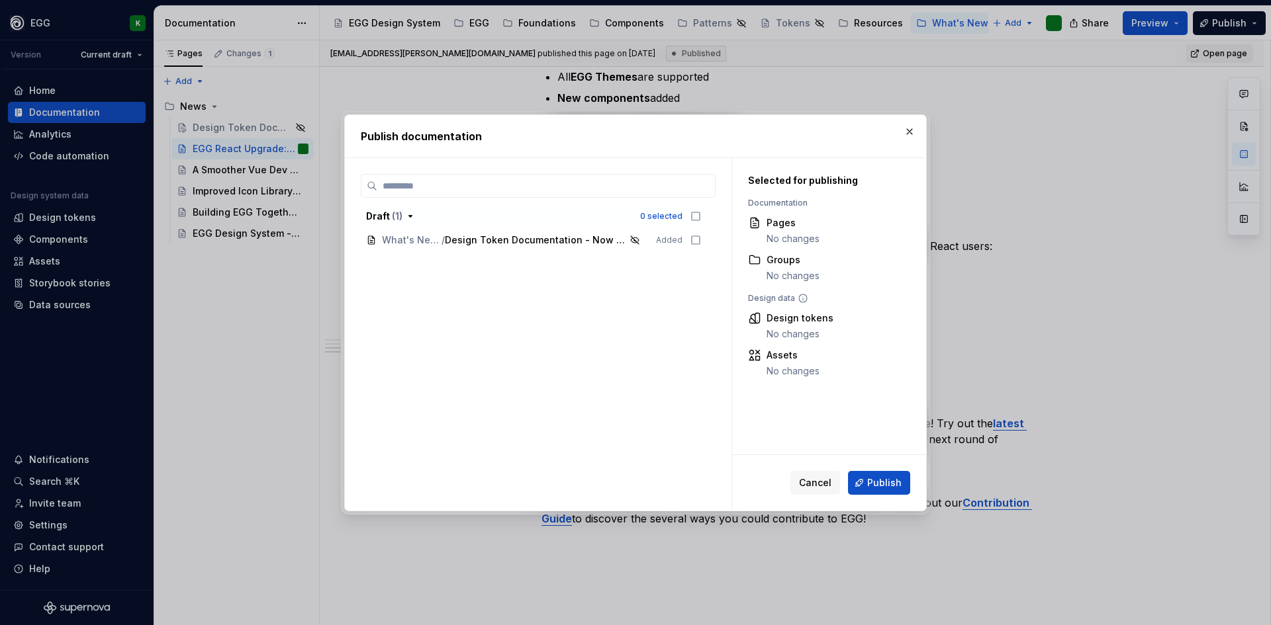
drag, startPoint x: 909, startPoint y: 130, endPoint x: 936, endPoint y: 147, distance: 32.3
click at [909, 130] on button "button" at bounding box center [909, 131] width 19 height 19
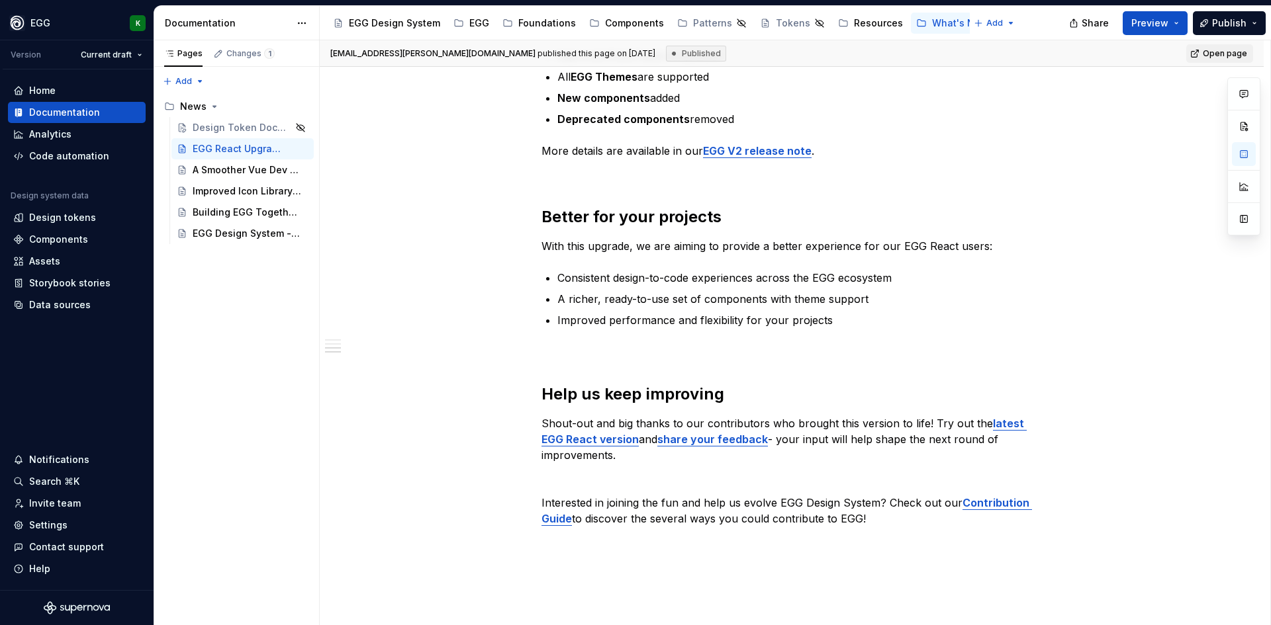
type textarea "*"
